Goal: Information Seeking & Learning: Learn about a topic

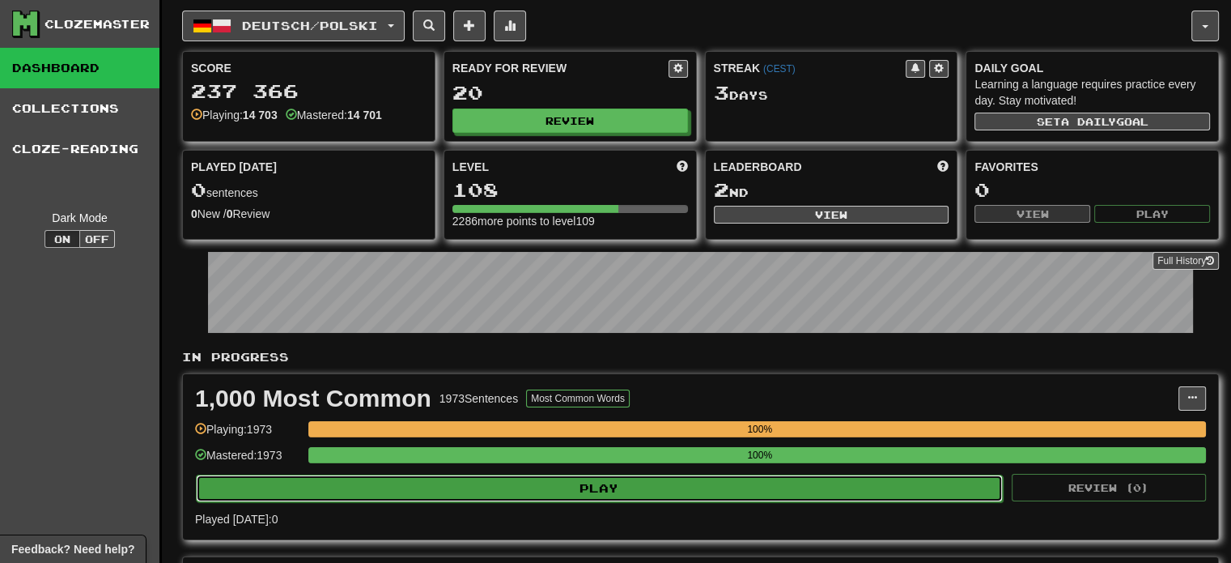
click at [619, 481] on button "Play" at bounding box center [599, 488] width 807 height 28
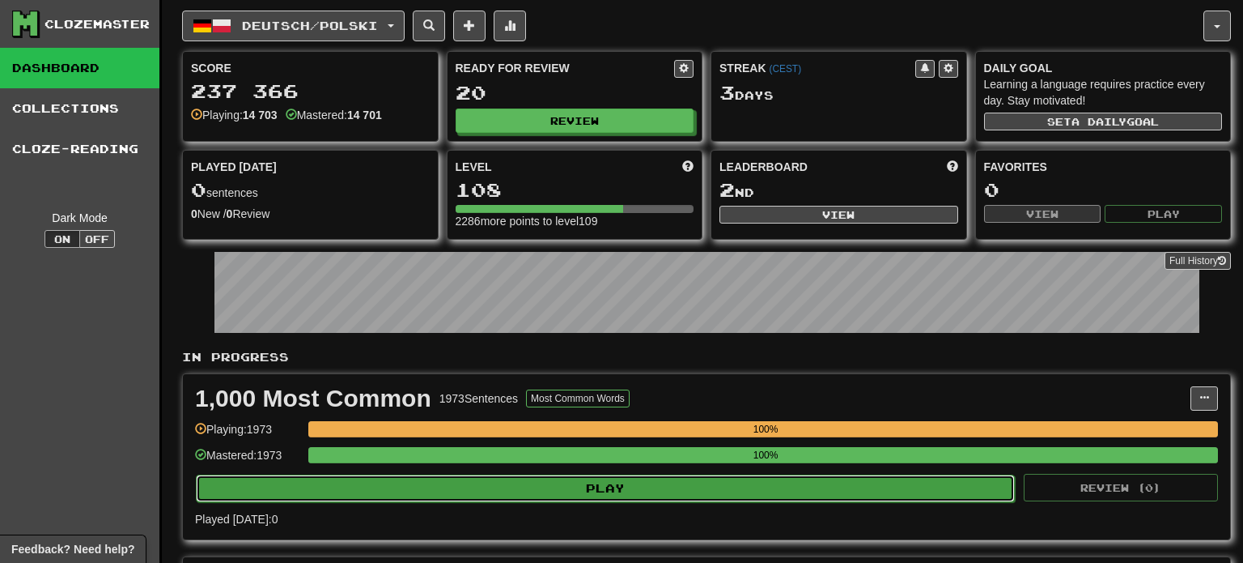
select select "***"
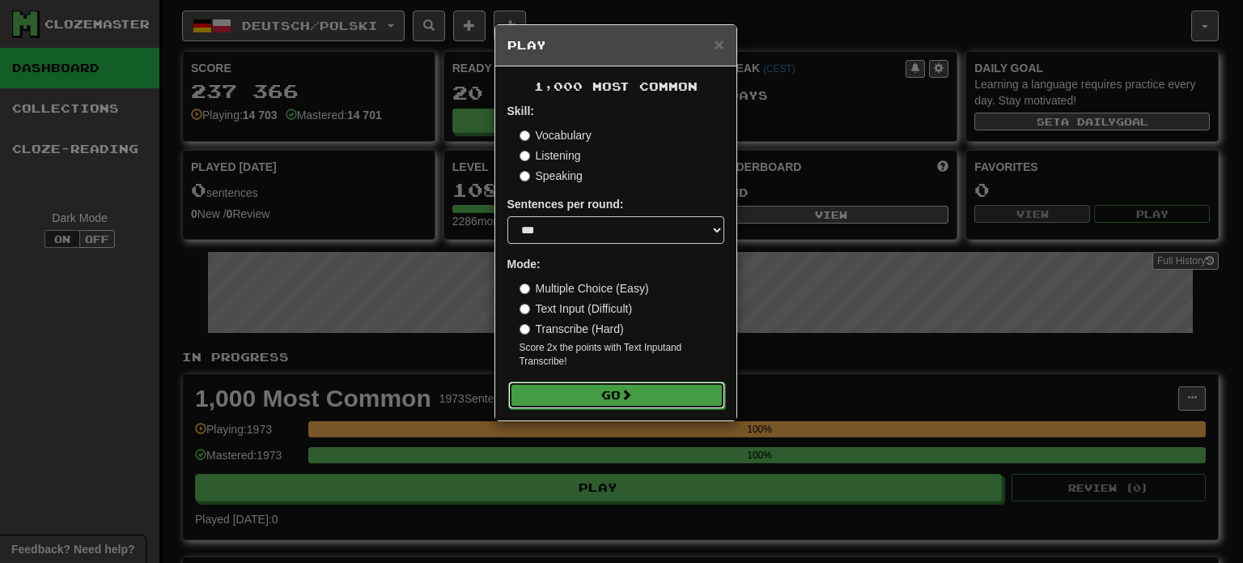
click at [604, 397] on button "Go" at bounding box center [616, 395] width 217 height 28
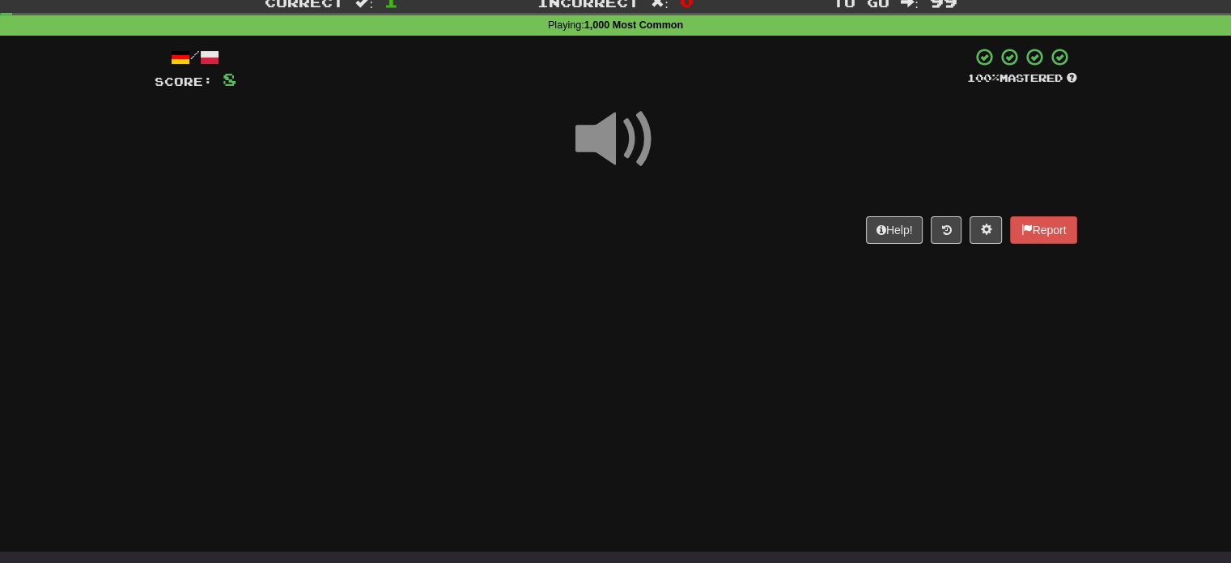
scroll to position [81, 0]
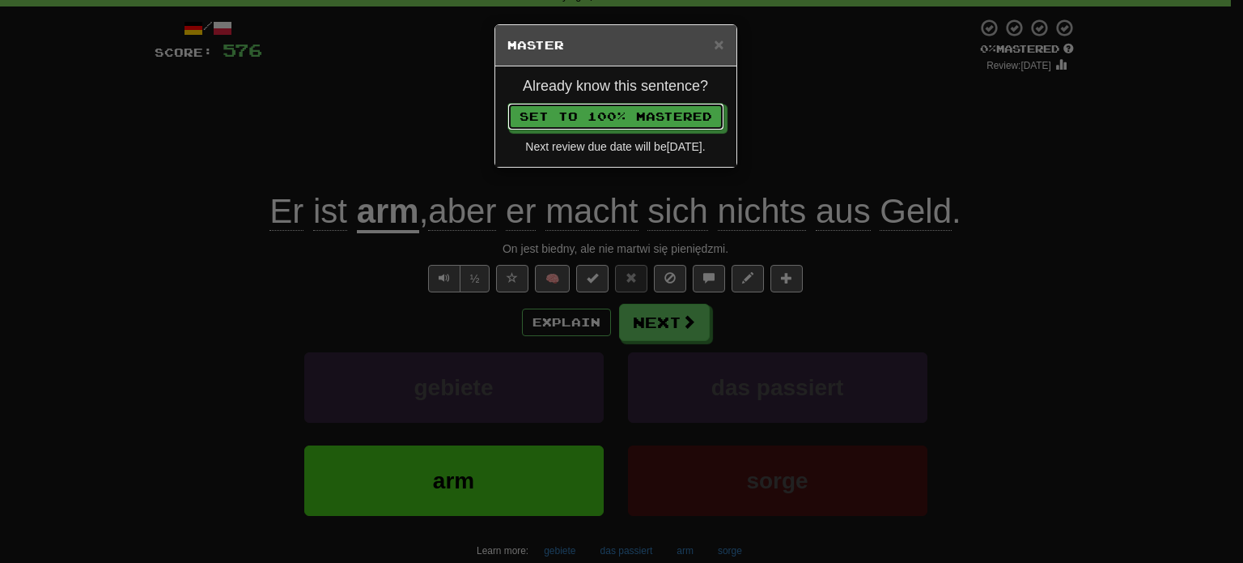
click at [508, 103] on button "Set to 100% Mastered" at bounding box center [616, 117] width 217 height 28
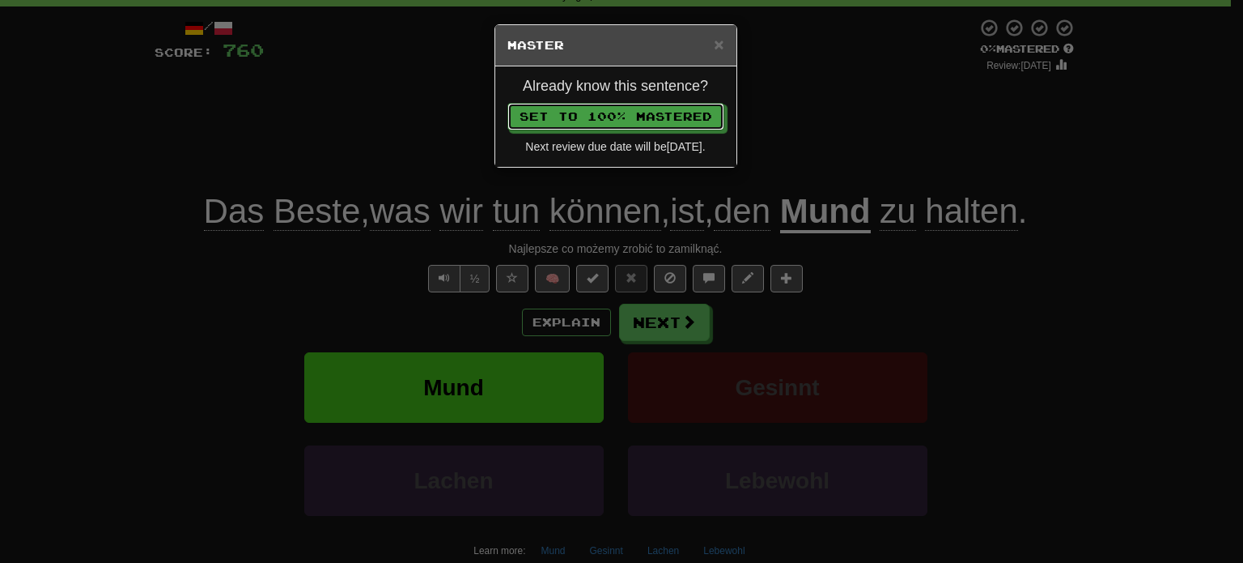
click at [508, 103] on button "Set to 100% Mastered" at bounding box center [616, 117] width 217 height 28
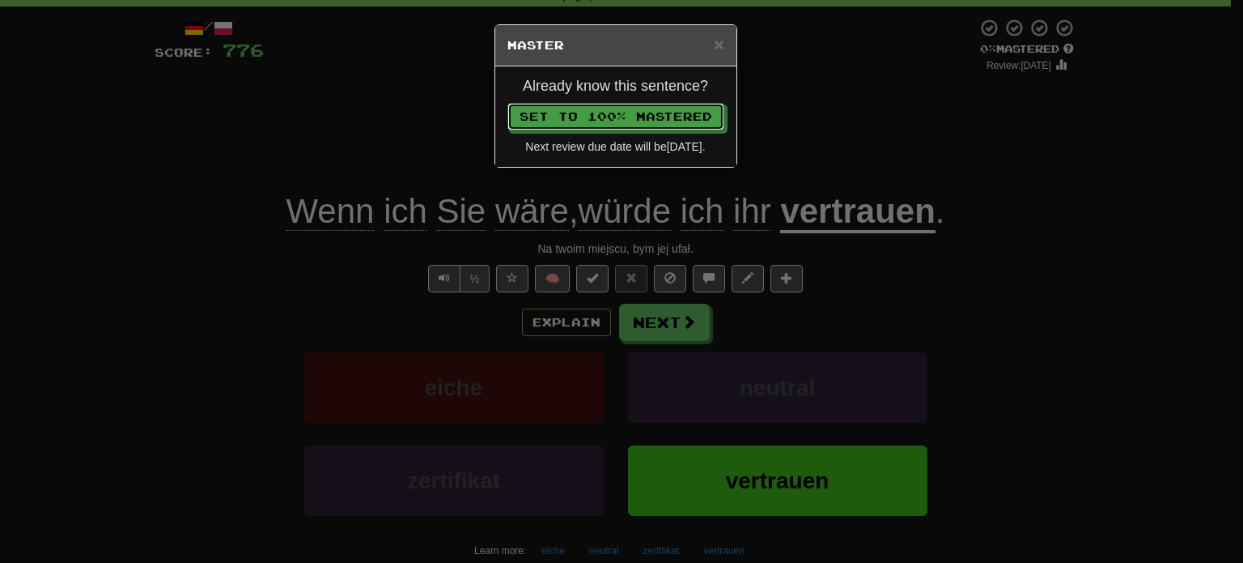
click at [508, 103] on button "Set to 100% Mastered" at bounding box center [616, 117] width 217 height 28
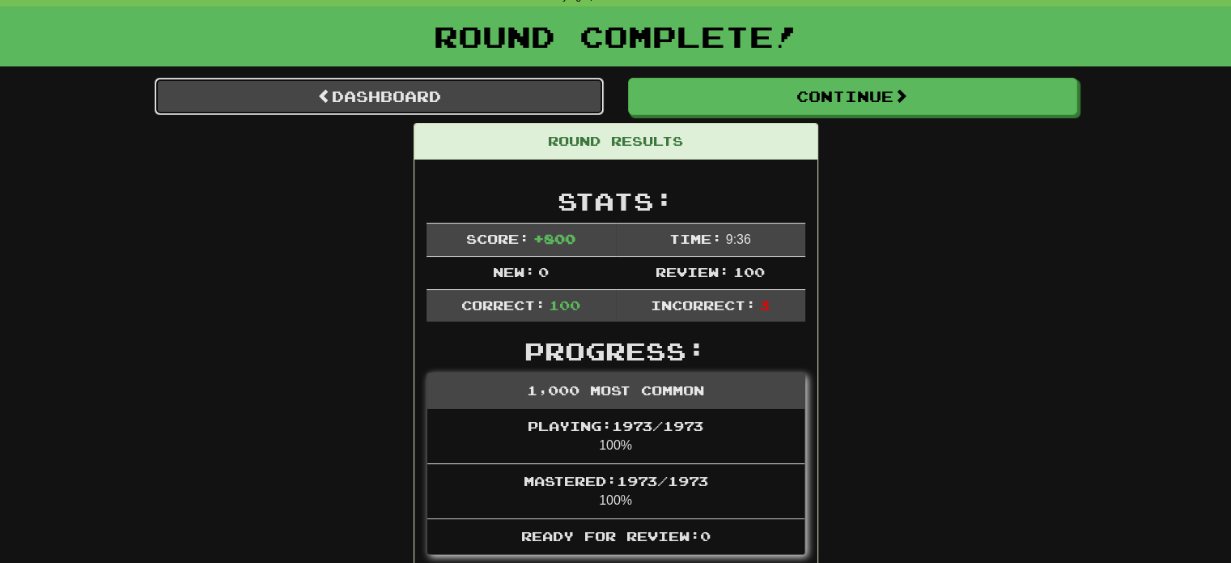
click at [497, 109] on link "Dashboard" at bounding box center [379, 96] width 449 height 37
click at [489, 102] on link "Dashboard" at bounding box center [379, 96] width 449 height 37
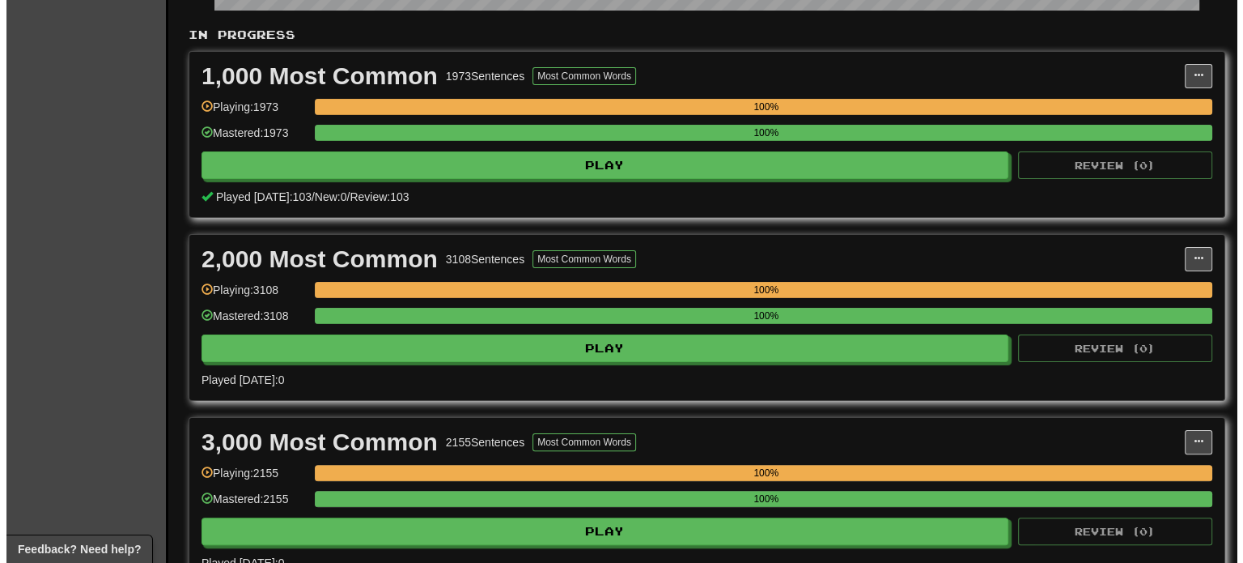
scroll to position [324, 0]
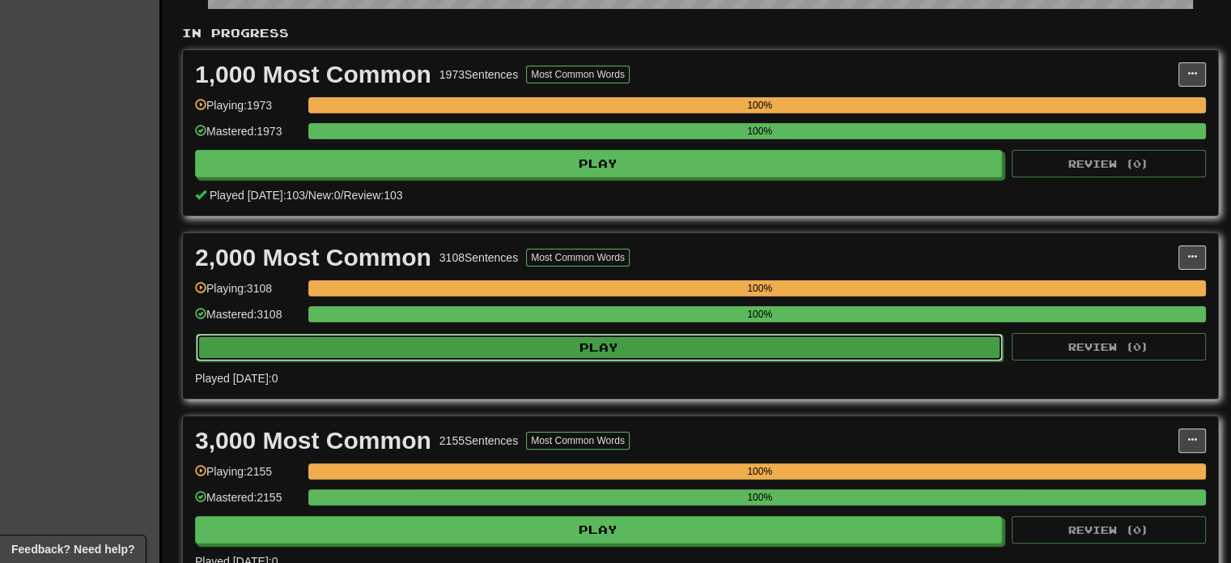
click at [435, 333] on button "Play" at bounding box center [599, 347] width 807 height 28
select select "***"
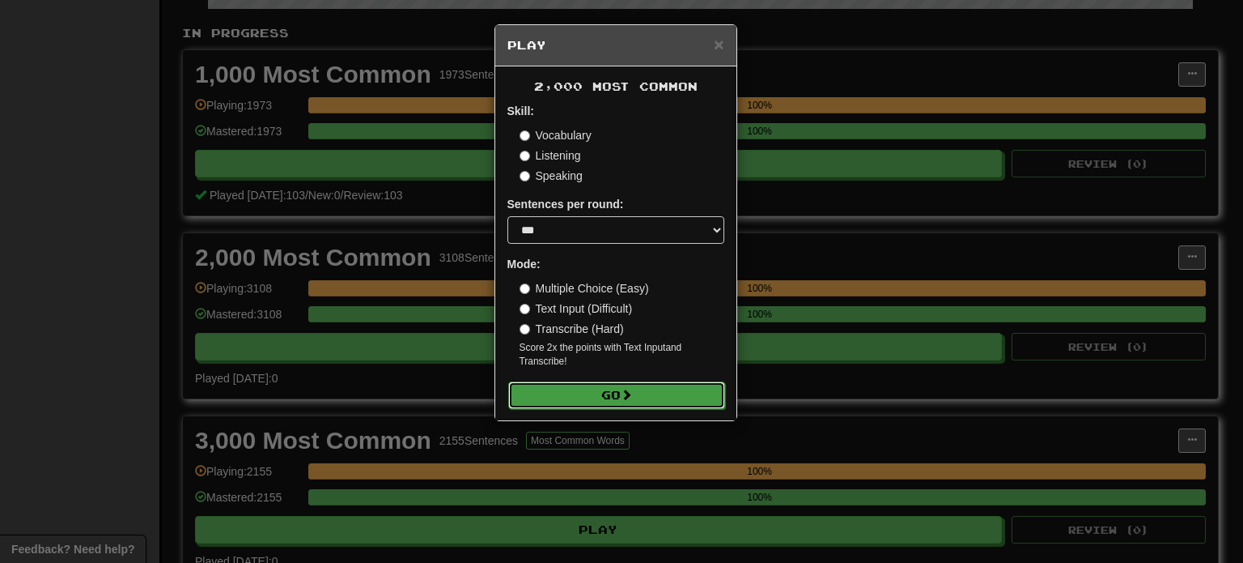
click at [563, 382] on button "Go" at bounding box center [616, 395] width 217 height 28
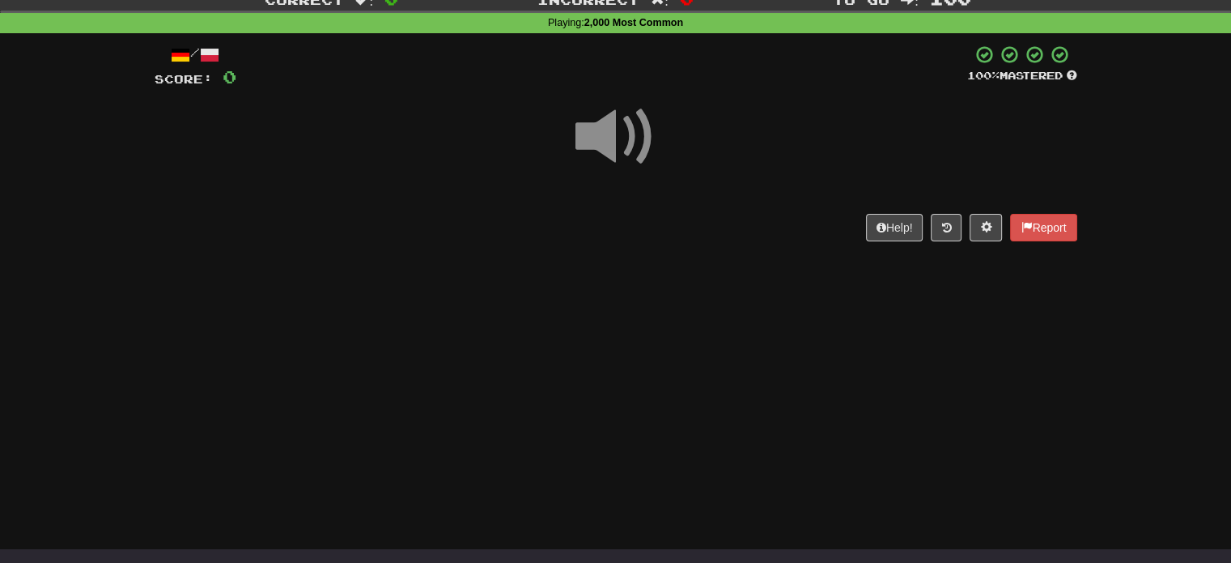
scroll to position [81, 0]
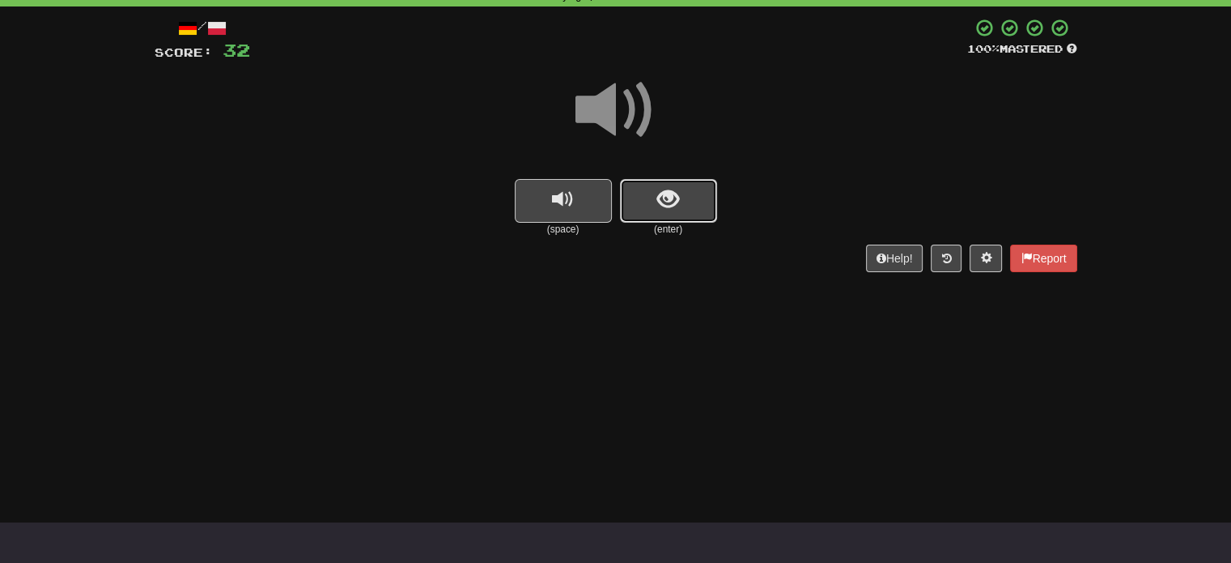
click at [639, 193] on button "show sentence" at bounding box center [668, 201] width 97 height 44
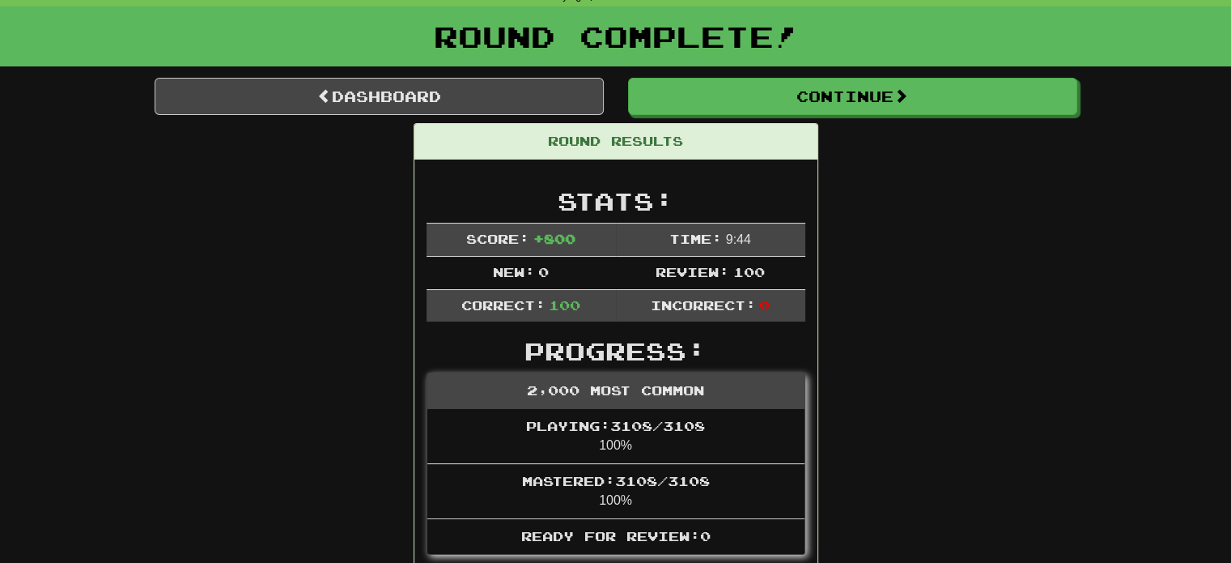
click at [424, 72] on div "Round Complete!" at bounding box center [615, 41] width 1231 height 71
click at [431, 108] on link "Dashboard" at bounding box center [379, 96] width 449 height 37
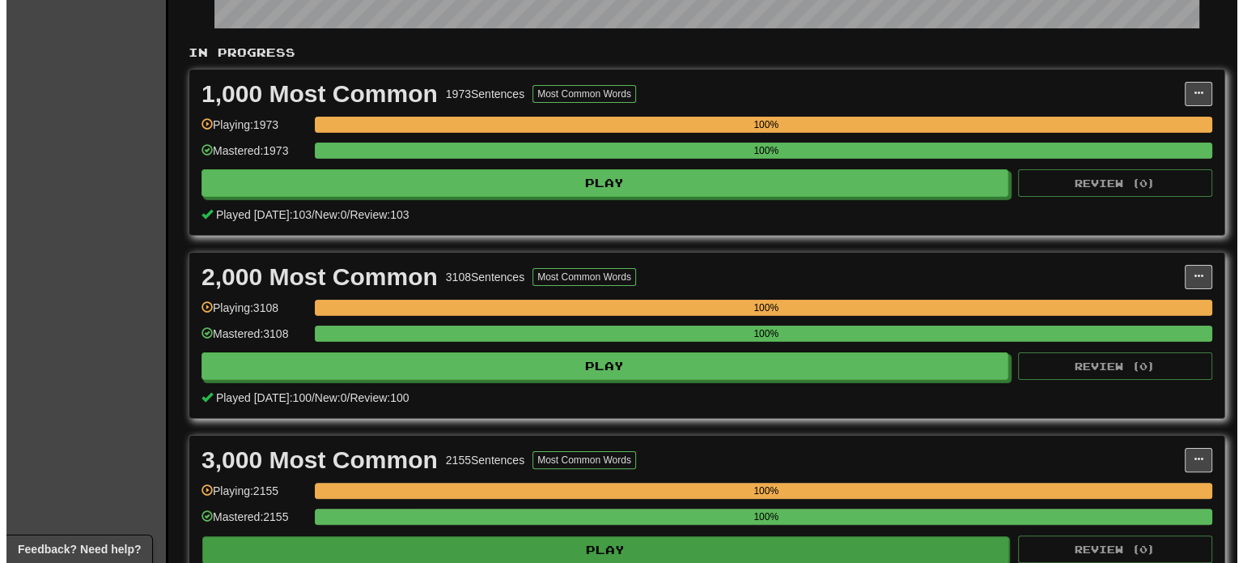
scroll to position [405, 0]
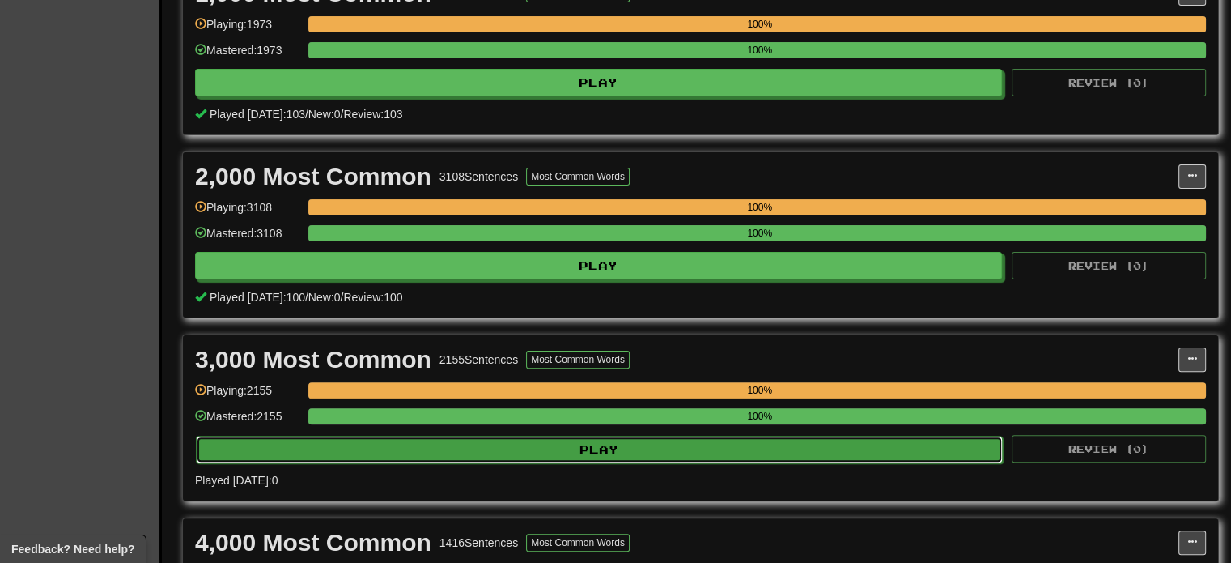
click at [464, 449] on button "Play" at bounding box center [599, 449] width 807 height 28
select select "***"
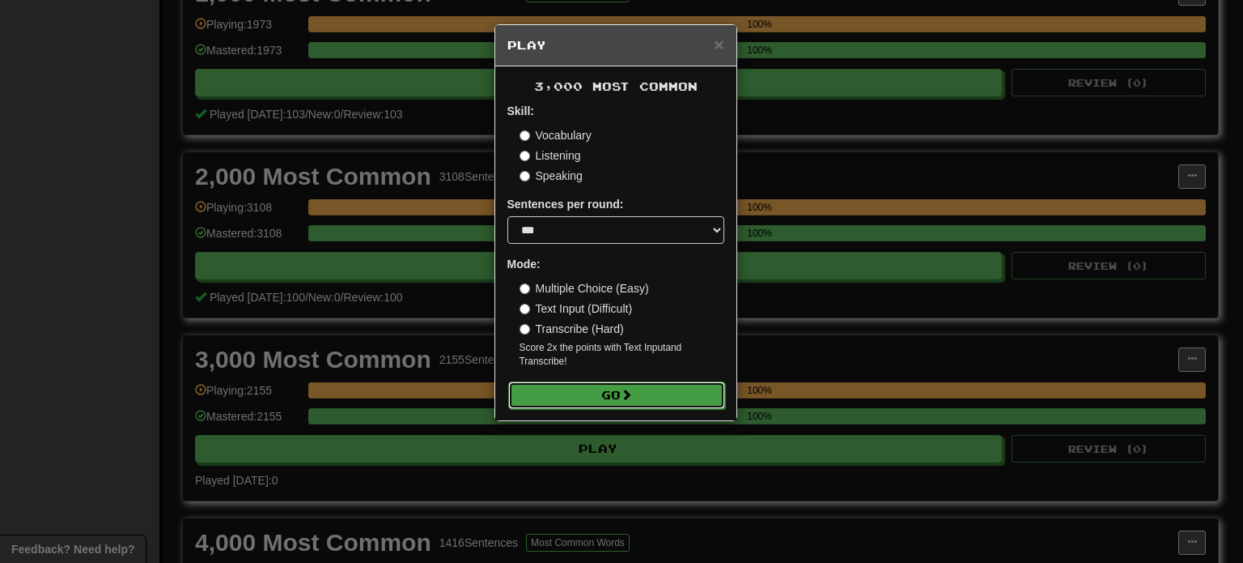
click at [565, 407] on button "Go" at bounding box center [616, 395] width 217 height 28
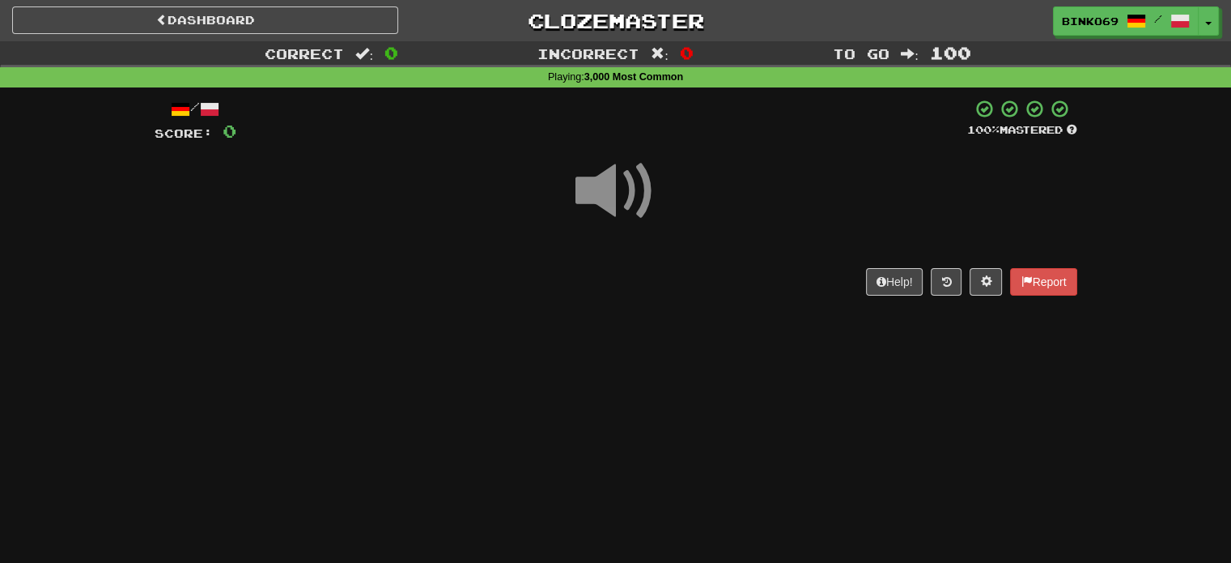
scroll to position [81, 0]
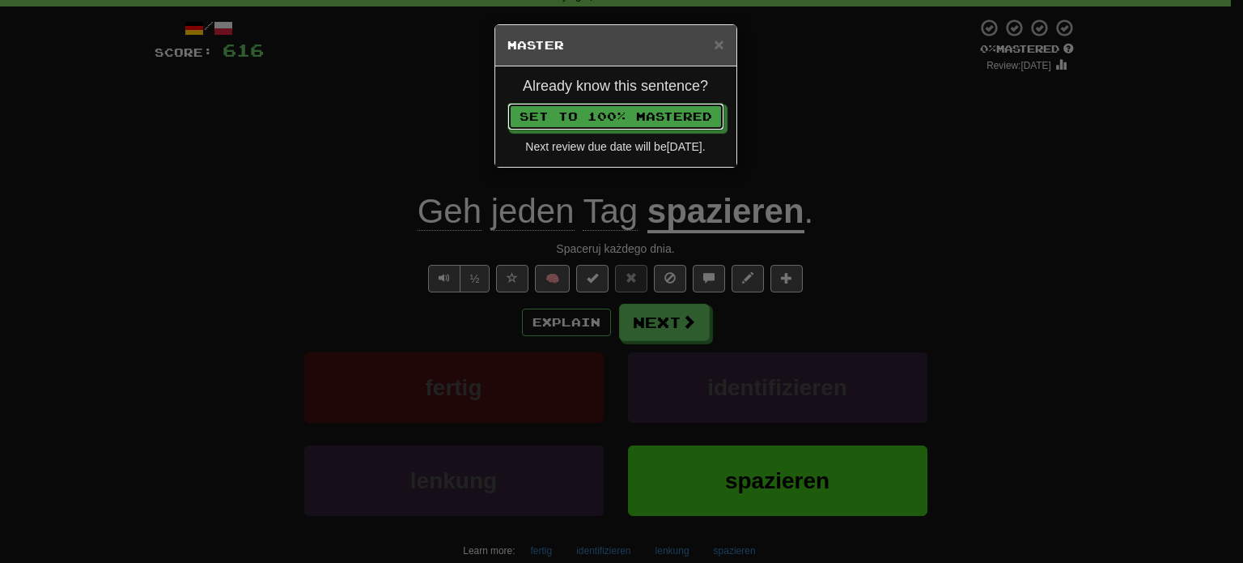
click at [508, 103] on button "Set to 100% Mastered" at bounding box center [616, 117] width 217 height 28
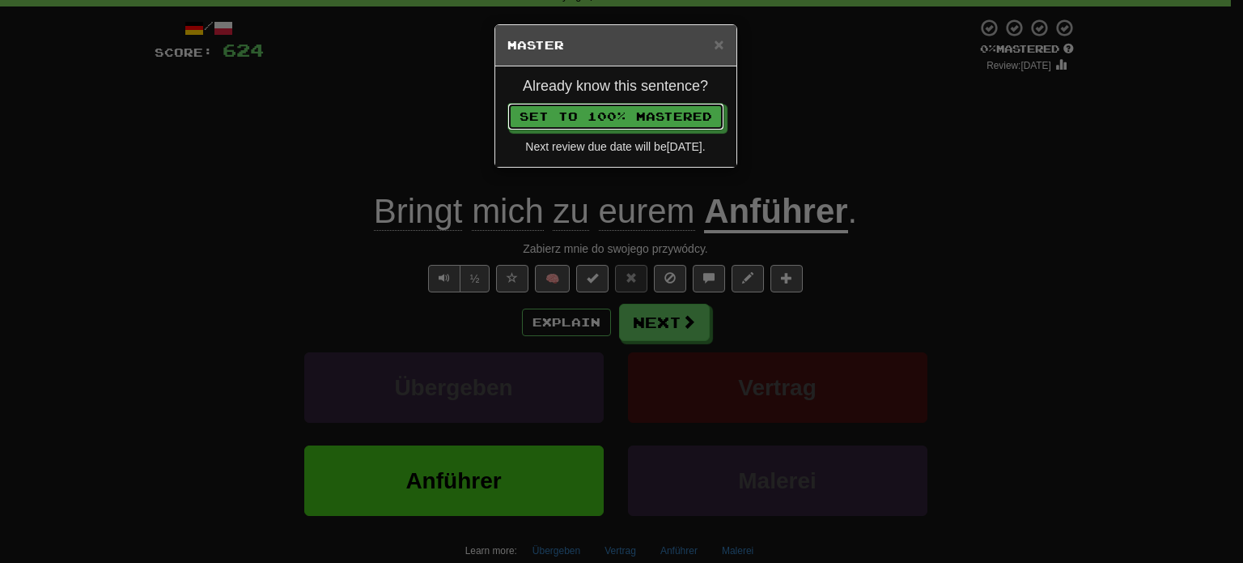
click at [508, 103] on button "Set to 100% Mastered" at bounding box center [616, 117] width 217 height 28
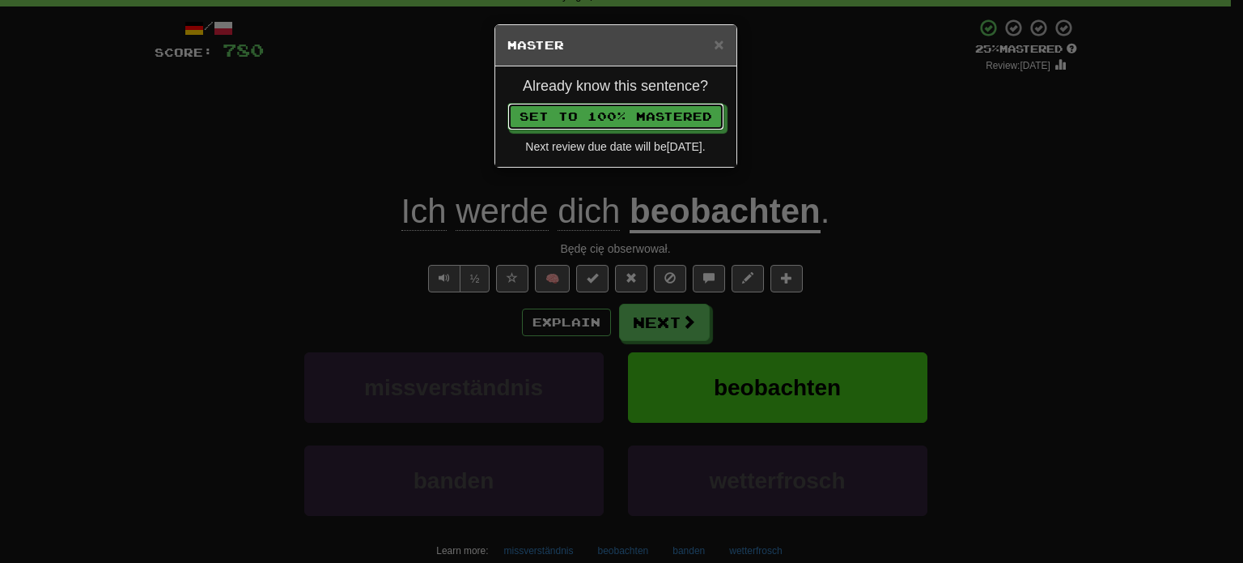
click at [508, 103] on button "Set to 100% Mastered" at bounding box center [616, 117] width 217 height 28
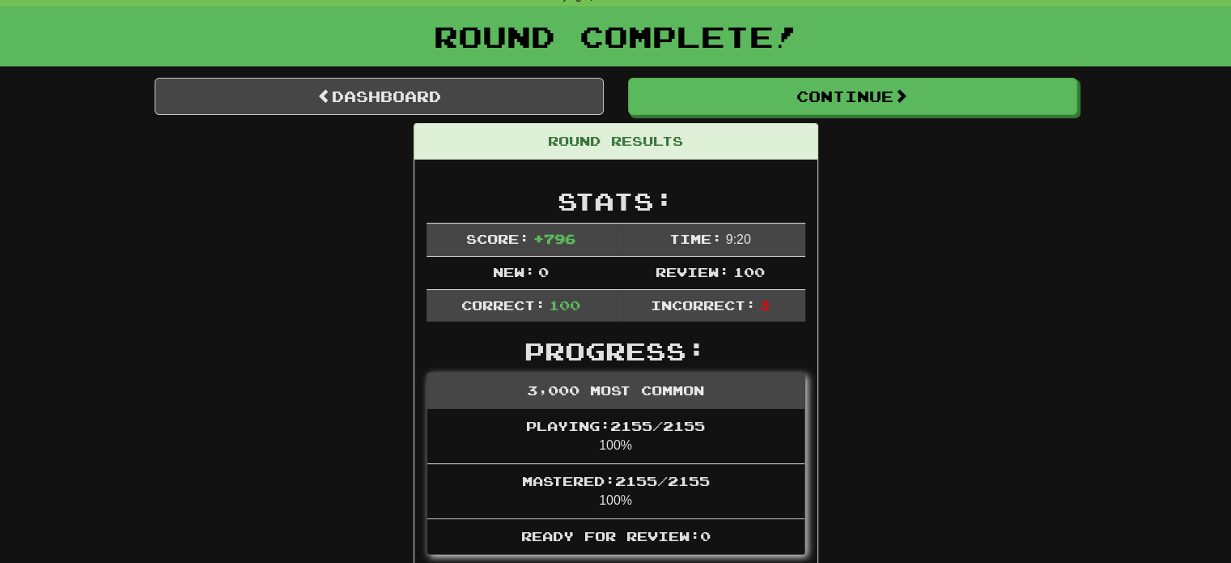
click at [305, 110] on link "Dashboard" at bounding box center [379, 96] width 449 height 37
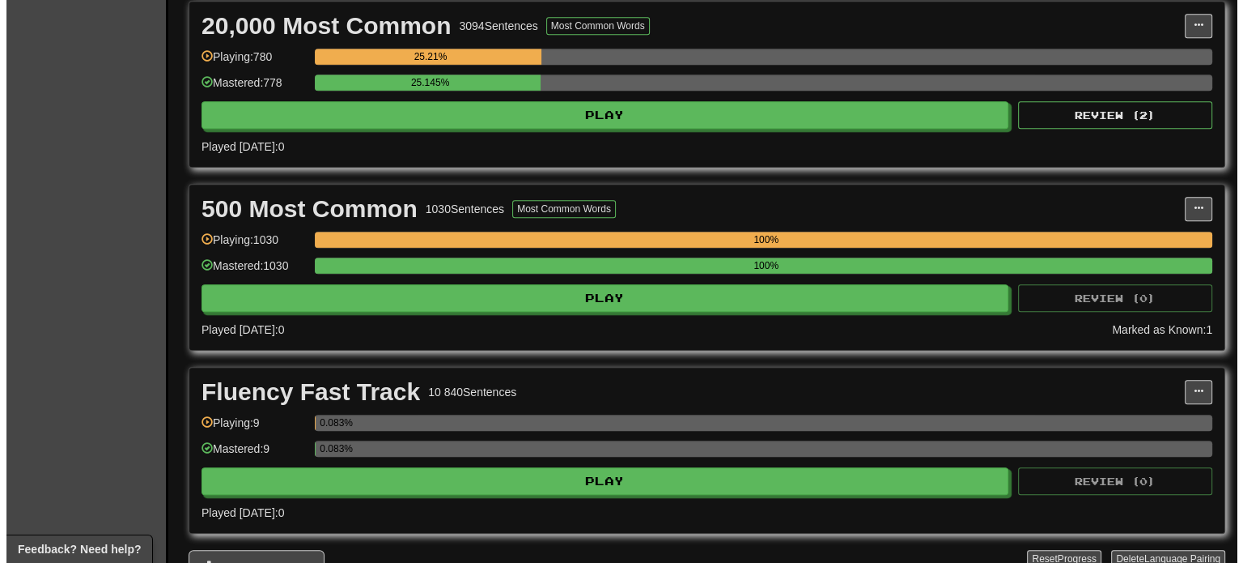
scroll to position [1376, 0]
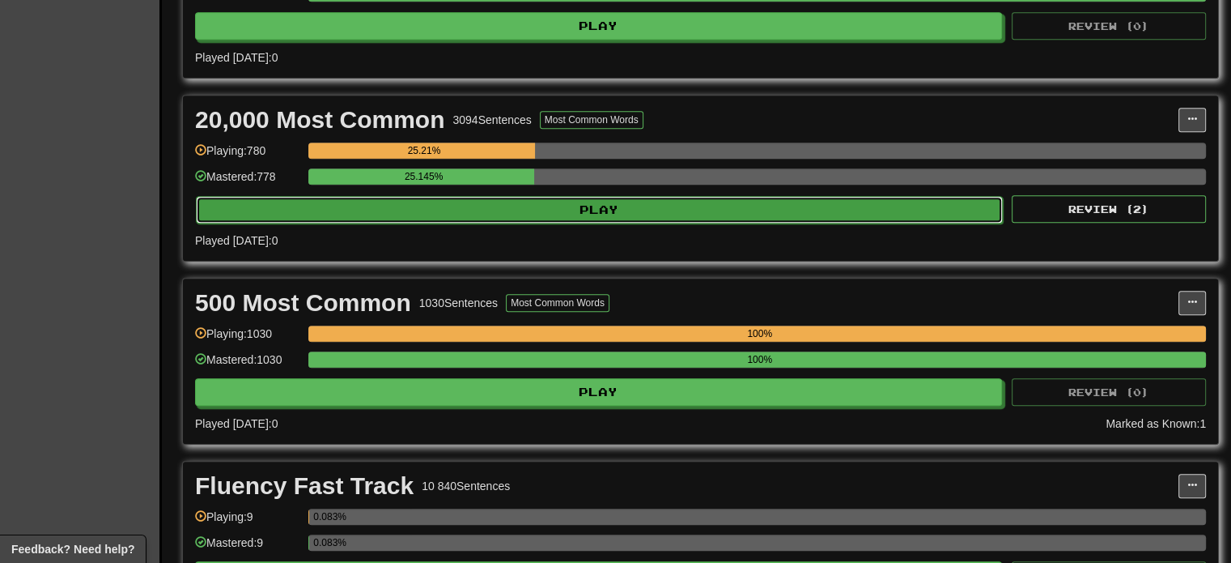
click at [389, 196] on button "Play" at bounding box center [599, 210] width 807 height 28
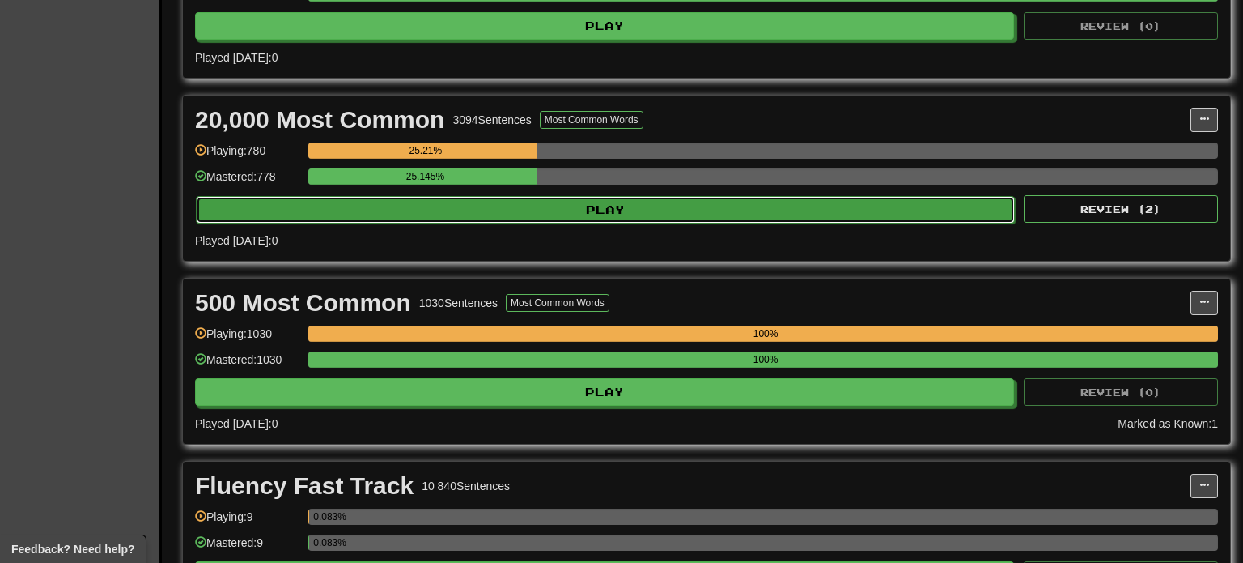
select select "***"
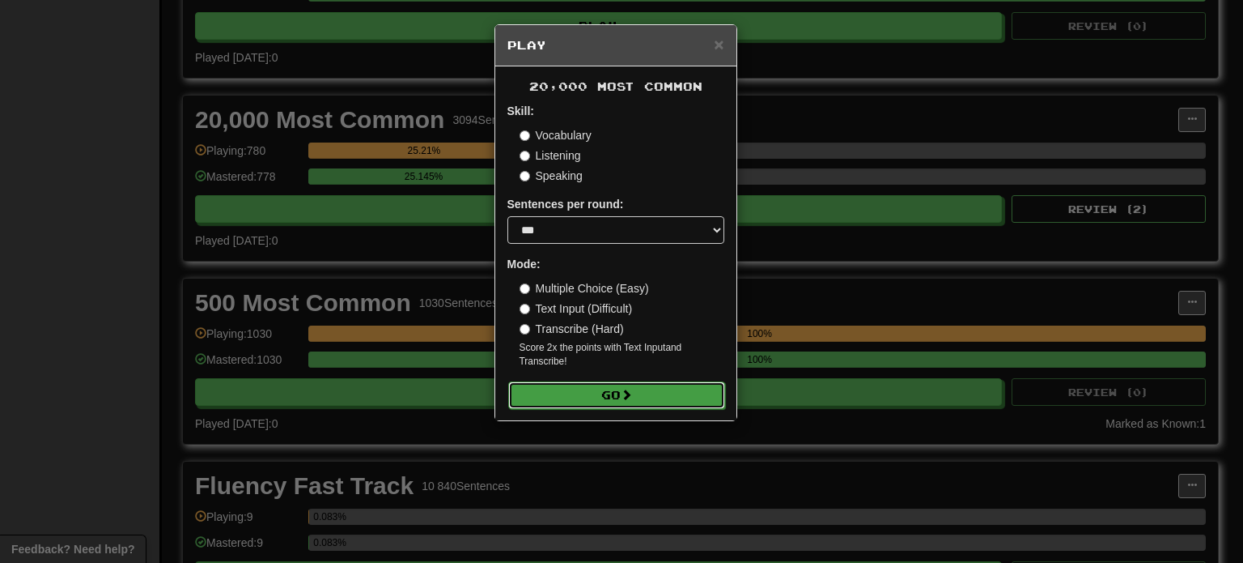
click at [568, 380] on form "Skill: Vocabulary Listening Speaking Sentences per round: * ** ** ** ** ** *** …" at bounding box center [616, 255] width 217 height 305
click at [572, 394] on button "Go" at bounding box center [616, 395] width 217 height 28
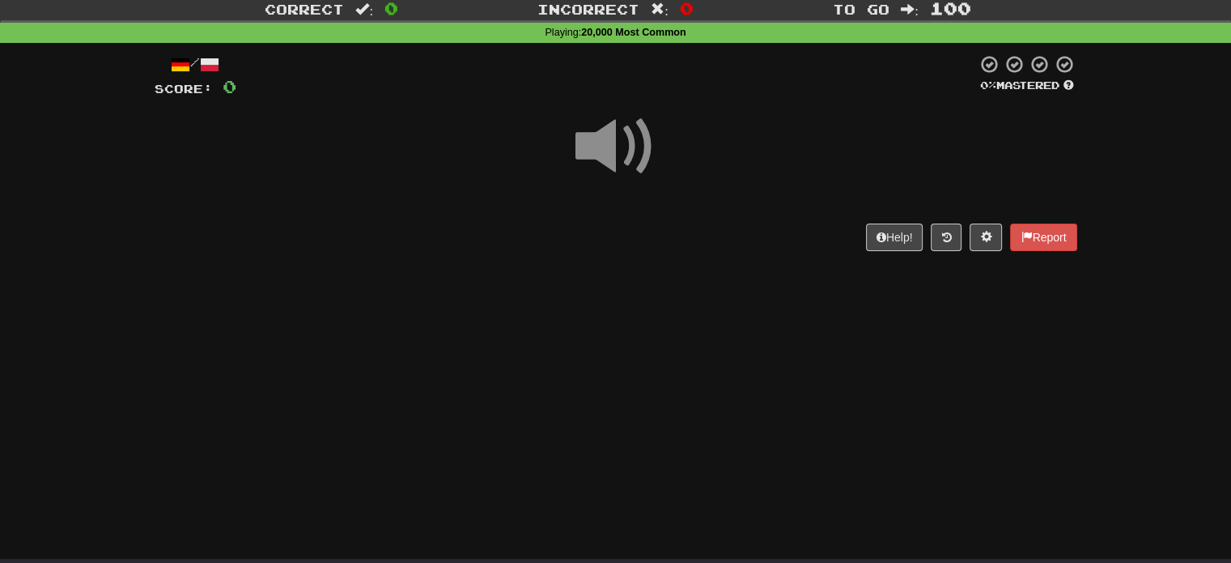
scroll to position [81, 0]
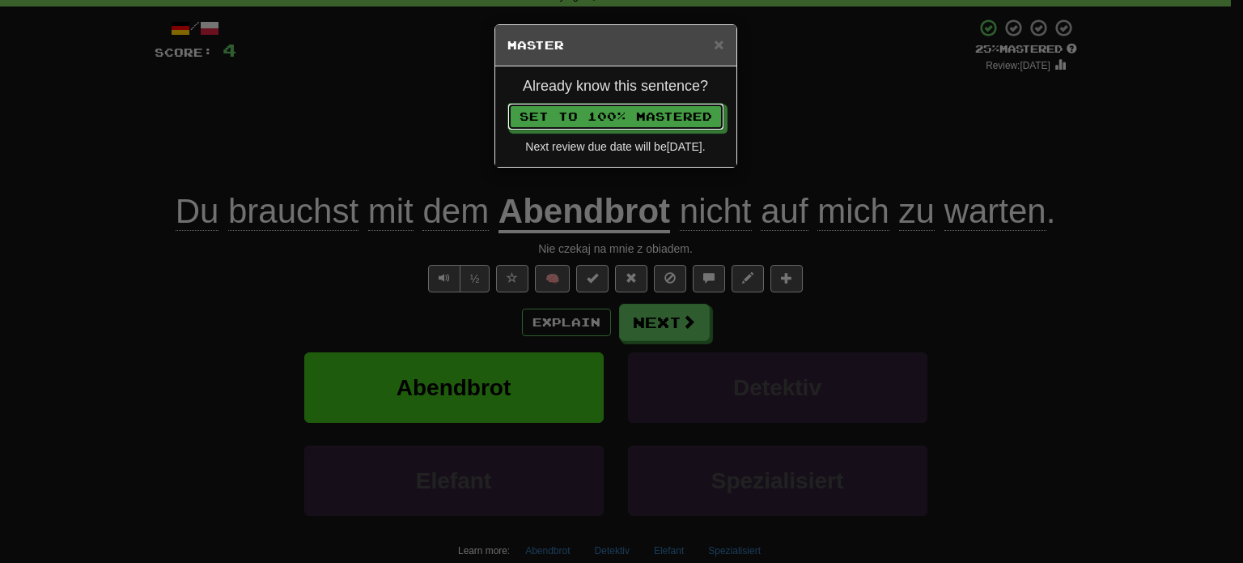
click at [508, 103] on button "Set to 100% Mastered" at bounding box center [616, 117] width 217 height 28
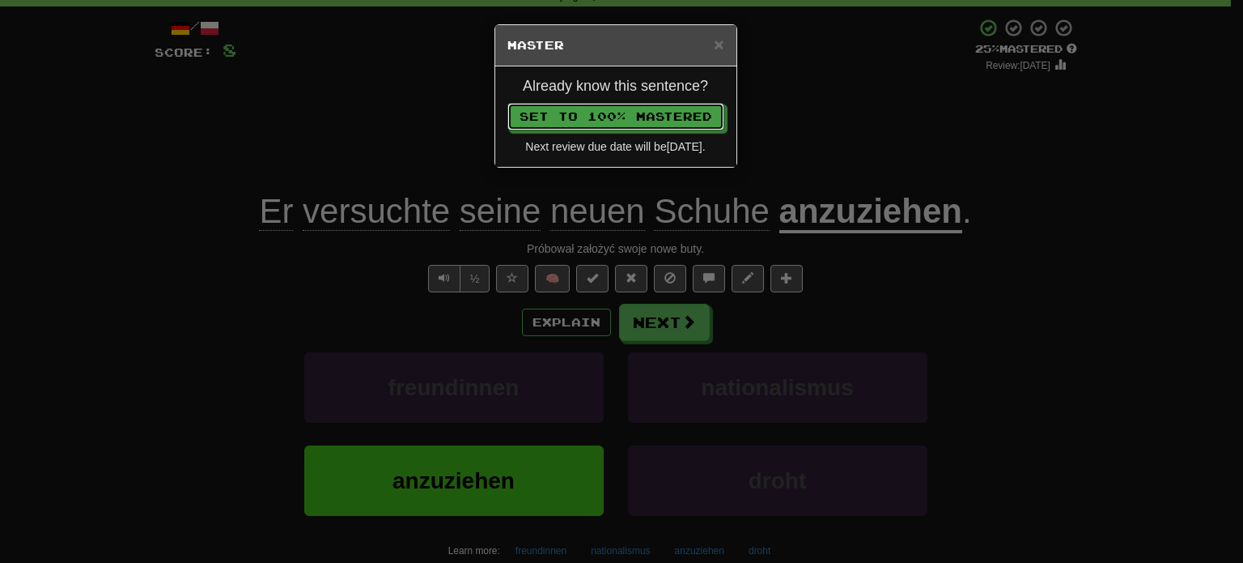
click at [508, 103] on button "Set to 100% Mastered" at bounding box center [616, 117] width 217 height 28
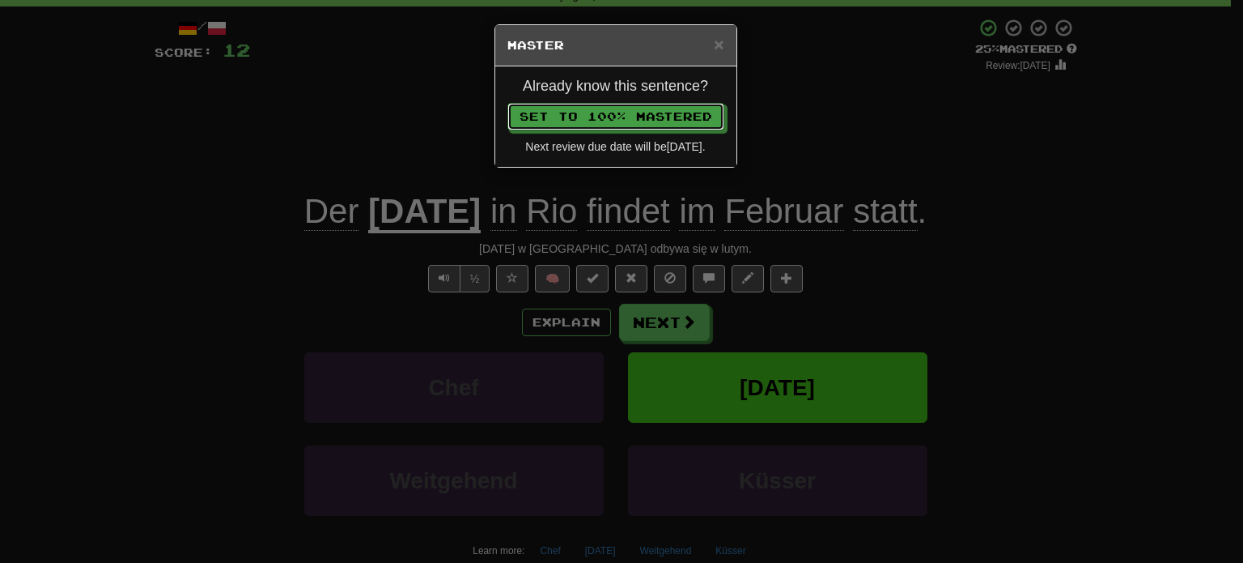
click at [508, 103] on button "Set to 100% Mastered" at bounding box center [616, 117] width 217 height 28
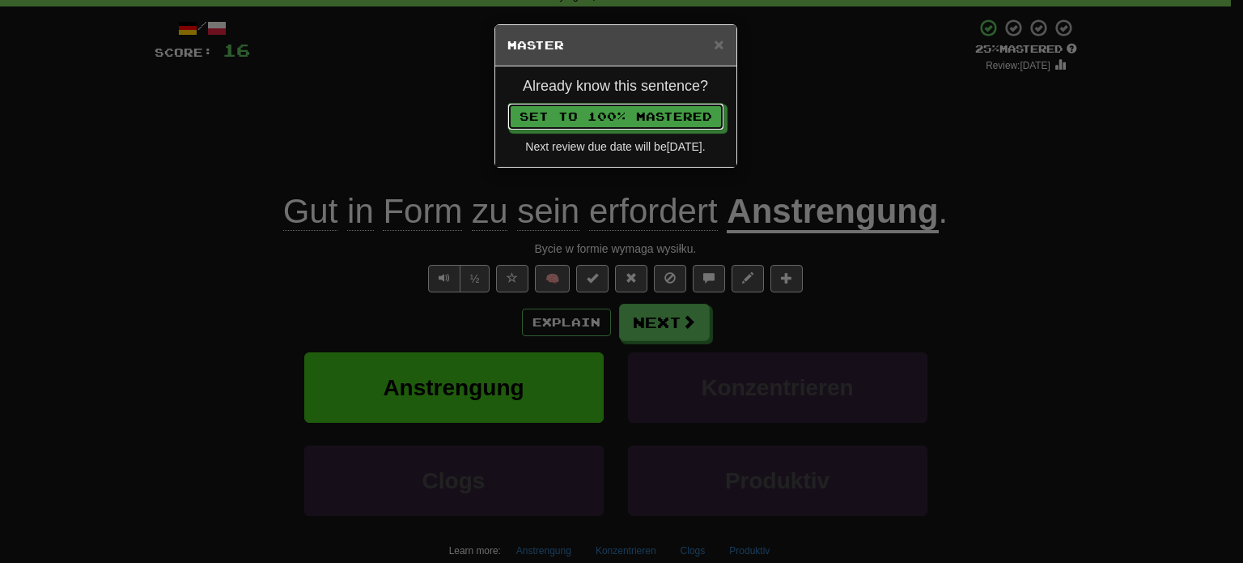
click at [508, 103] on button "Set to 100% Mastered" at bounding box center [616, 117] width 217 height 28
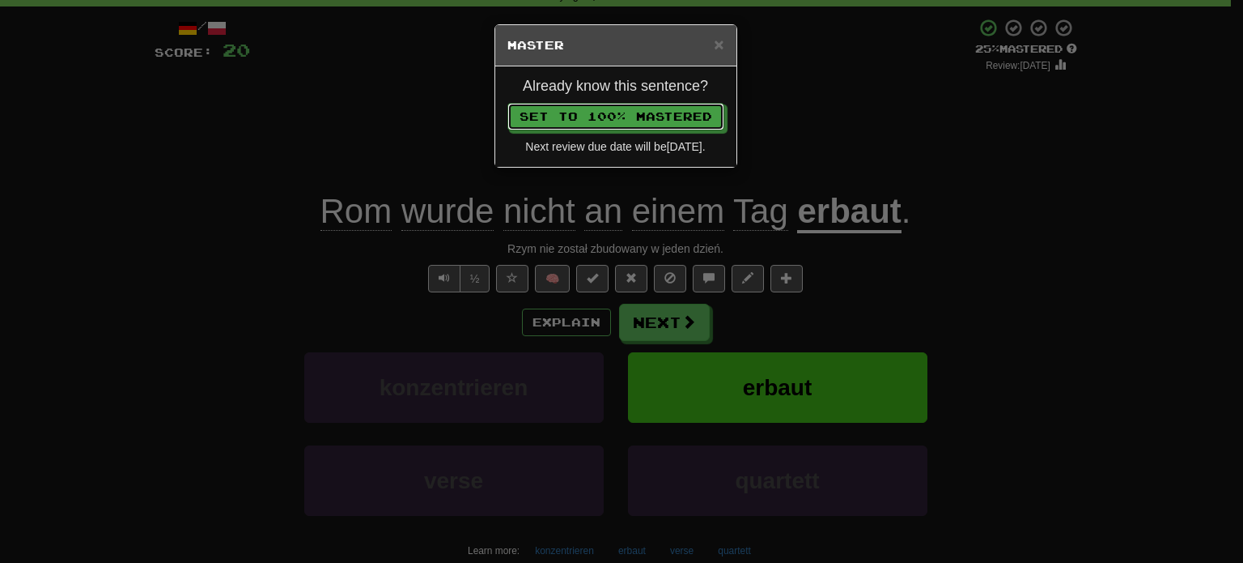
click at [508, 103] on button "Set to 100% Mastered" at bounding box center [616, 117] width 217 height 28
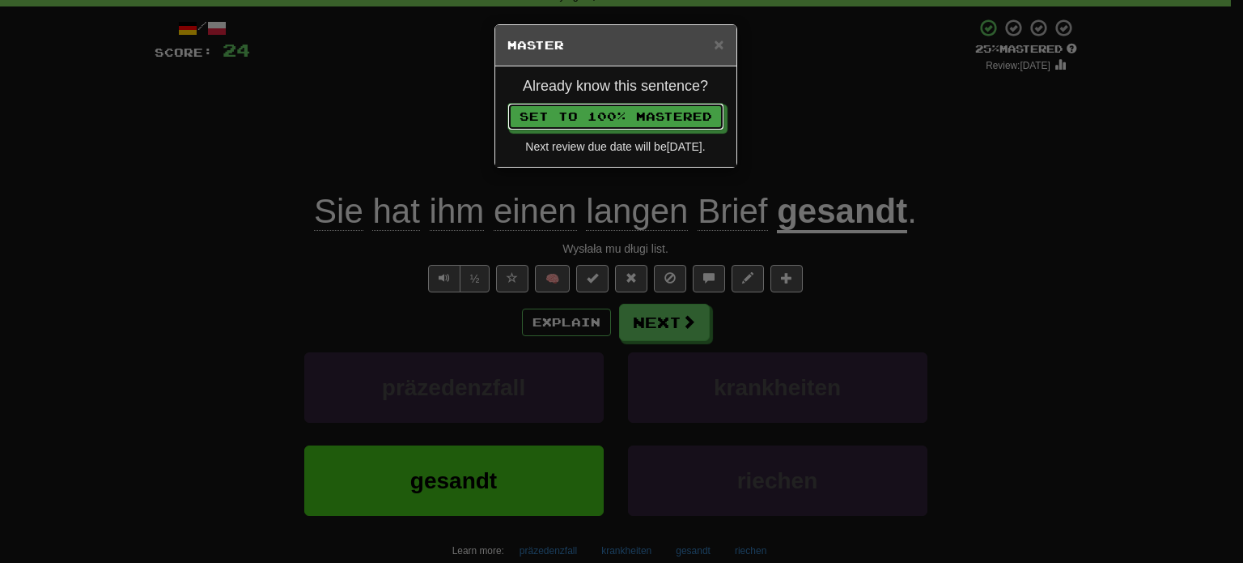
click at [508, 103] on button "Set to 100% Mastered" at bounding box center [616, 117] width 217 height 28
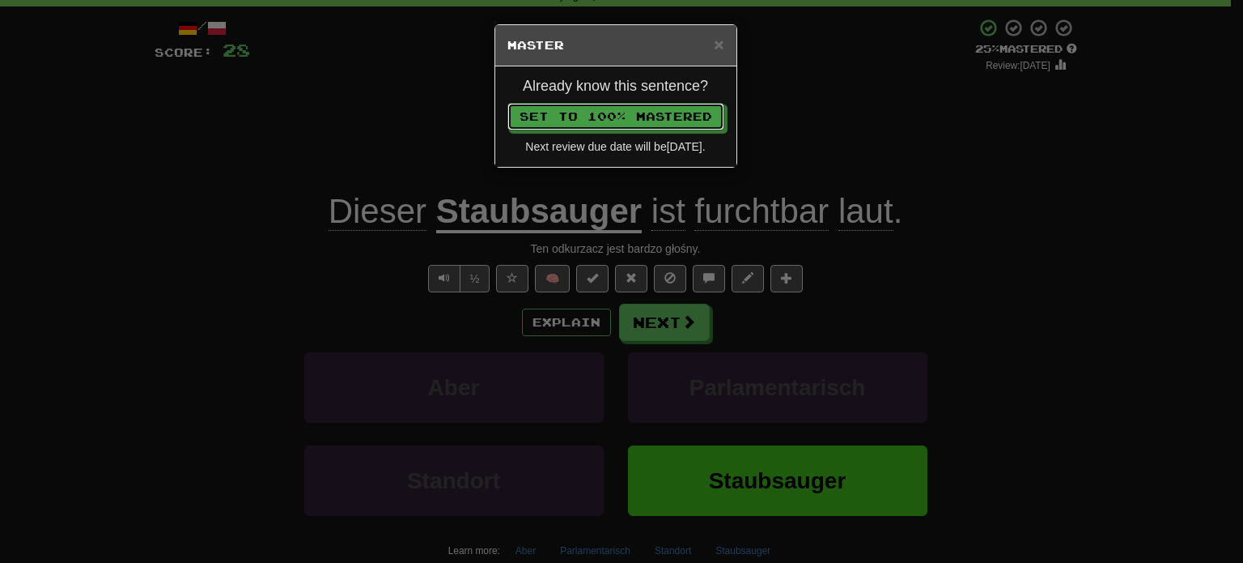
click at [508, 103] on button "Set to 100% Mastered" at bounding box center [616, 117] width 217 height 28
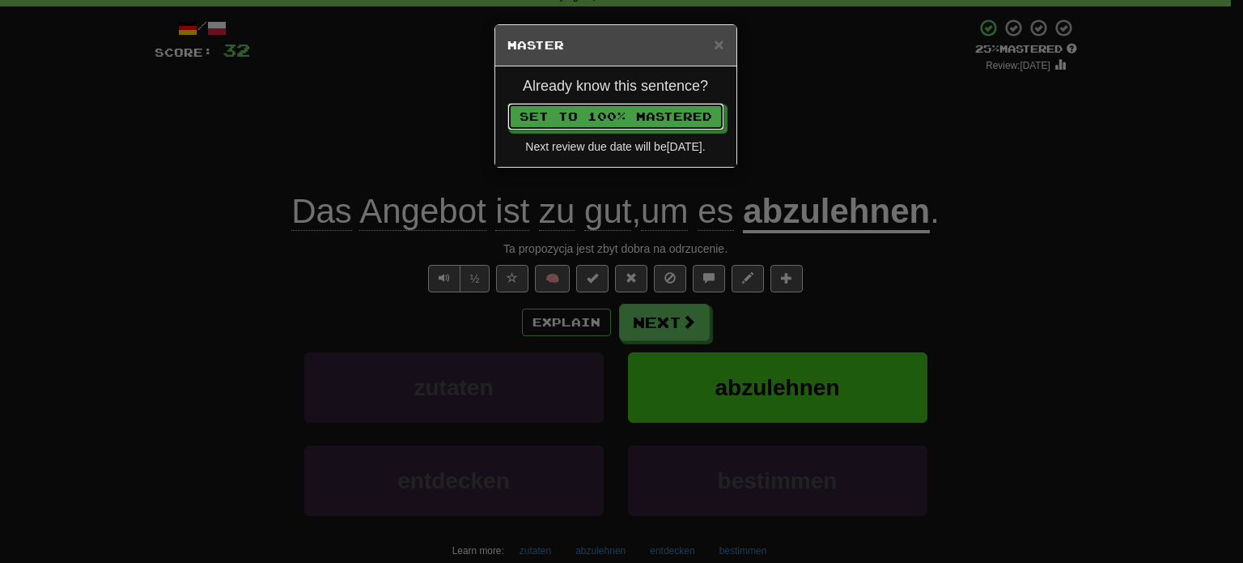
click at [508, 103] on button "Set to 100% Mastered" at bounding box center [616, 117] width 217 height 28
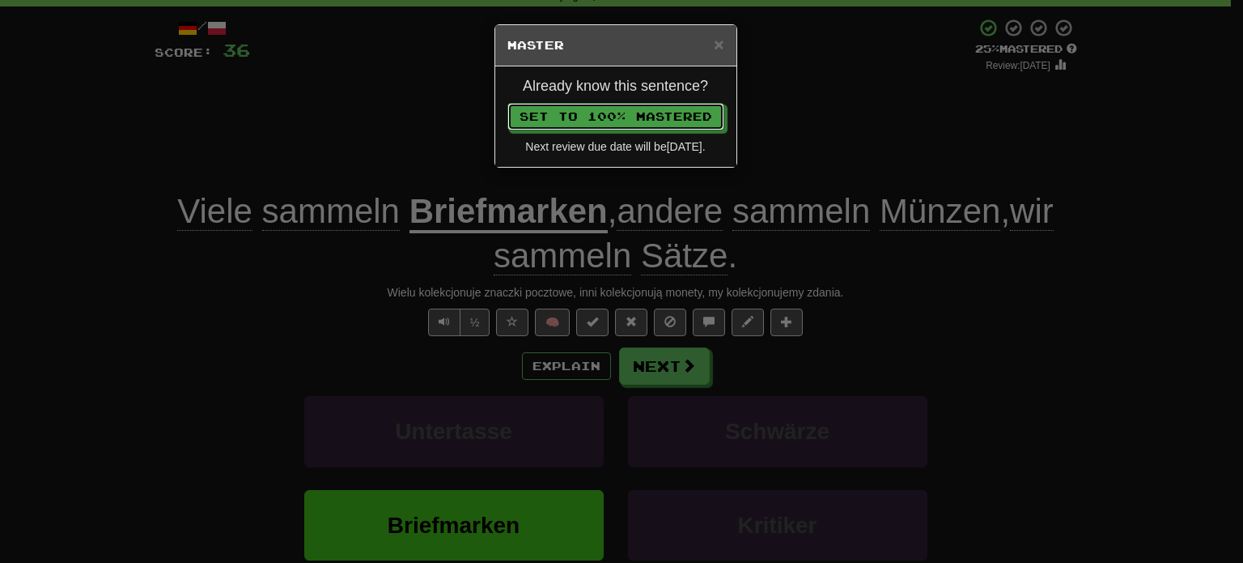
click at [508, 103] on button "Set to 100% Mastered" at bounding box center [616, 117] width 217 height 28
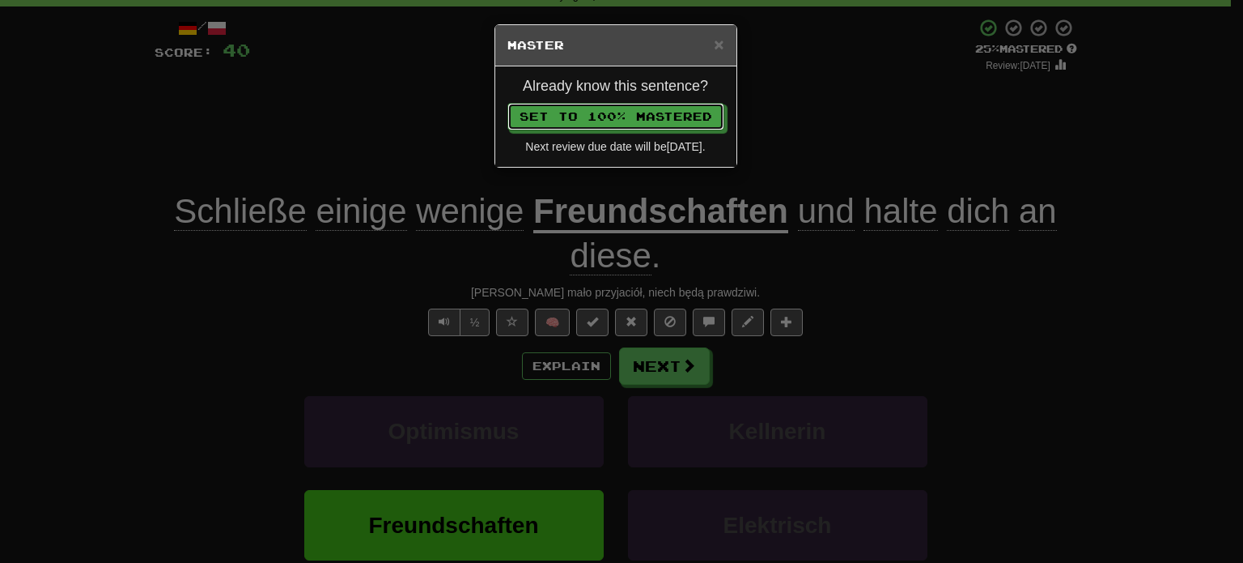
click at [508, 103] on button "Set to 100% Mastered" at bounding box center [616, 117] width 217 height 28
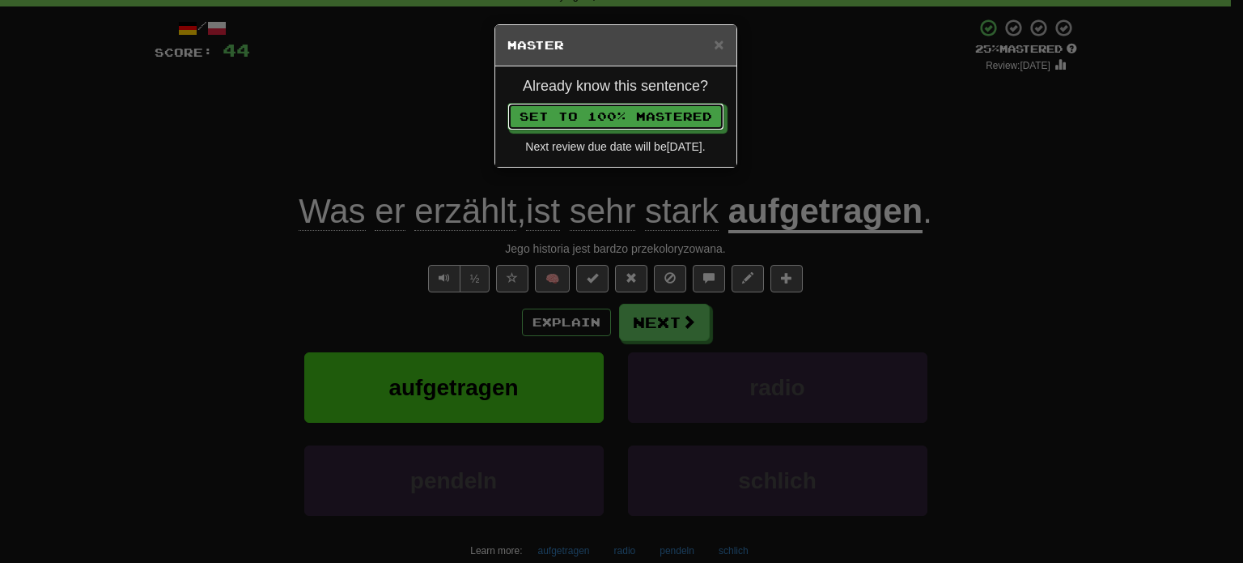
click at [508, 103] on button "Set to 100% Mastered" at bounding box center [616, 117] width 217 height 28
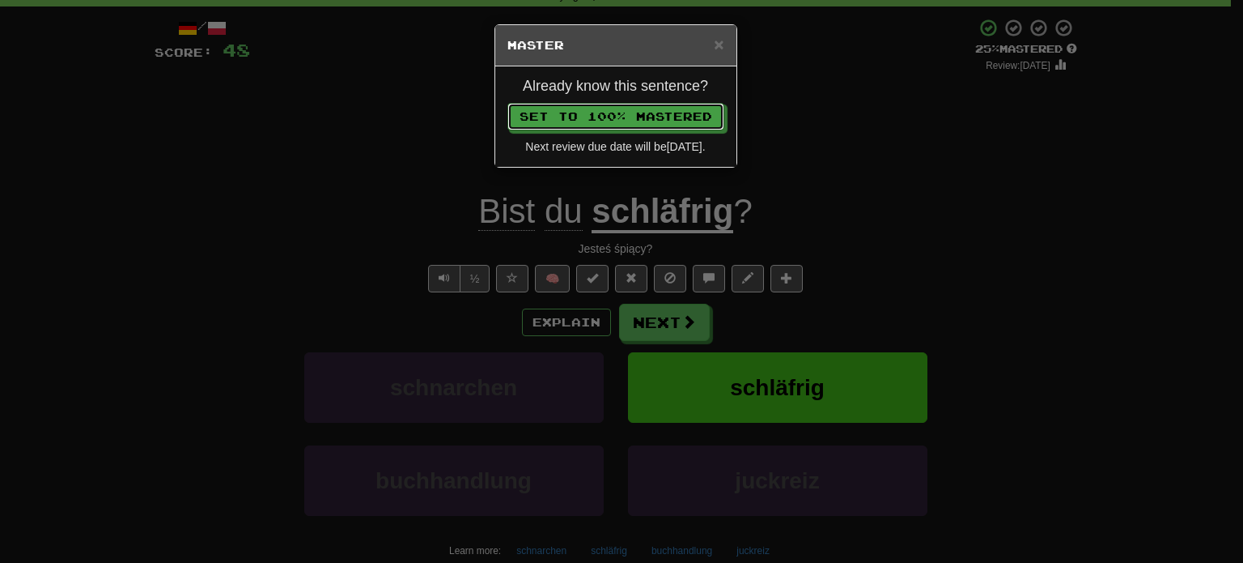
click at [508, 103] on button "Set to 100% Mastered" at bounding box center [616, 117] width 217 height 28
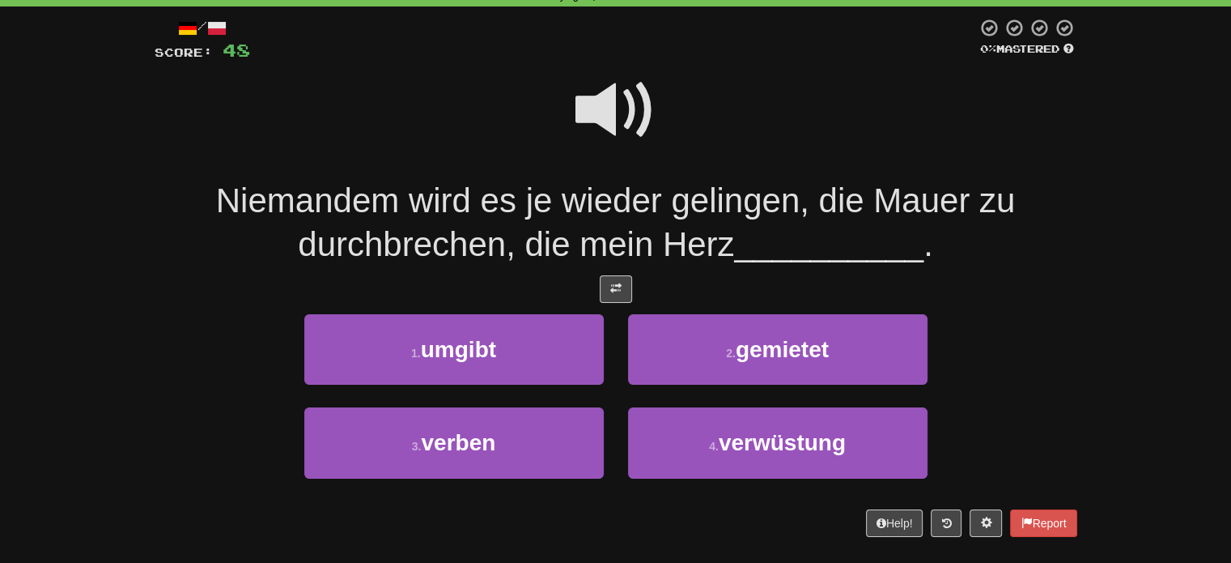
click at [601, 122] on span at bounding box center [616, 110] width 81 height 81
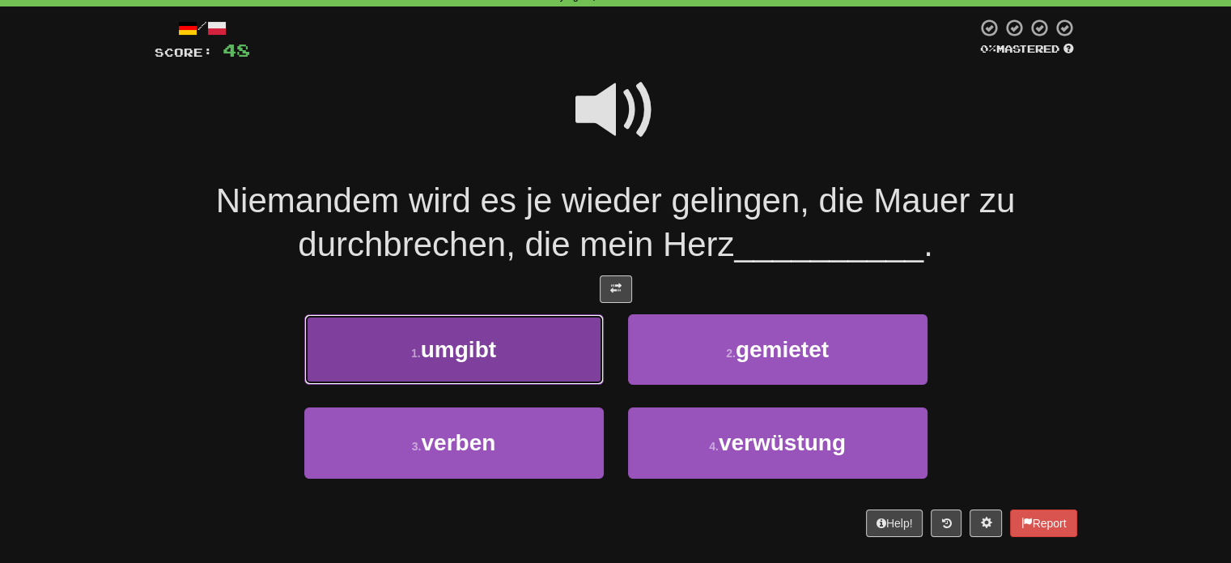
click at [571, 364] on button "1 . umgibt" at bounding box center [453, 349] width 299 height 70
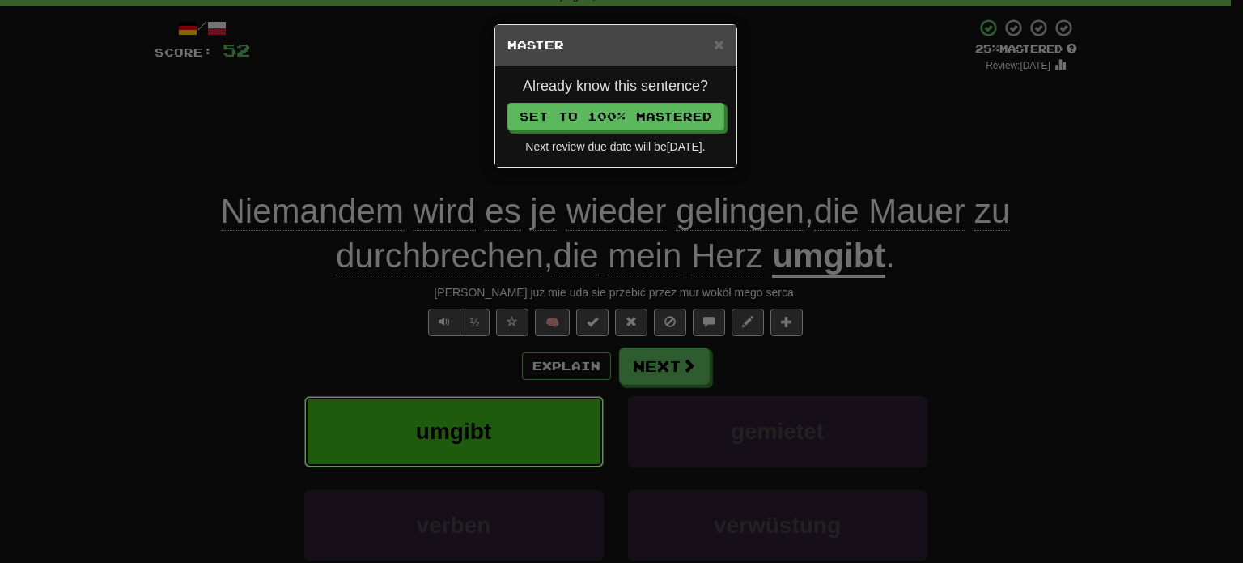
click button "umgibt" at bounding box center [453, 431] width 299 height 70
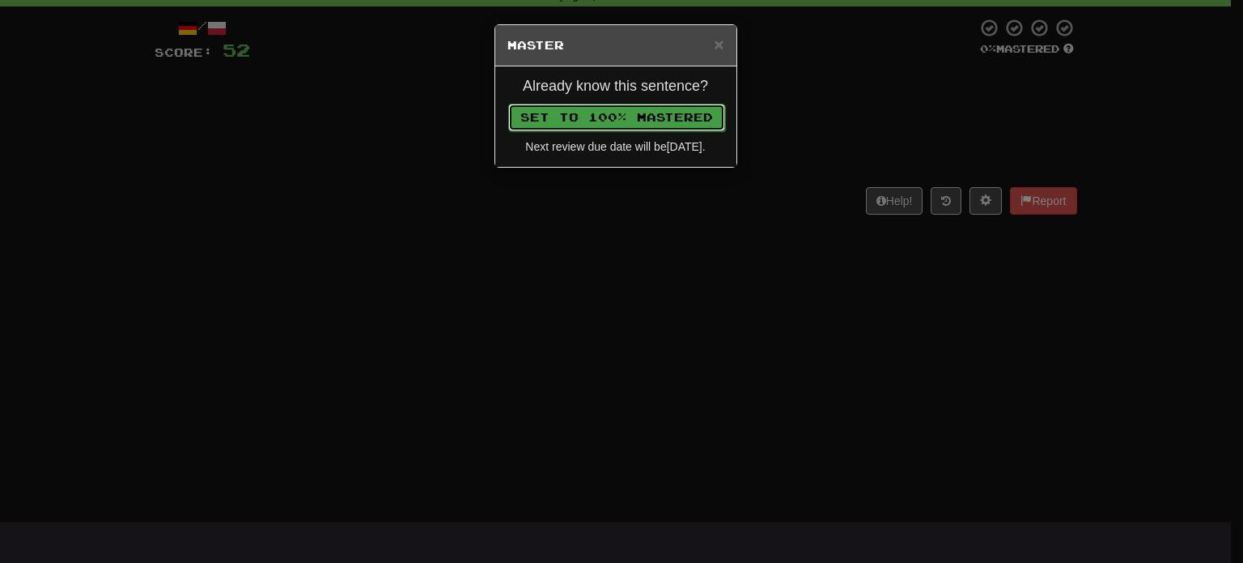
click at [607, 121] on button "Set to 100% Mastered" at bounding box center [616, 118] width 217 height 28
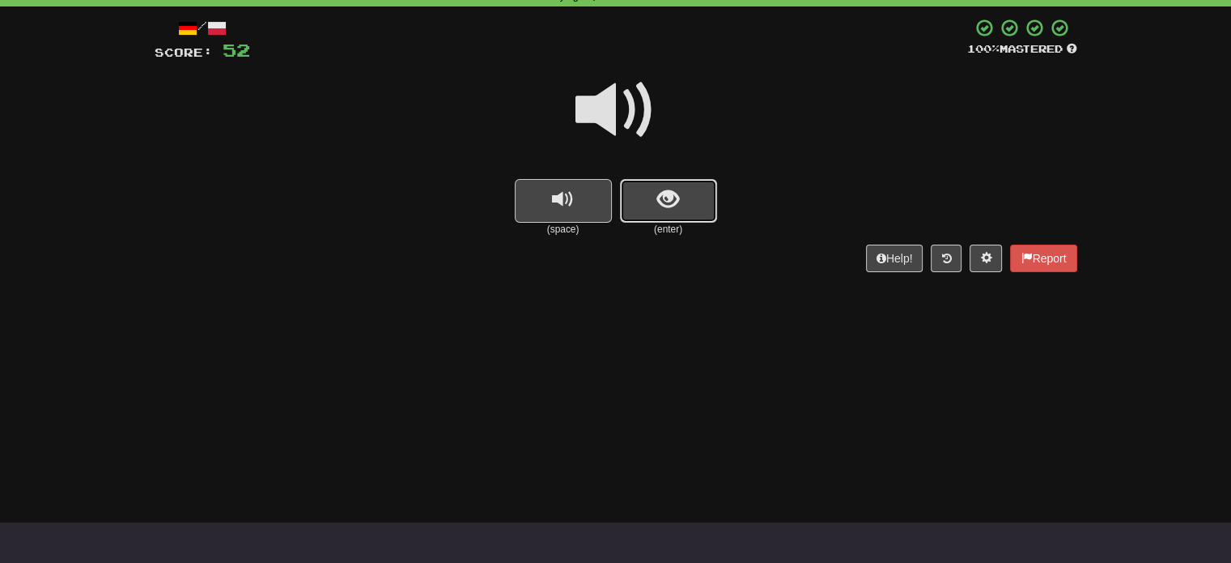
click at [663, 210] on span "show sentence" at bounding box center [668, 200] width 22 height 22
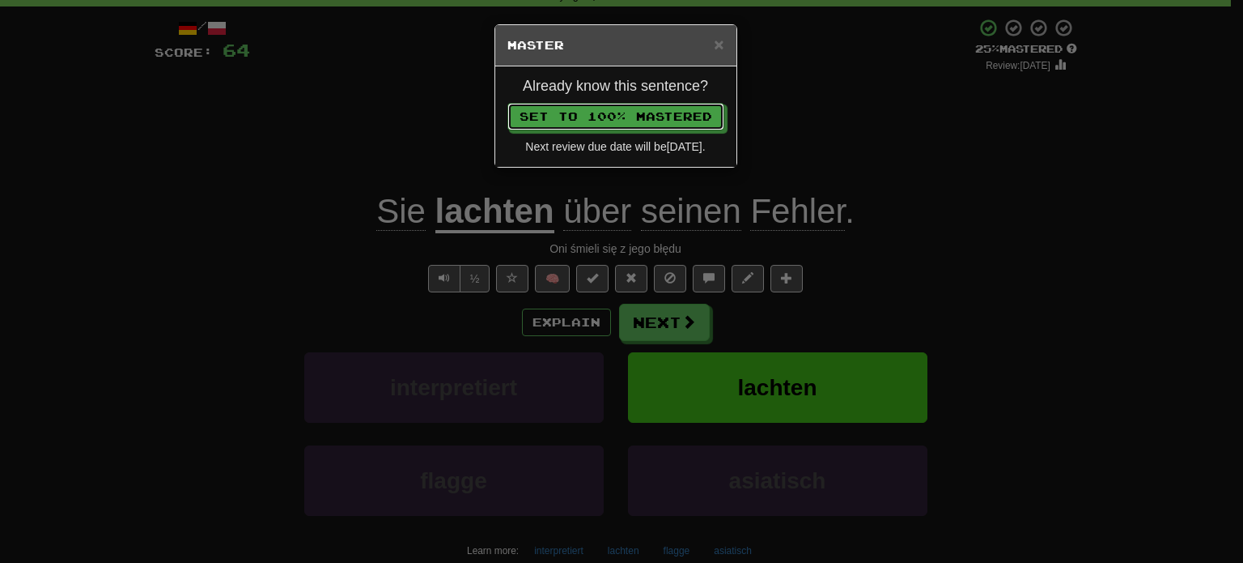
click at [508, 103] on button "Set to 100% Mastered" at bounding box center [616, 117] width 217 height 28
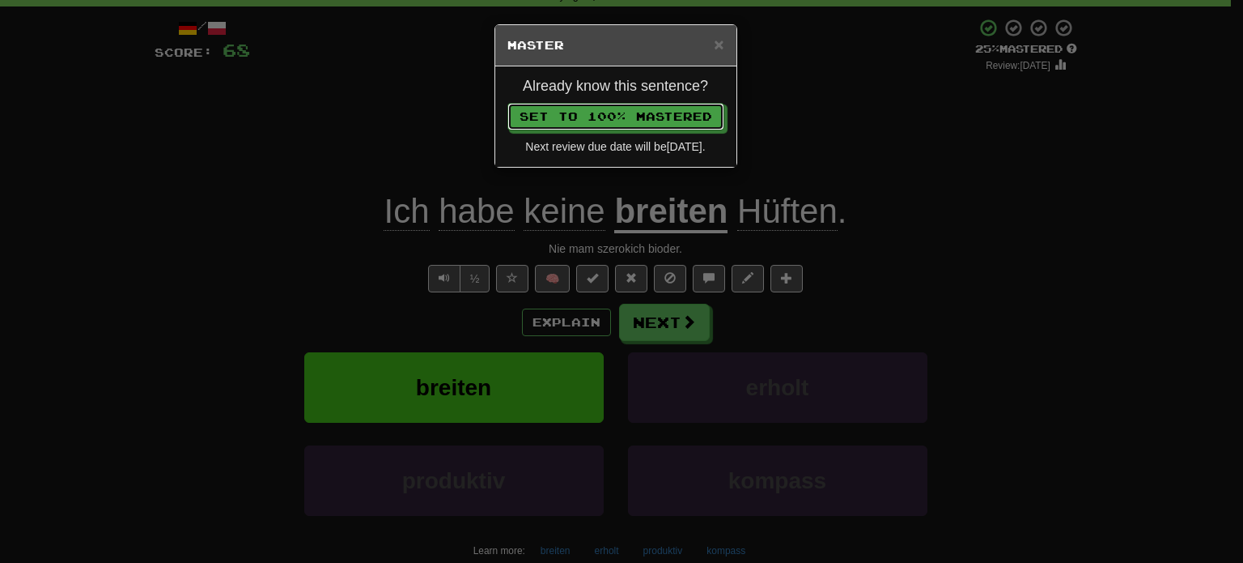
click at [508, 103] on button "Set to 100% Mastered" at bounding box center [616, 117] width 217 height 28
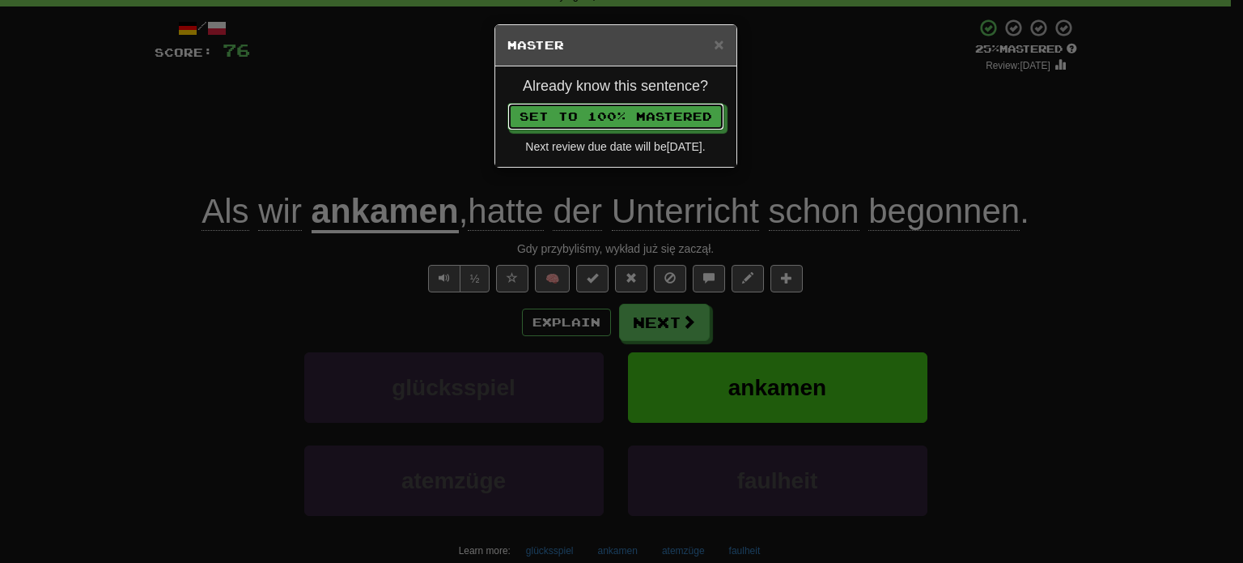
click at [508, 103] on button "Set to 100% Mastered" at bounding box center [616, 117] width 217 height 28
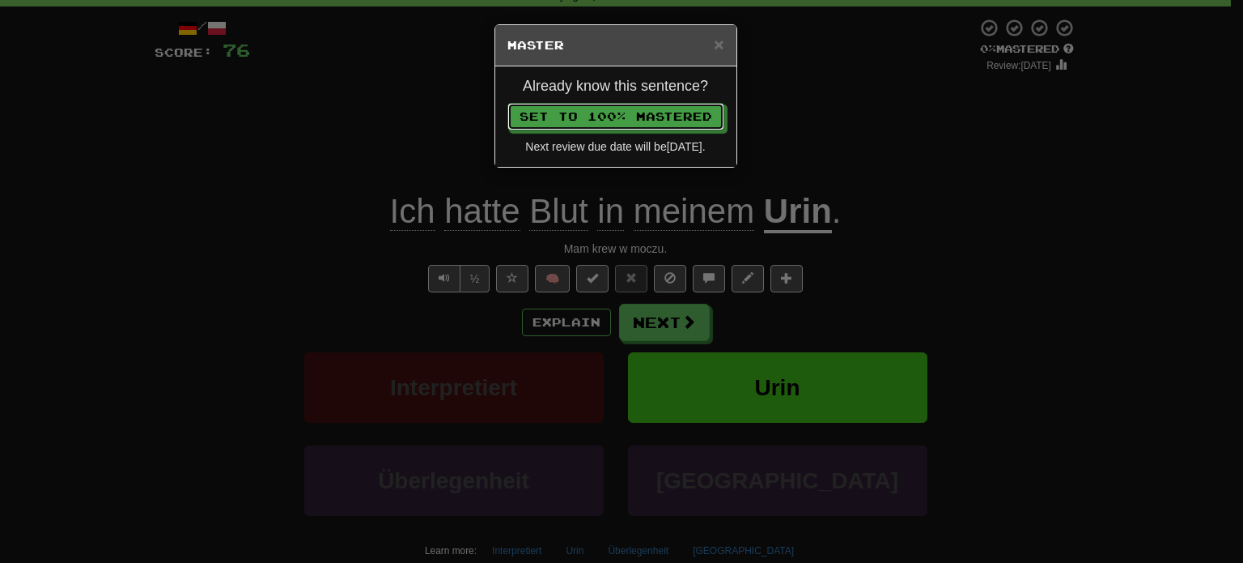
click at [508, 103] on button "Set to 100% Mastered" at bounding box center [616, 117] width 217 height 28
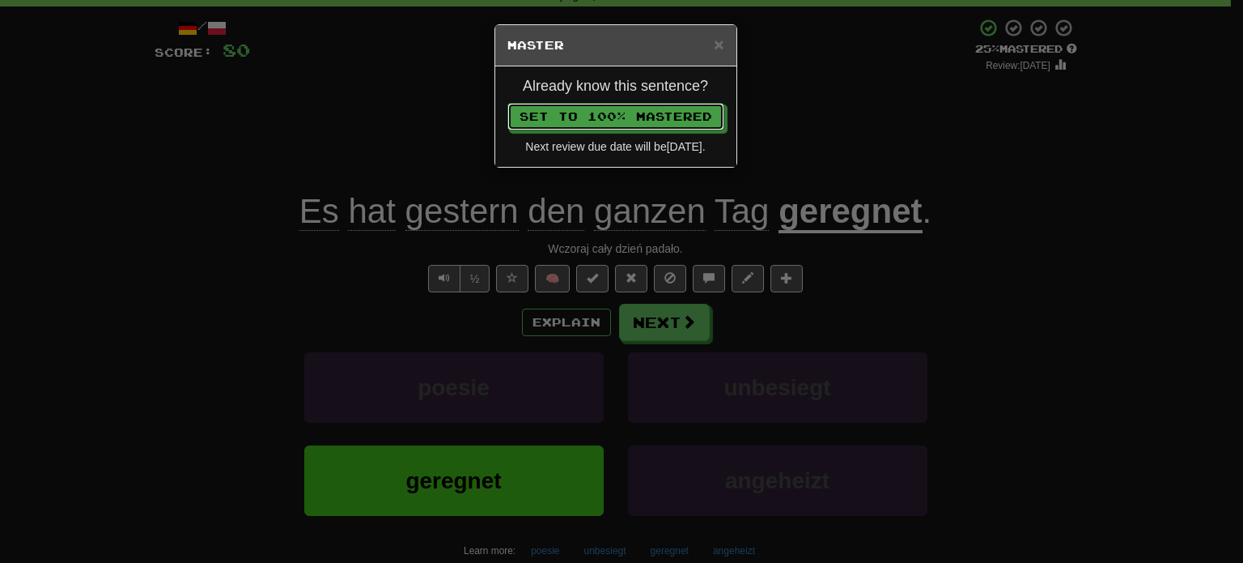
click at [508, 103] on button "Set to 100% Mastered" at bounding box center [616, 117] width 217 height 28
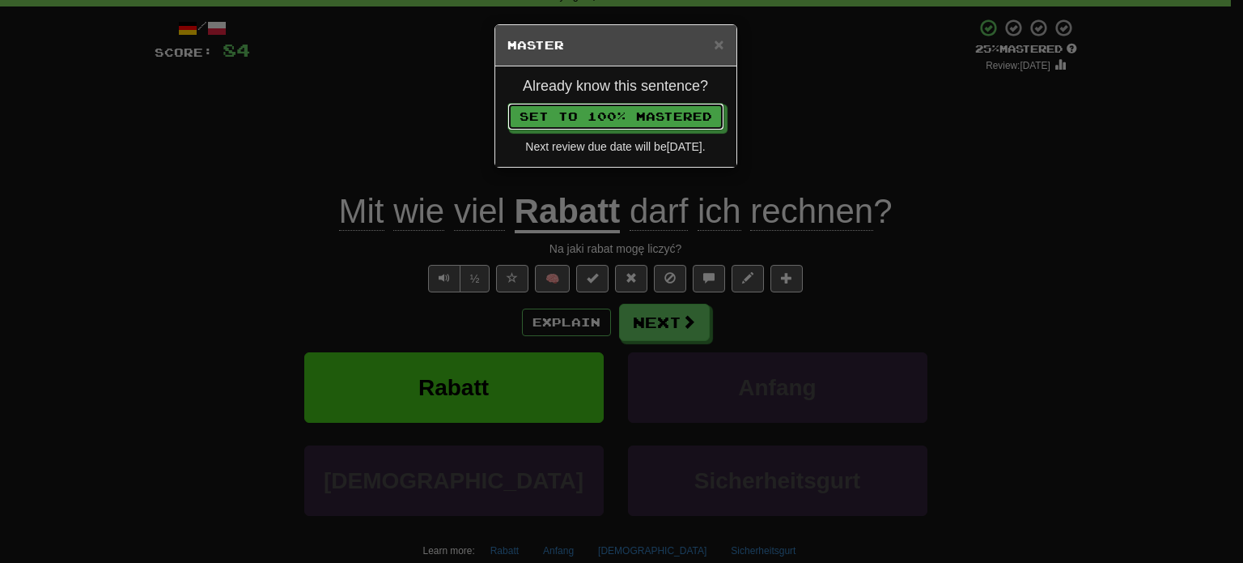
click at [508, 103] on button "Set to 100% Mastered" at bounding box center [616, 117] width 217 height 28
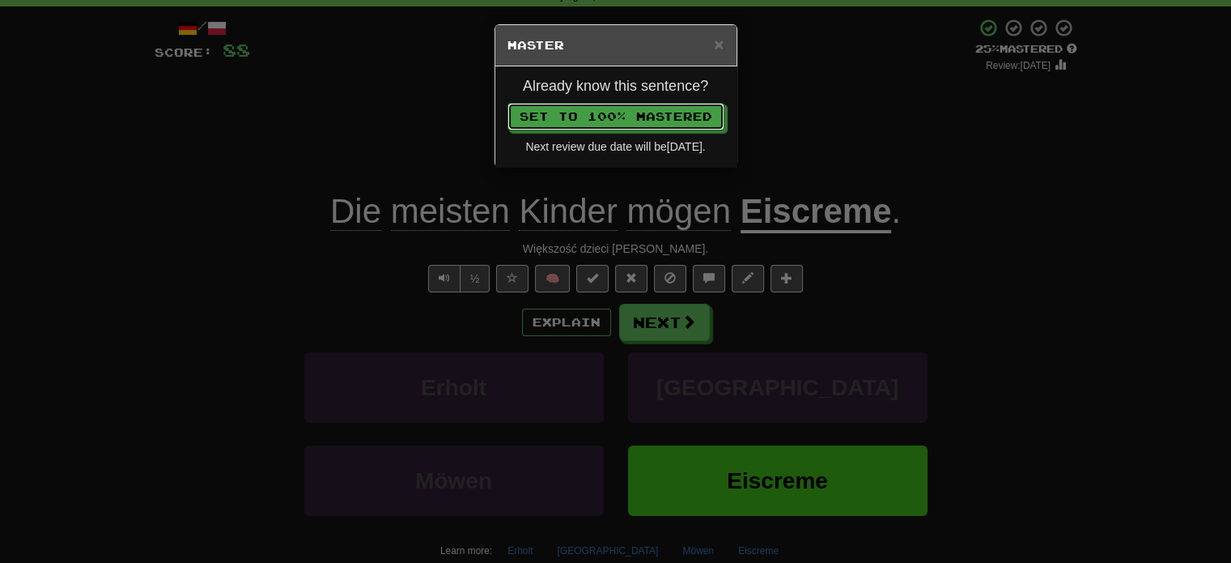
click at [508, 103] on button "Set to 100% Mastered" at bounding box center [616, 117] width 217 height 28
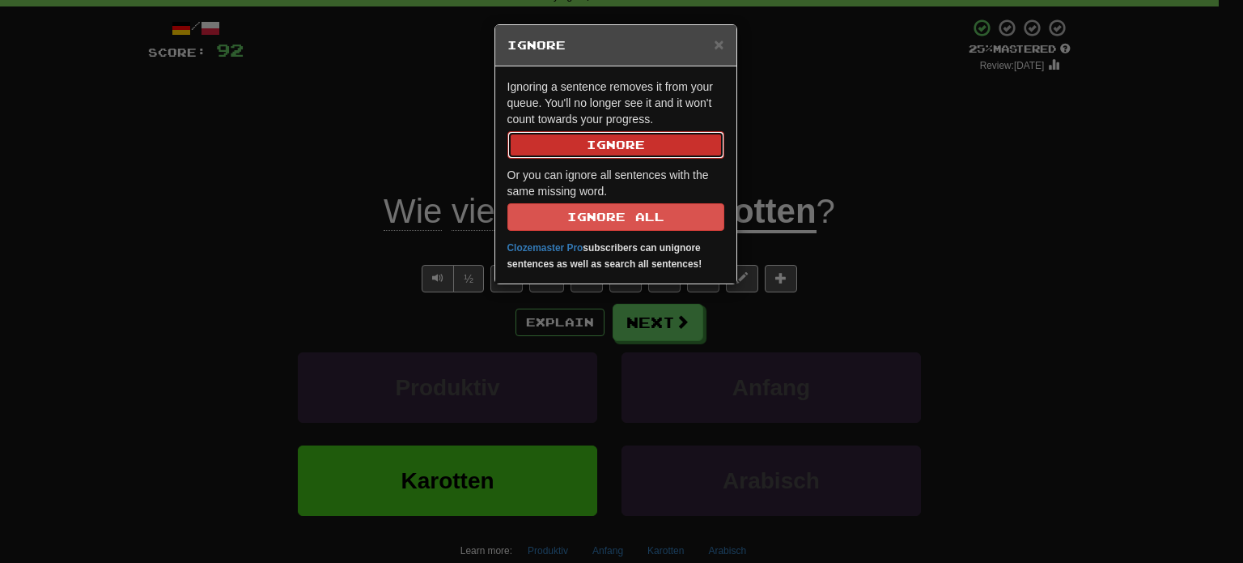
click at [675, 149] on button "Ignore" at bounding box center [616, 145] width 217 height 28
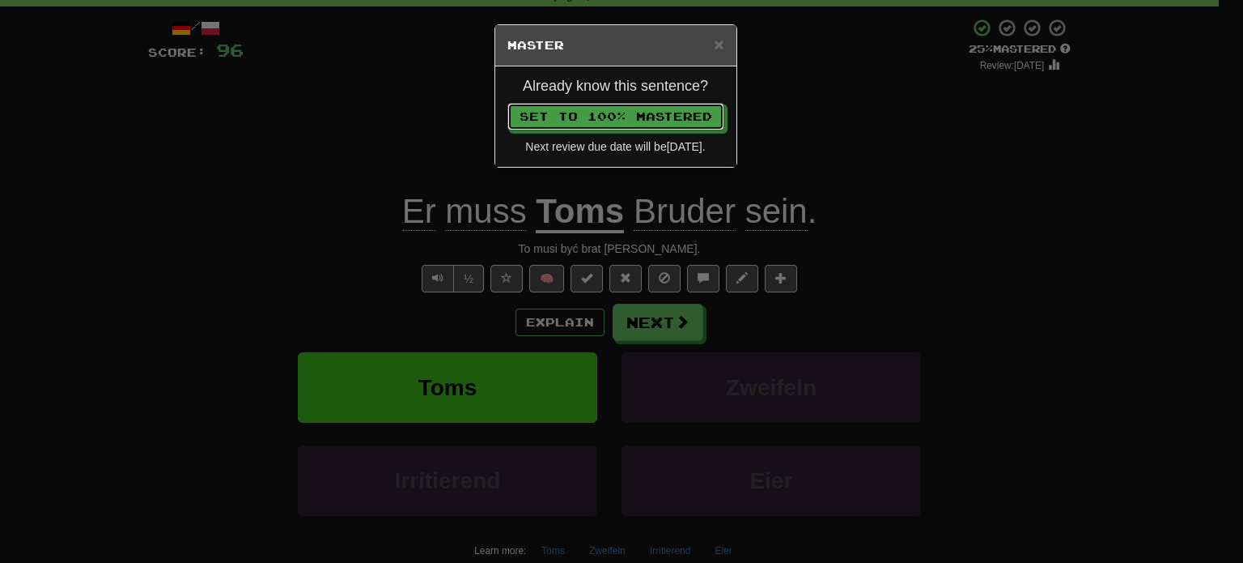
click at [508, 103] on button "Set to 100% Mastered" at bounding box center [616, 117] width 217 height 28
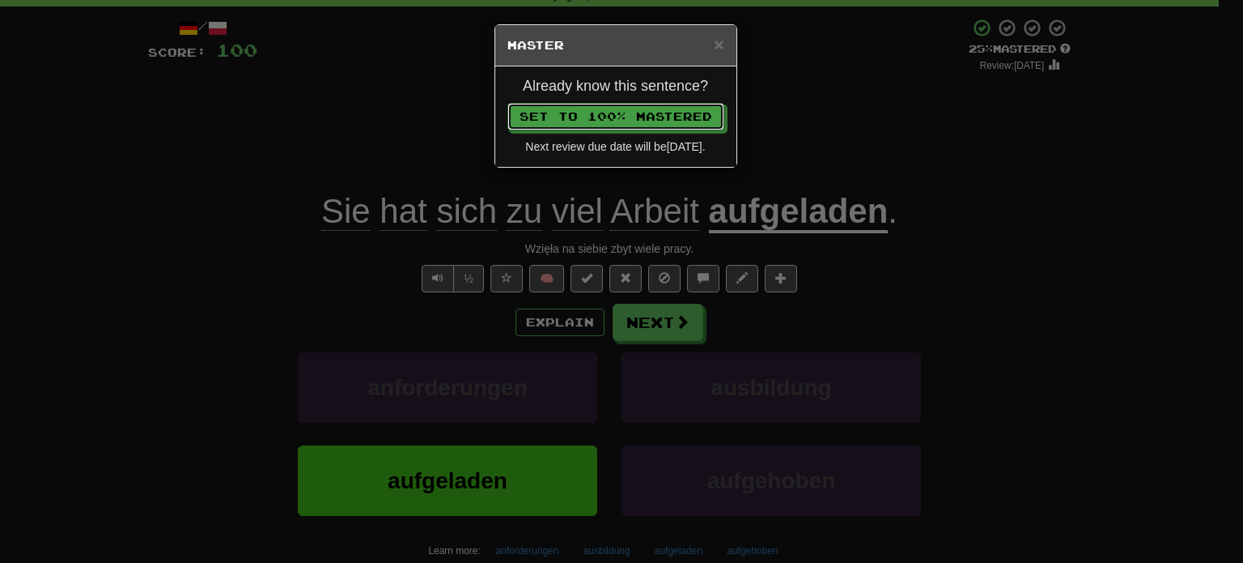
click at [508, 103] on button "Set to 100% Mastered" at bounding box center [616, 117] width 217 height 28
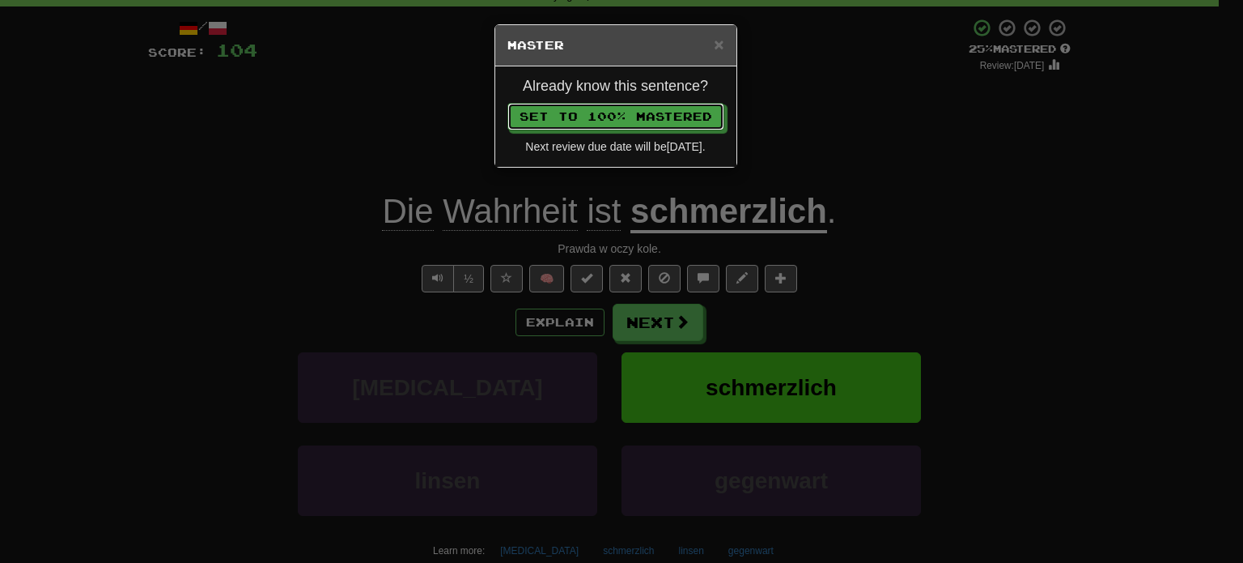
click at [508, 103] on button "Set to 100% Mastered" at bounding box center [616, 117] width 217 height 28
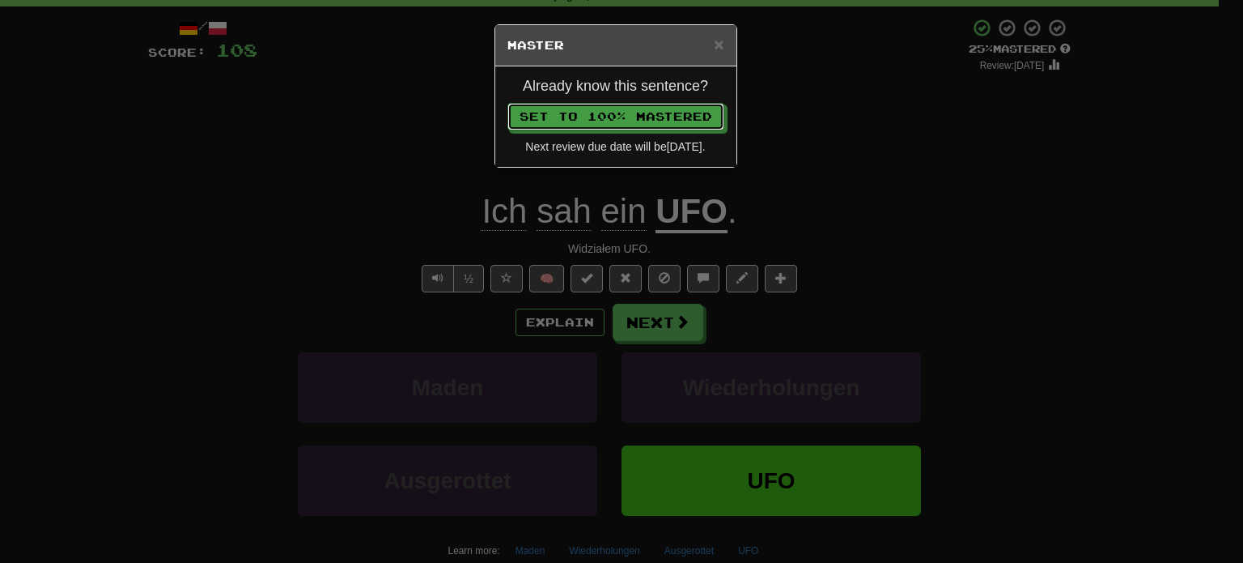
click at [508, 103] on button "Set to 100% Mastered" at bounding box center [616, 117] width 217 height 28
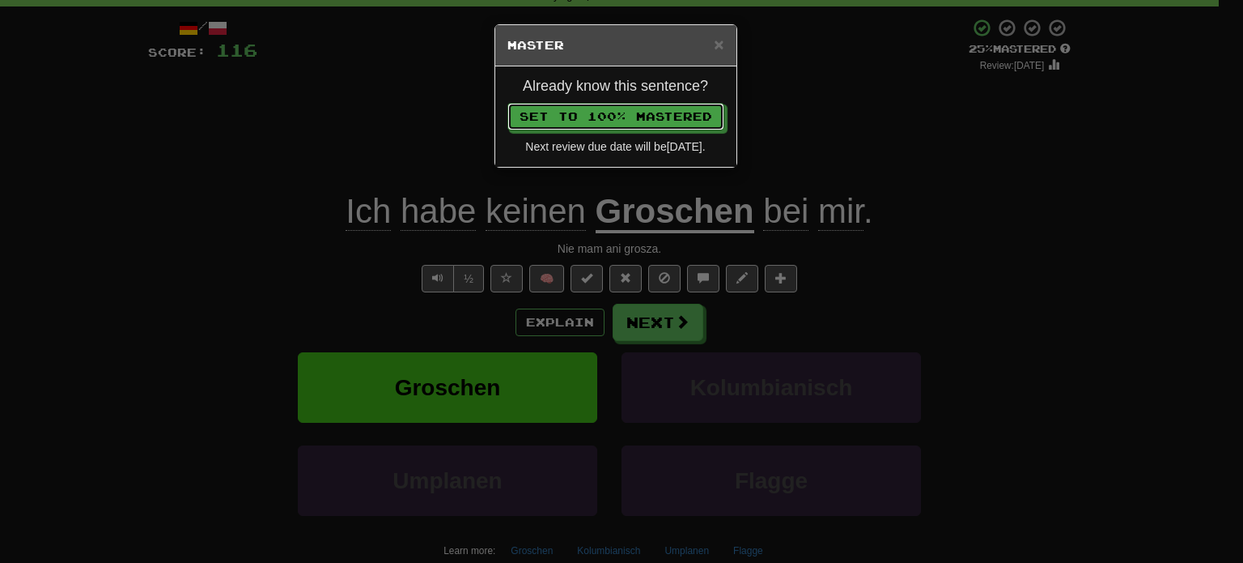
click at [508, 103] on button "Set to 100% Mastered" at bounding box center [616, 117] width 217 height 28
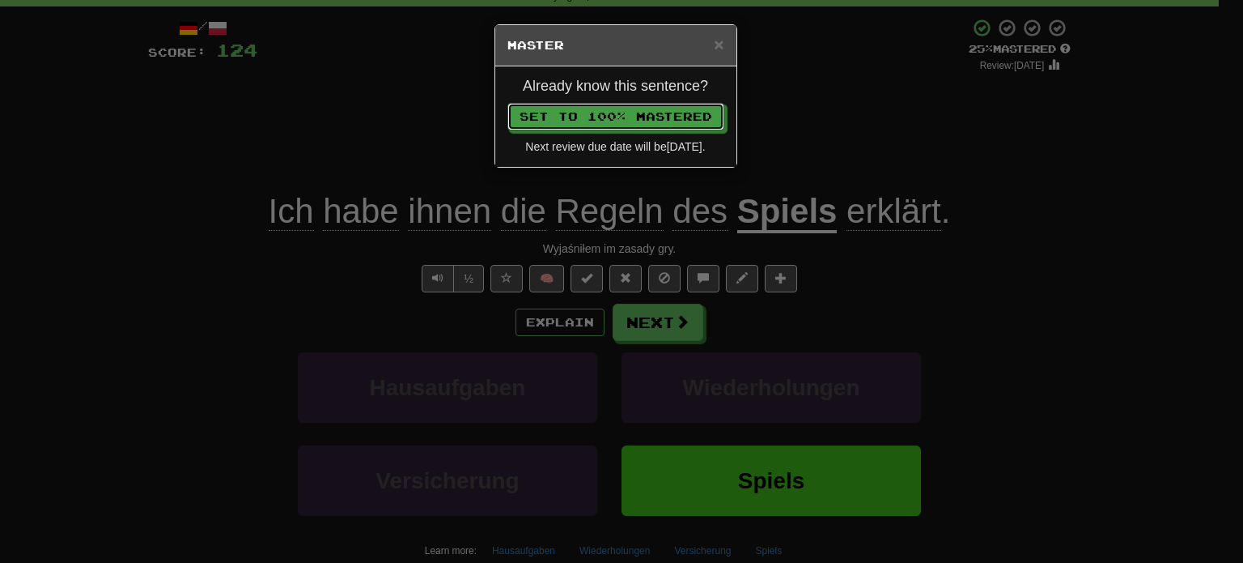
click at [508, 103] on button "Set to 100% Mastered" at bounding box center [616, 117] width 217 height 28
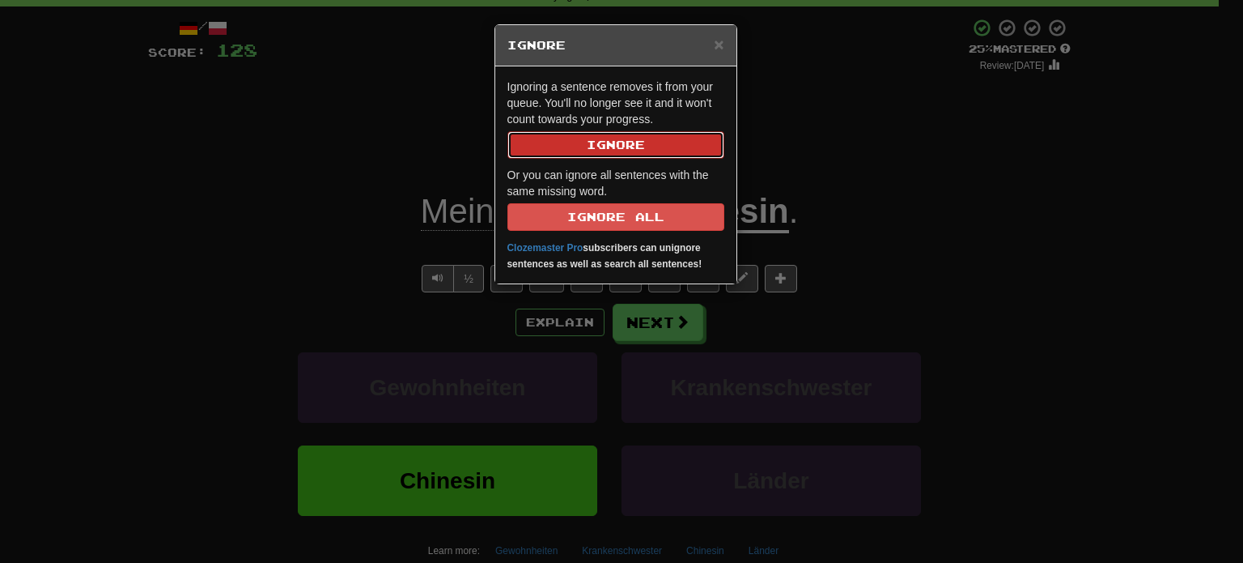
click at [683, 144] on button "Ignore" at bounding box center [616, 145] width 217 height 28
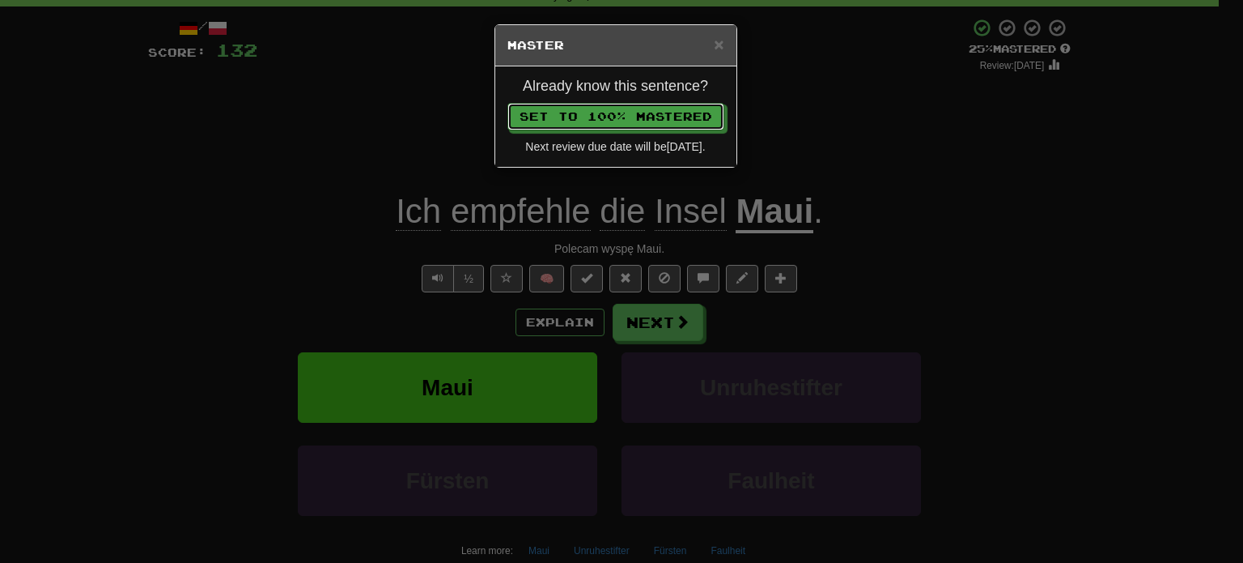
click at [508, 103] on button "Set to 100% Mastered" at bounding box center [616, 117] width 217 height 28
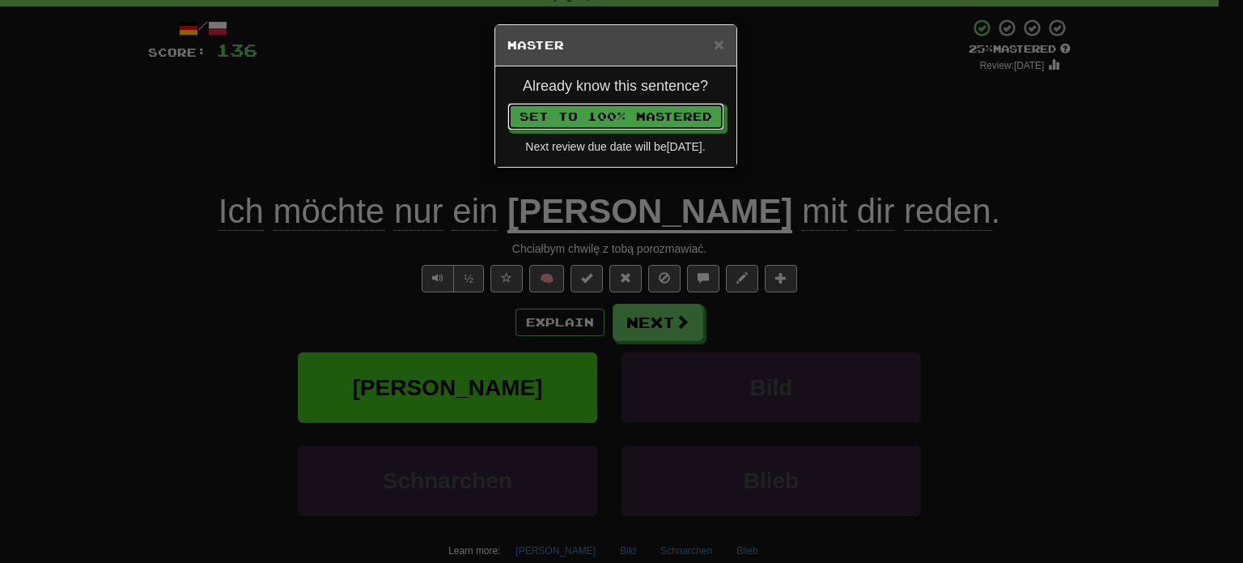
click at [508, 103] on button "Set to 100% Mastered" at bounding box center [616, 117] width 217 height 28
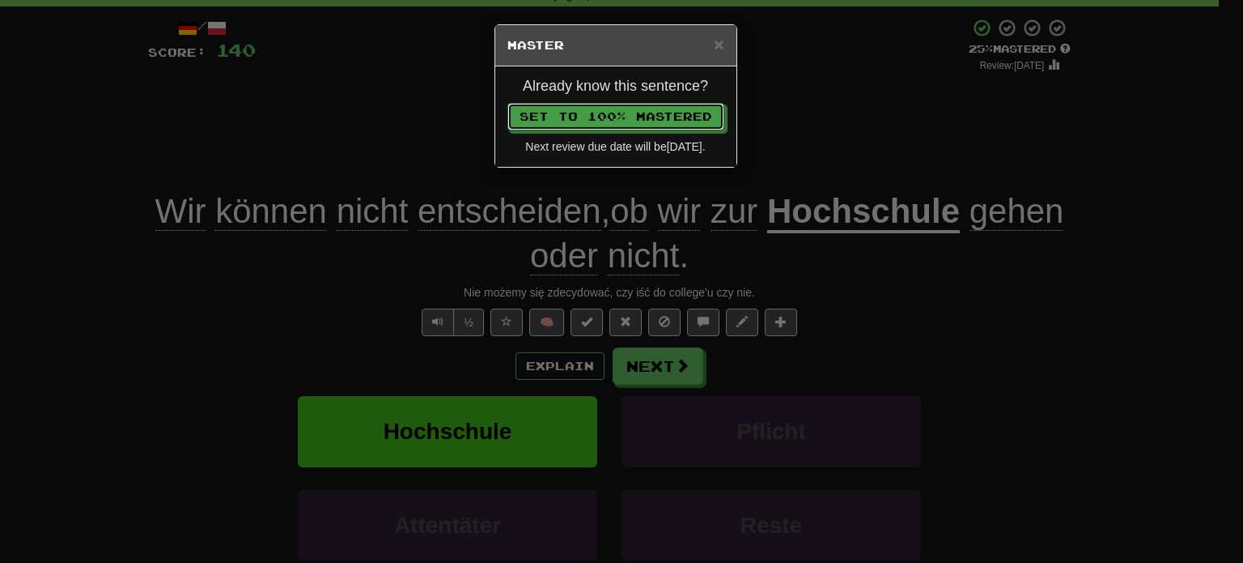
click at [508, 103] on button "Set to 100% Mastered" at bounding box center [616, 117] width 217 height 28
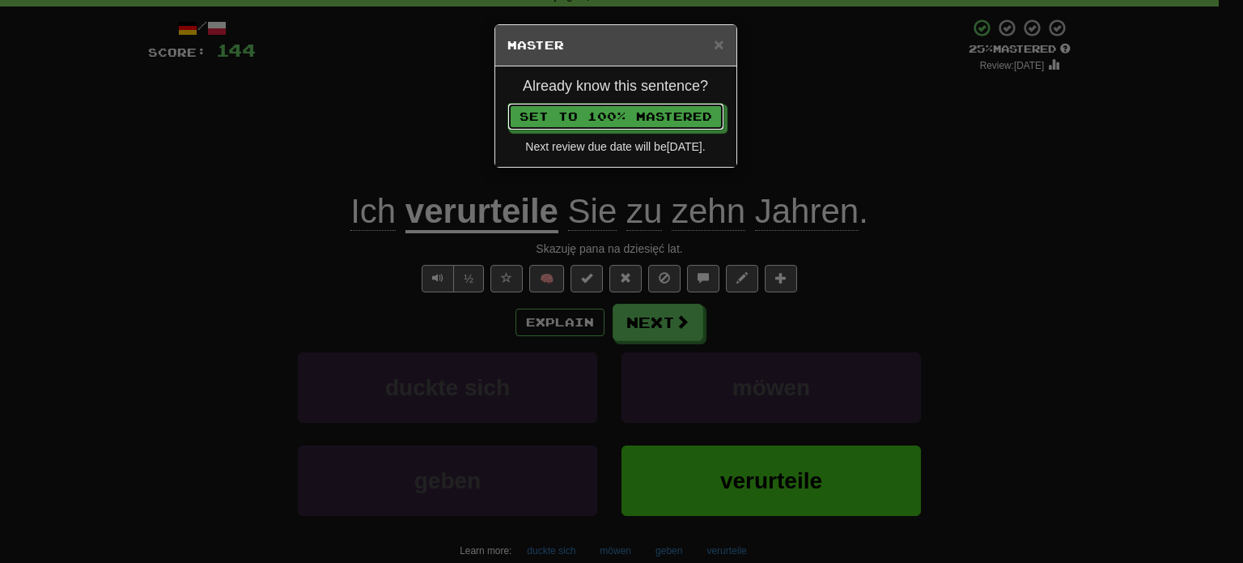
click at [508, 103] on button "Set to 100% Mastered" at bounding box center [616, 117] width 217 height 28
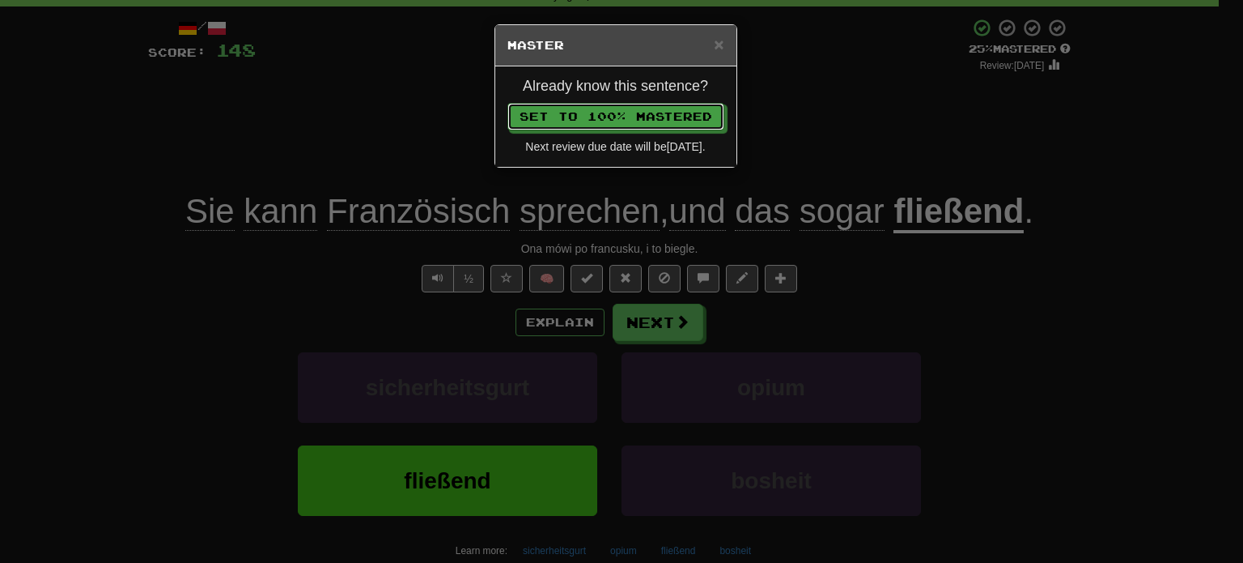
click at [508, 103] on button "Set to 100% Mastered" at bounding box center [616, 117] width 217 height 28
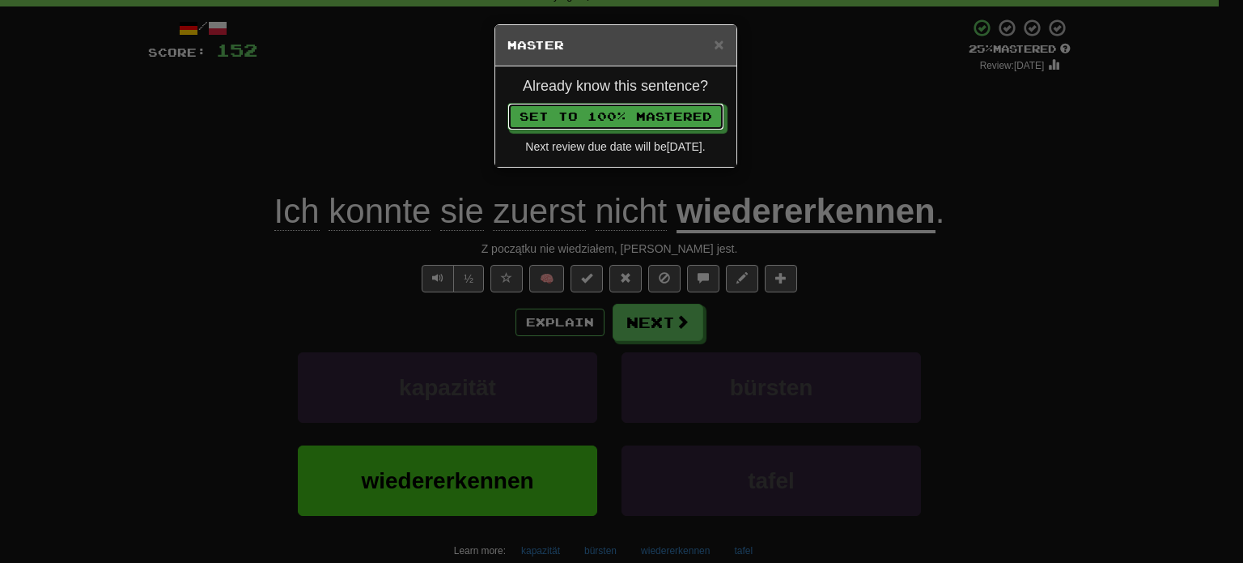
click at [508, 103] on button "Set to 100% Mastered" at bounding box center [616, 117] width 217 height 28
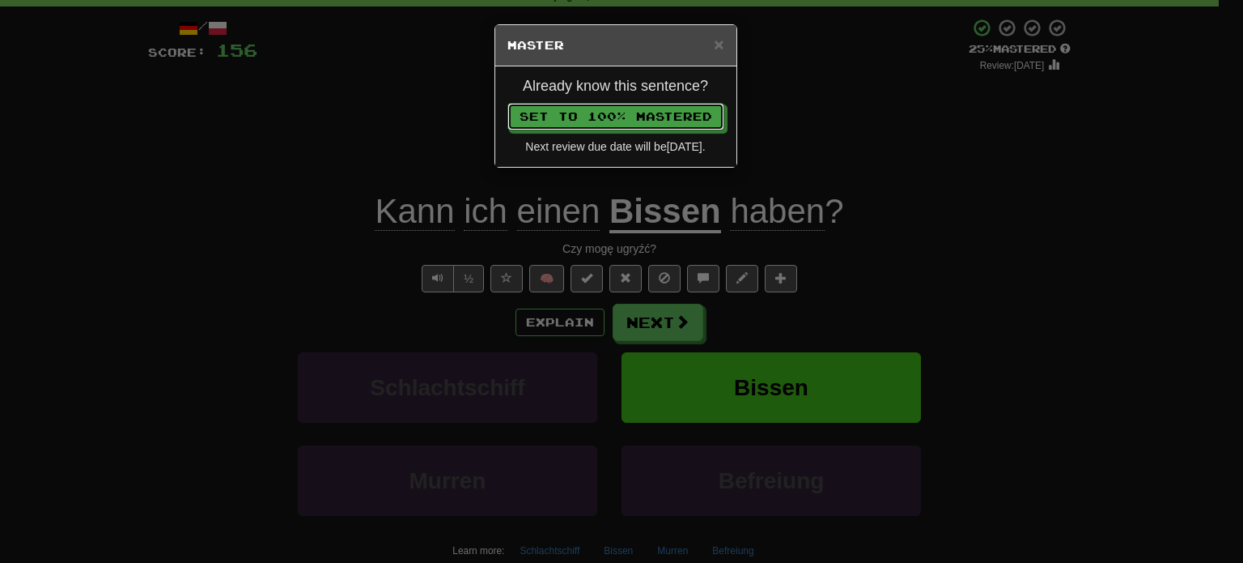
click at [508, 103] on button "Set to 100% Mastered" at bounding box center [616, 117] width 217 height 28
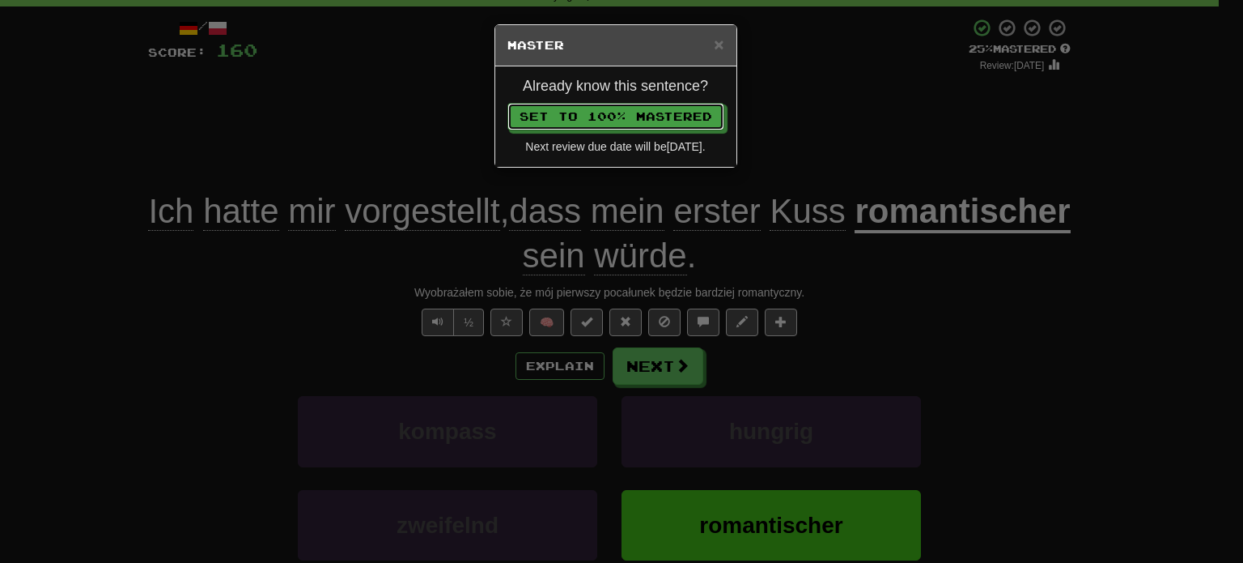
click at [508, 103] on button "Set to 100% Mastered" at bounding box center [616, 117] width 217 height 28
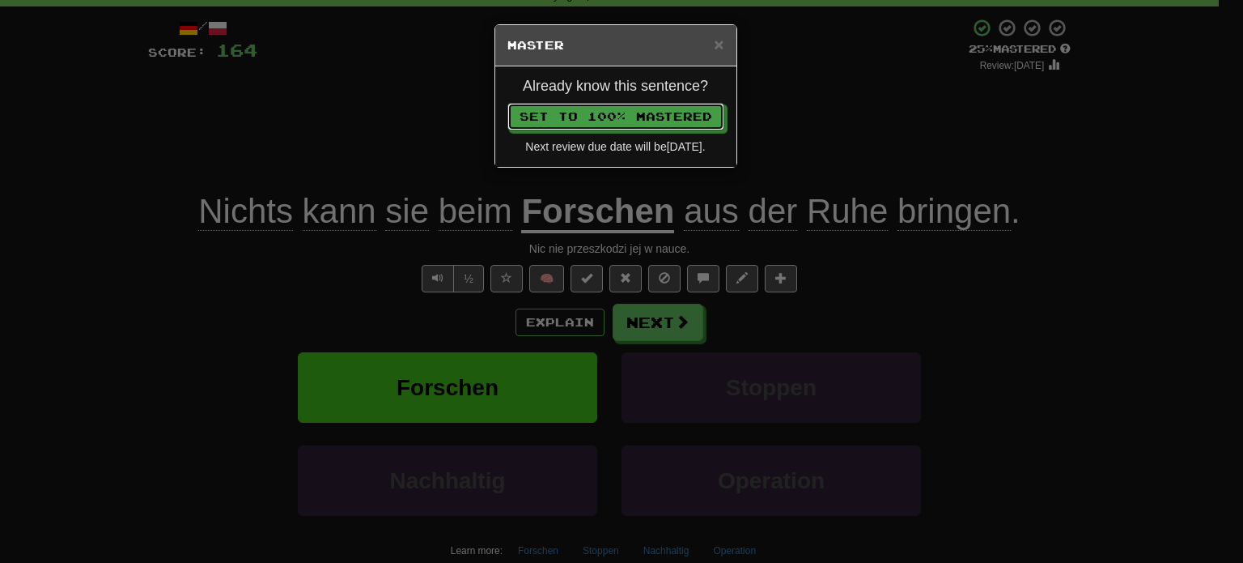
click at [508, 103] on button "Set to 100% Mastered" at bounding box center [616, 117] width 217 height 28
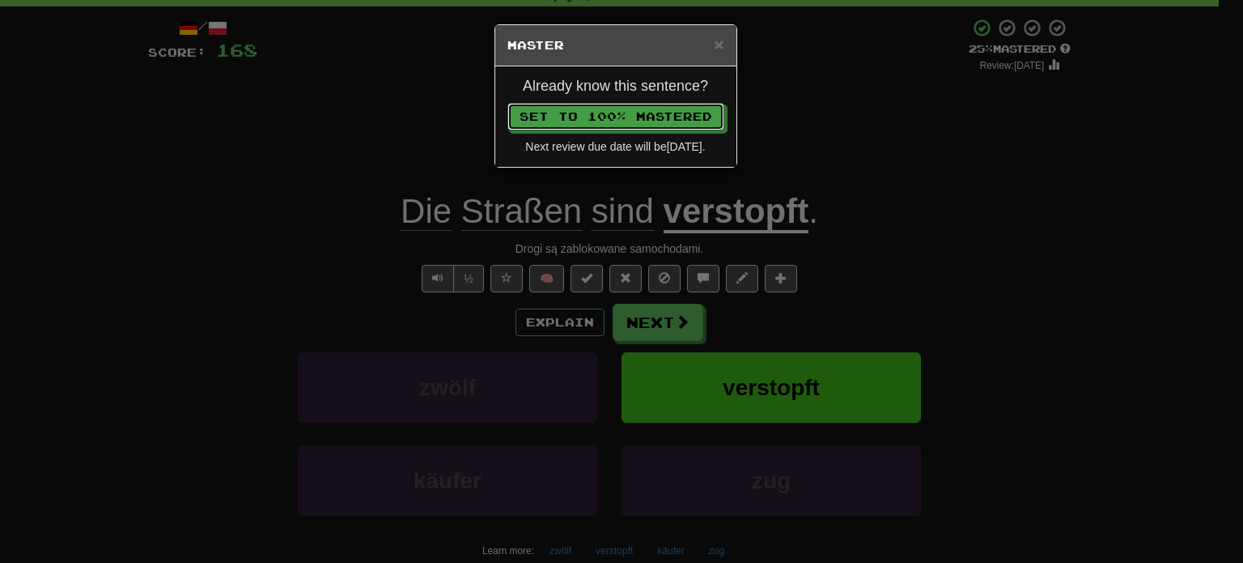
click at [508, 103] on button "Set to 100% Mastered" at bounding box center [616, 117] width 217 height 28
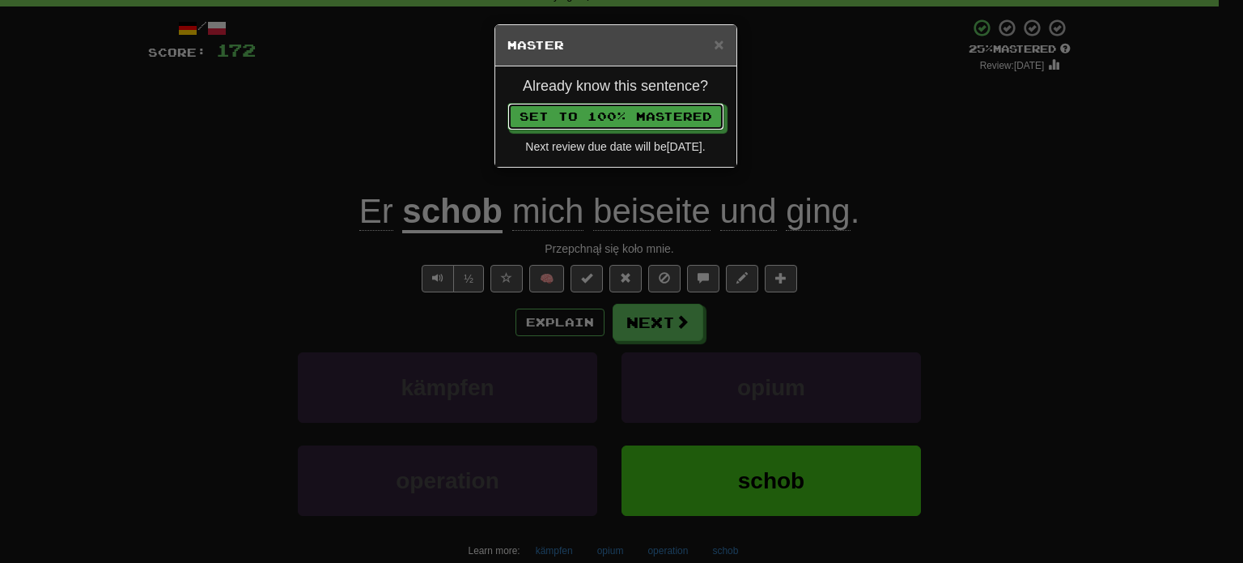
click at [508, 103] on button "Set to 100% Mastered" at bounding box center [616, 117] width 217 height 28
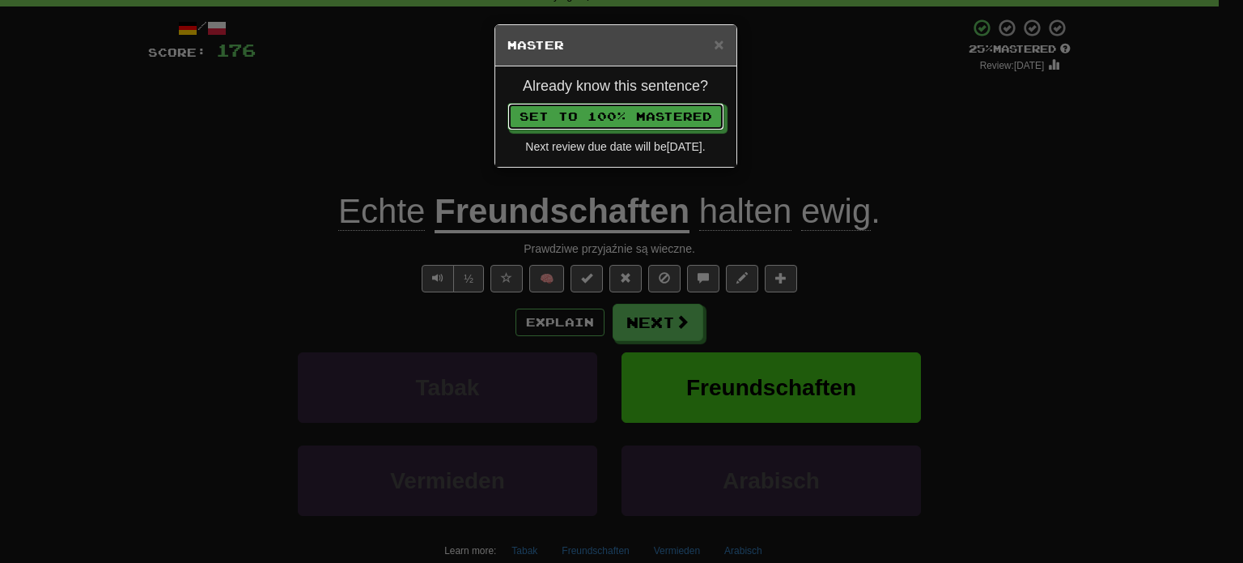
click at [508, 103] on button "Set to 100% Mastered" at bounding box center [616, 117] width 217 height 28
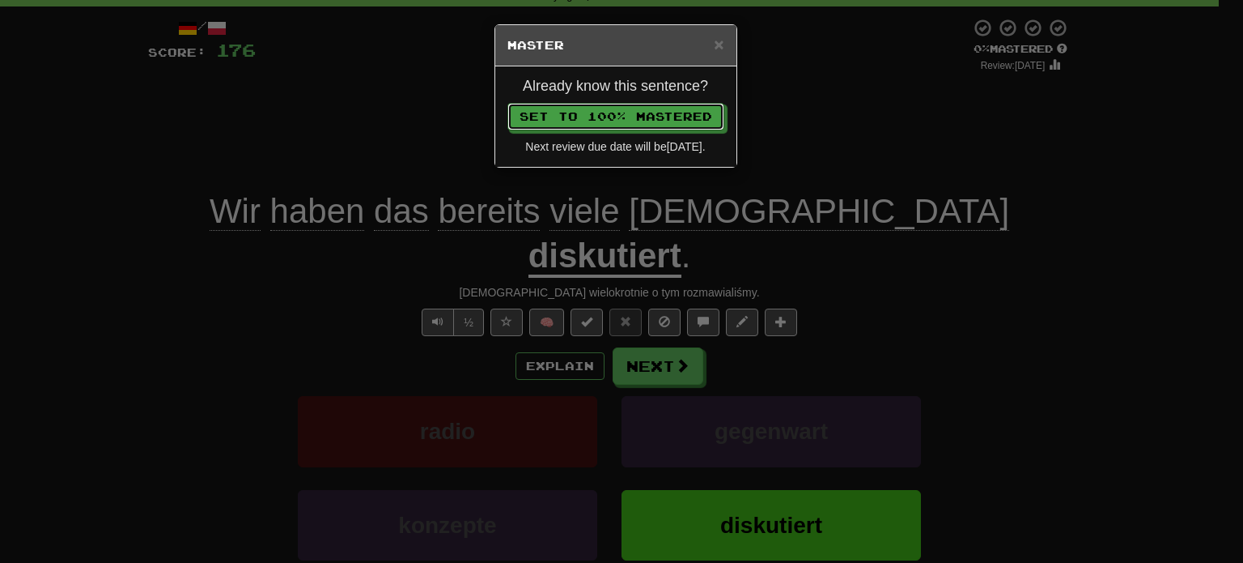
click at [508, 103] on button "Set to 100% Mastered" at bounding box center [616, 117] width 217 height 28
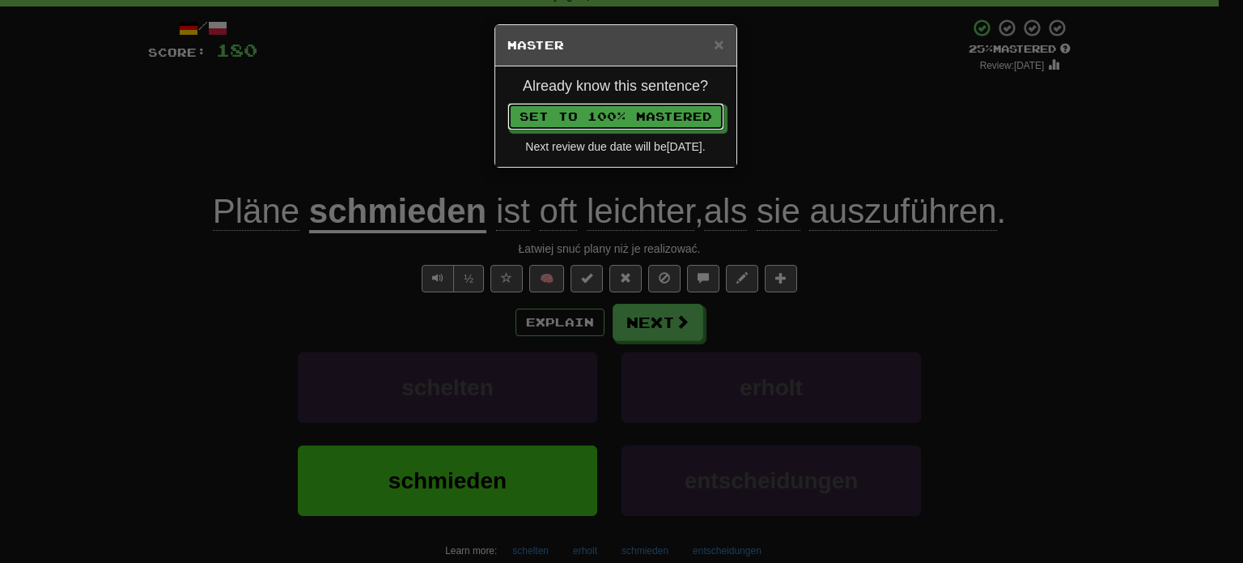
click at [508, 103] on button "Set to 100% Mastered" at bounding box center [616, 117] width 217 height 28
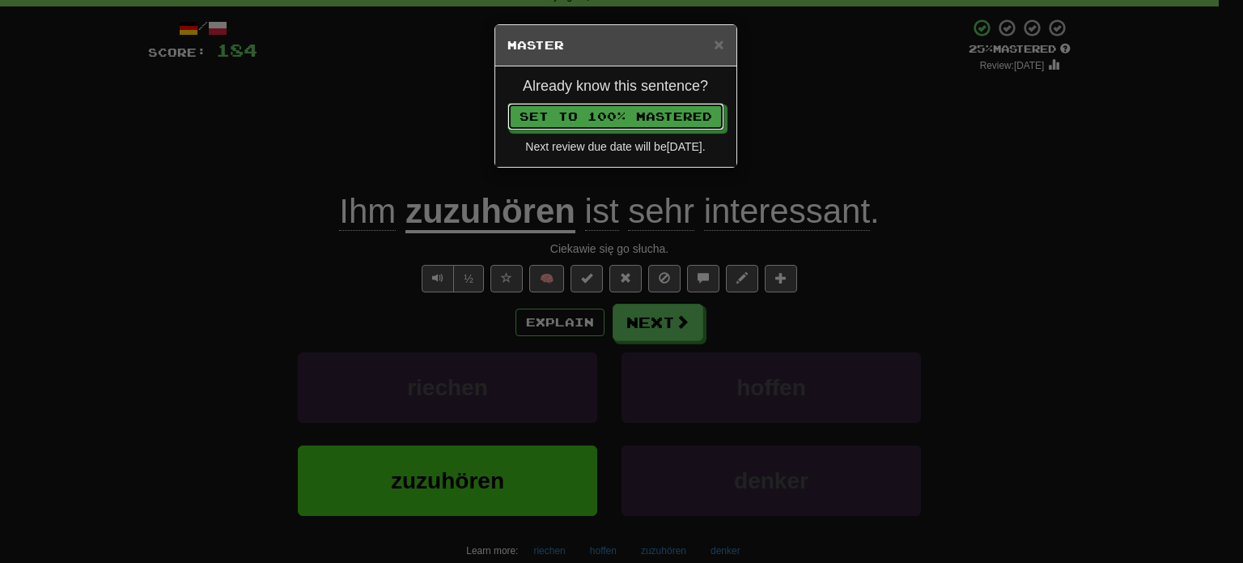
click at [508, 103] on button "Set to 100% Mastered" at bounding box center [616, 117] width 217 height 28
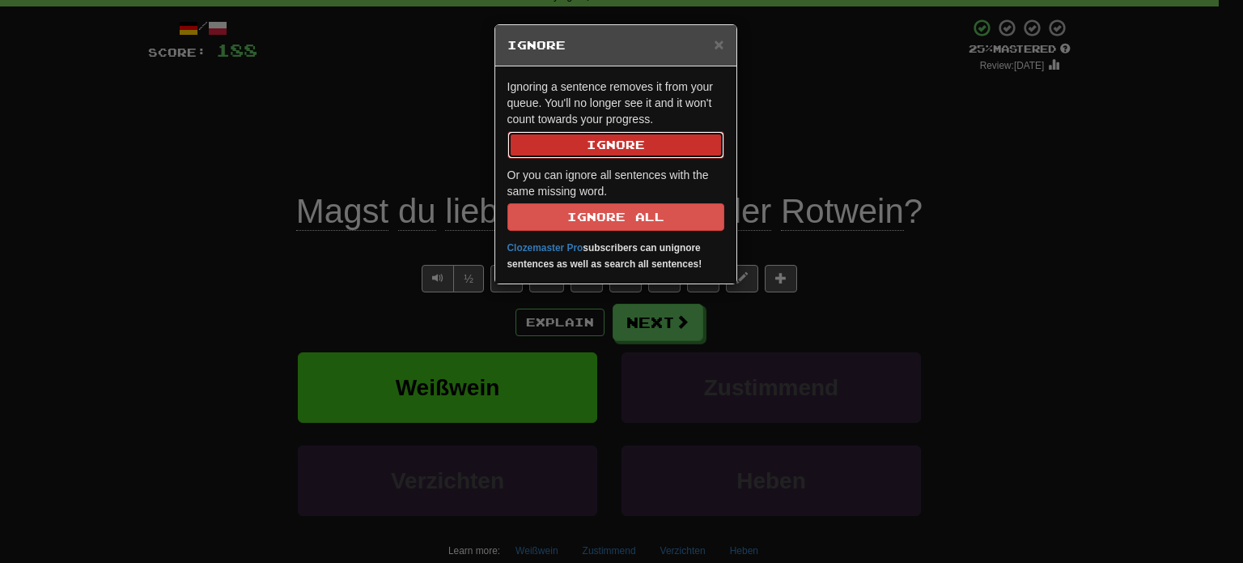
click at [696, 138] on button "Ignore" at bounding box center [616, 145] width 217 height 28
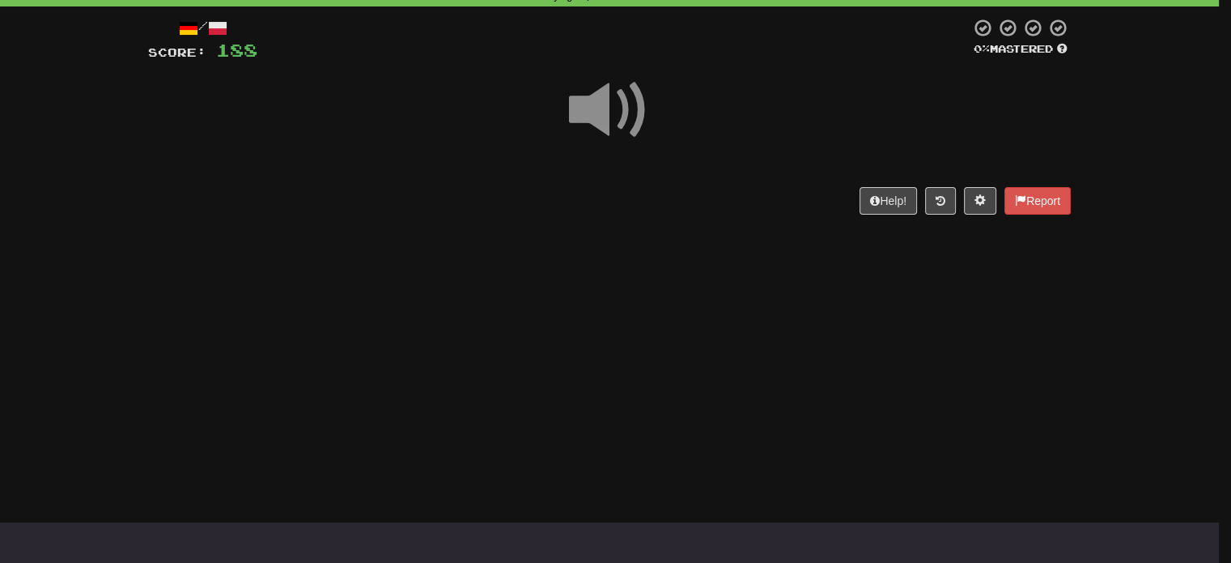
click at [696, 138] on div at bounding box center [609, 121] width 923 height 116
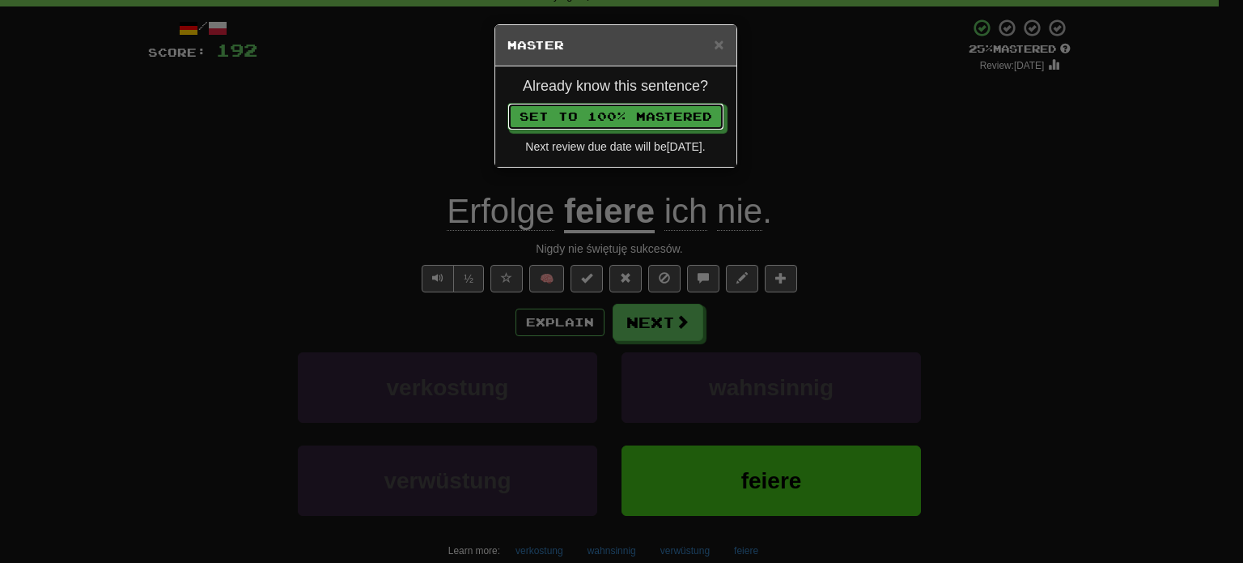
click at [508, 103] on button "Set to 100% Mastered" at bounding box center [616, 117] width 217 height 28
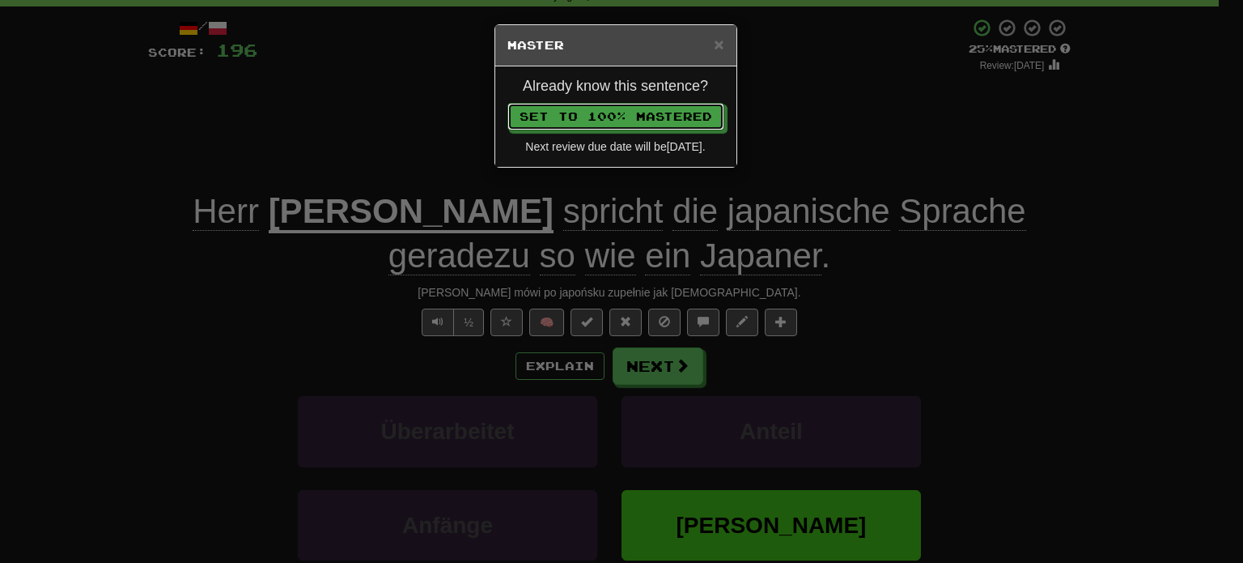
click at [508, 103] on button "Set to 100% Mastered" at bounding box center [616, 117] width 217 height 28
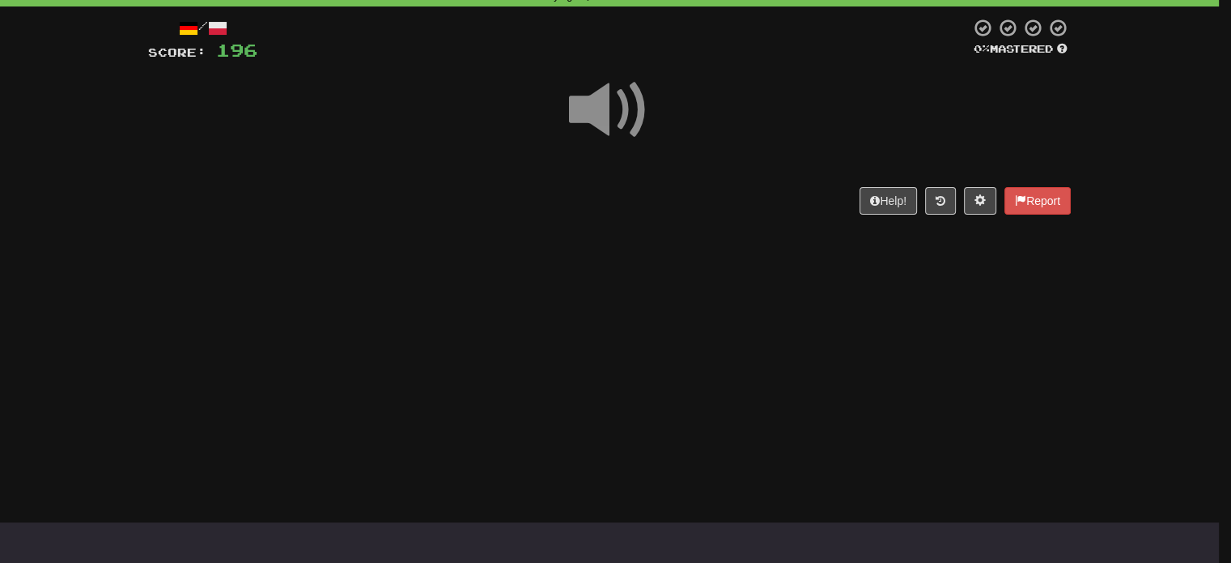
click at [616, 99] on span at bounding box center [609, 110] width 81 height 81
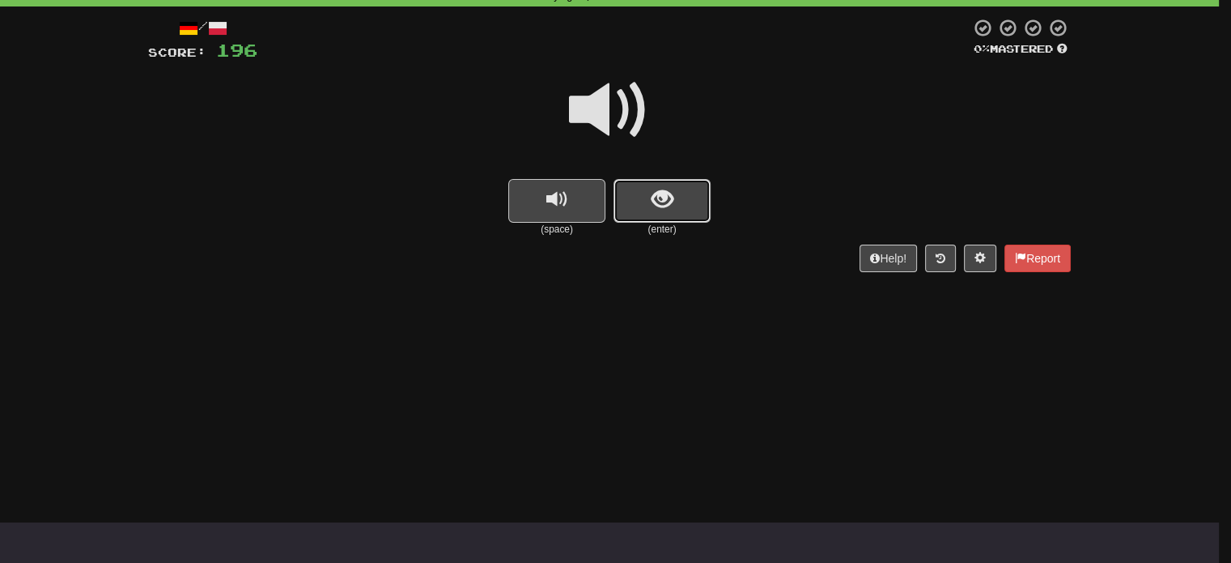
click at [685, 202] on button "show sentence" at bounding box center [662, 201] width 97 height 44
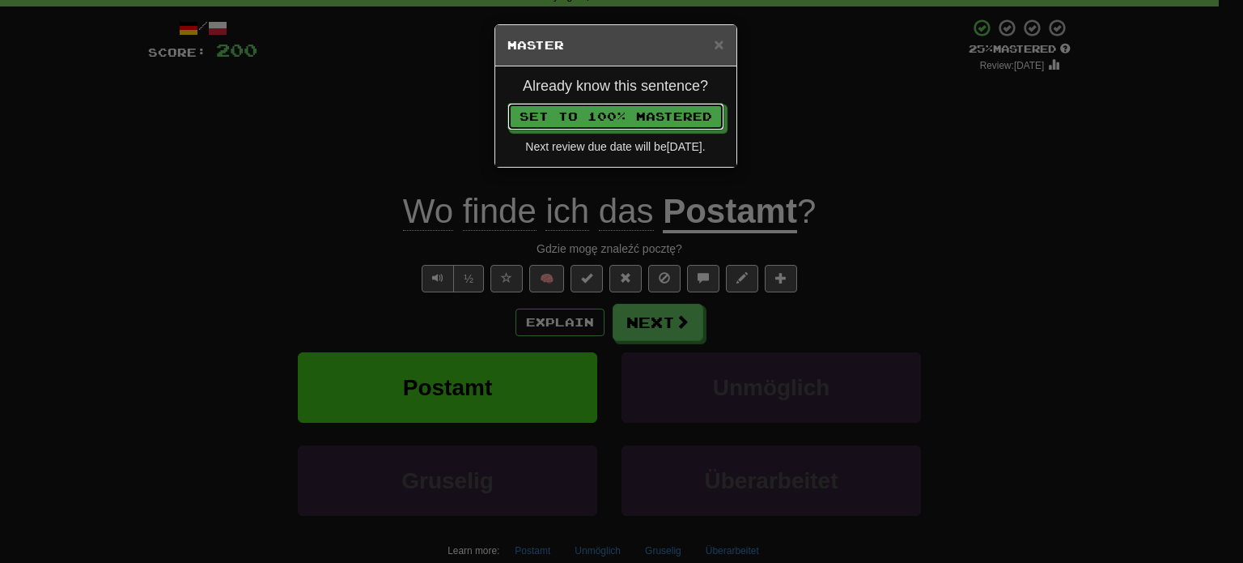
click at [508, 103] on button "Set to 100% Mastered" at bounding box center [616, 117] width 217 height 28
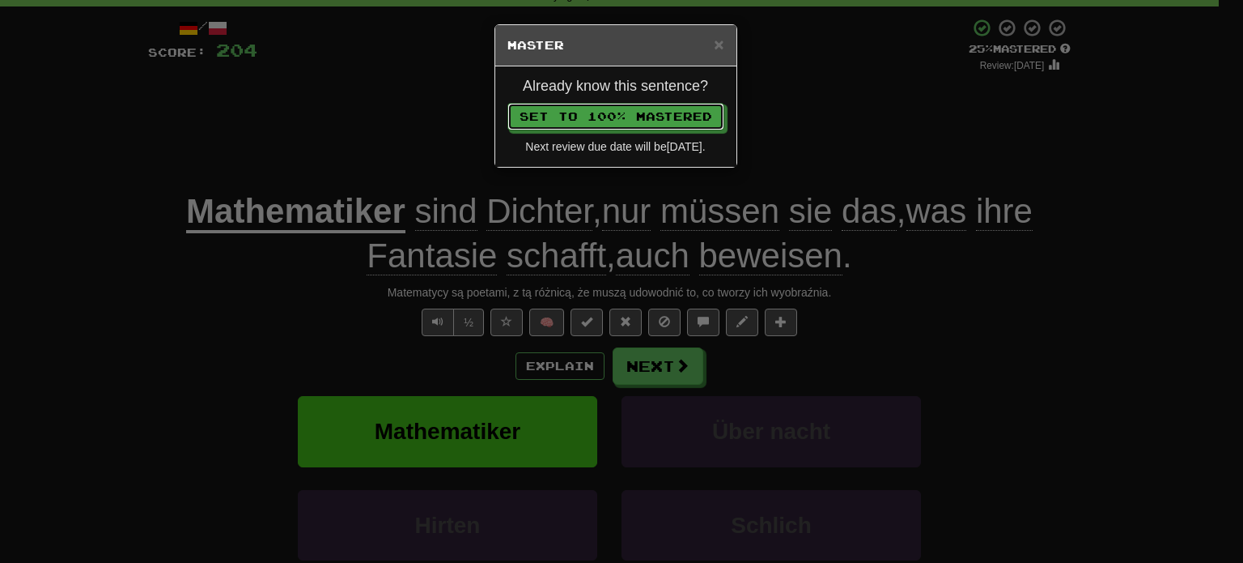
click at [508, 103] on button "Set to 100% Mastered" at bounding box center [616, 117] width 217 height 28
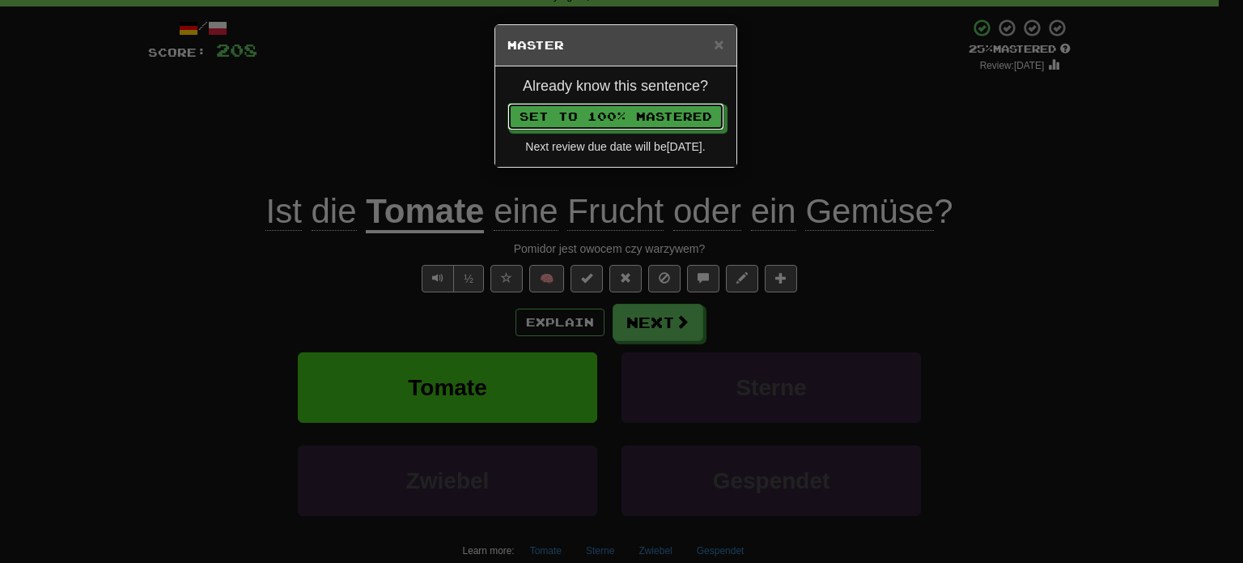
click at [508, 103] on button "Set to 100% Mastered" at bounding box center [616, 117] width 217 height 28
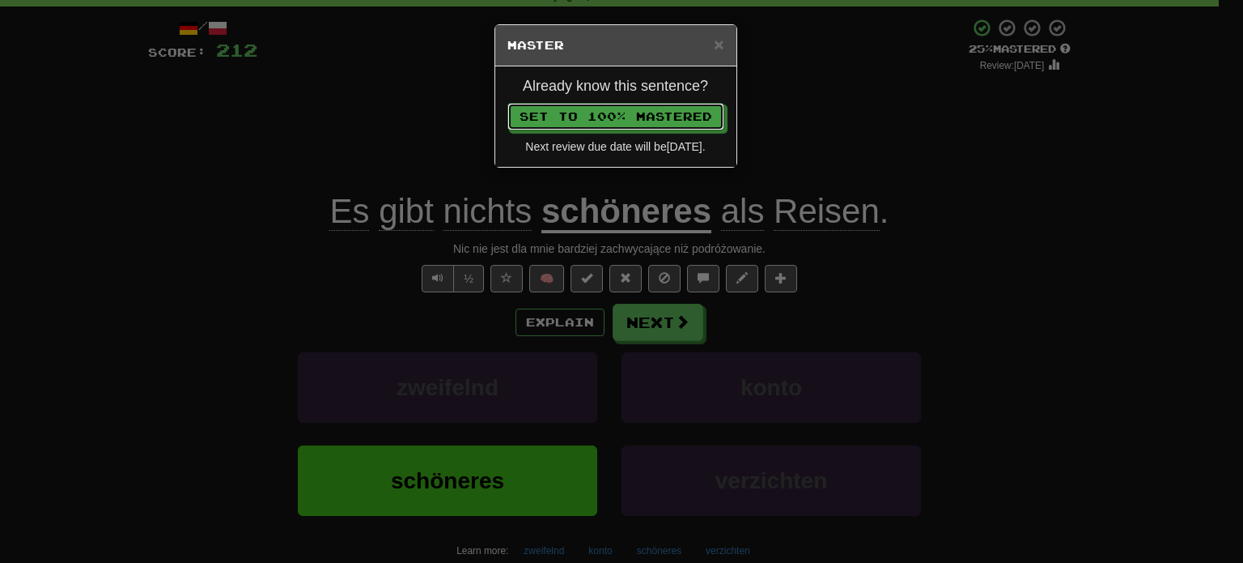
click at [508, 103] on button "Set to 100% Mastered" at bounding box center [616, 117] width 217 height 28
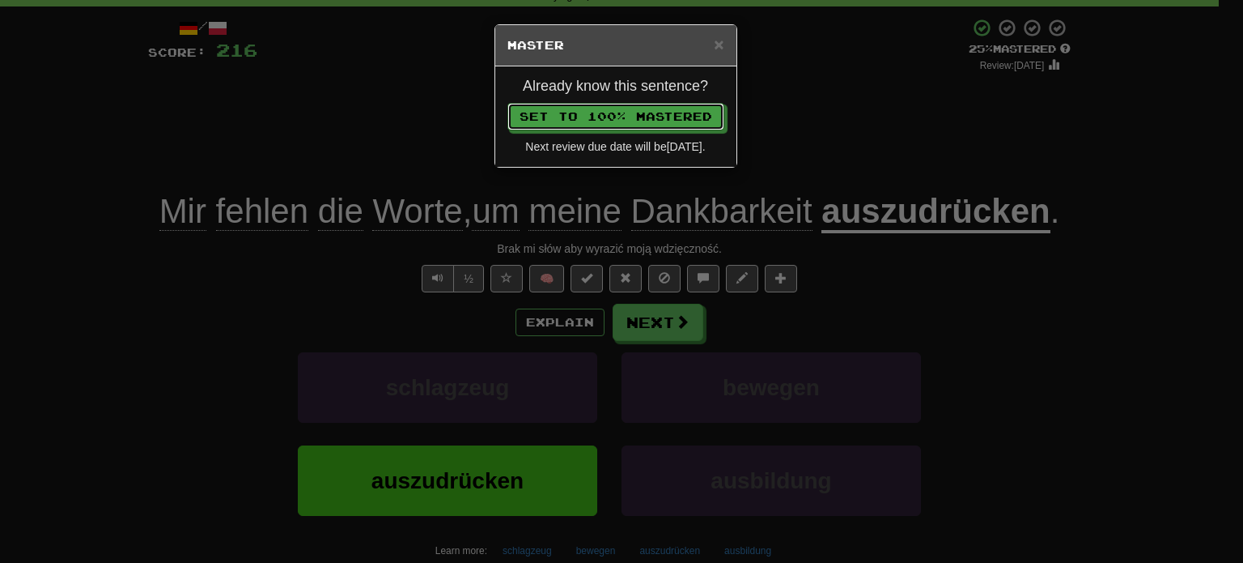
click at [508, 103] on button "Set to 100% Mastered" at bounding box center [616, 117] width 217 height 28
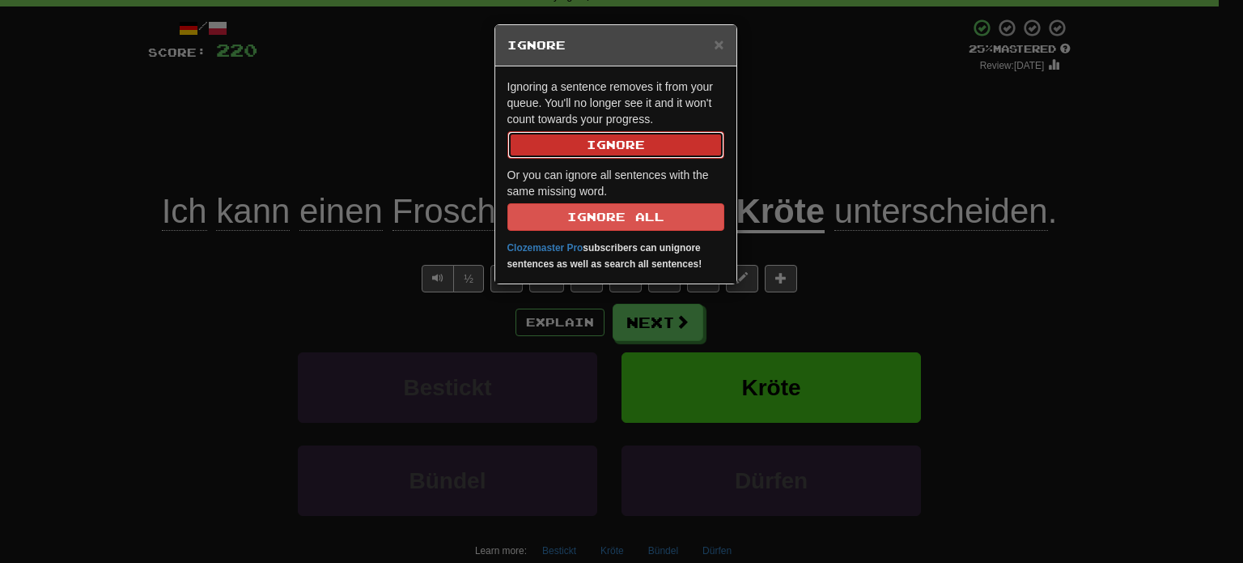
click at [665, 137] on button "Ignore" at bounding box center [616, 145] width 217 height 28
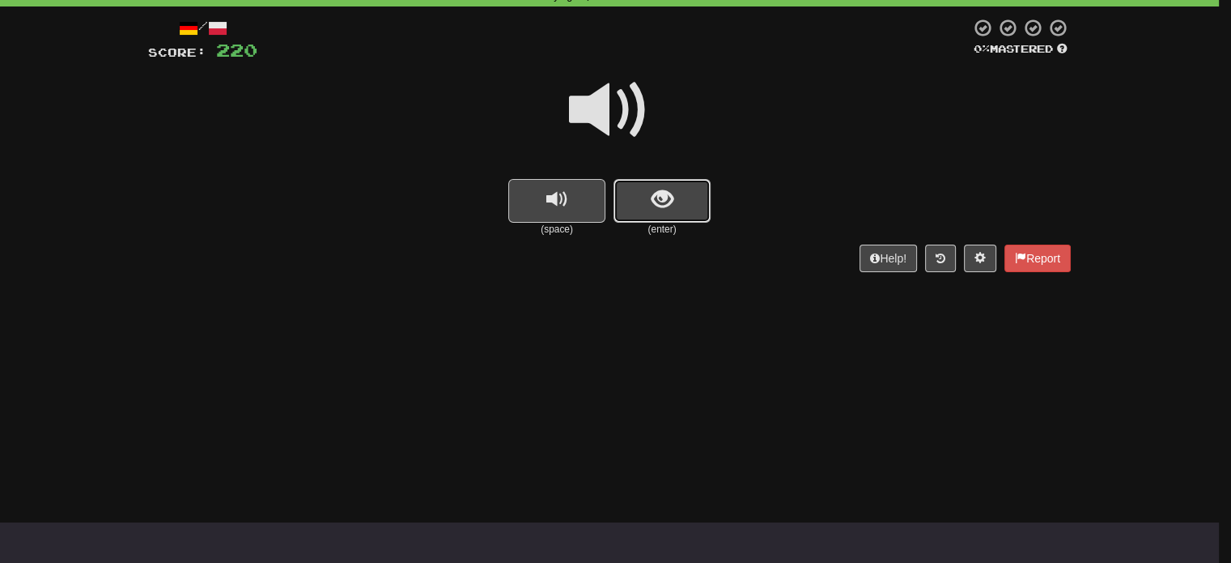
click at [671, 204] on span "show sentence" at bounding box center [663, 200] width 22 height 22
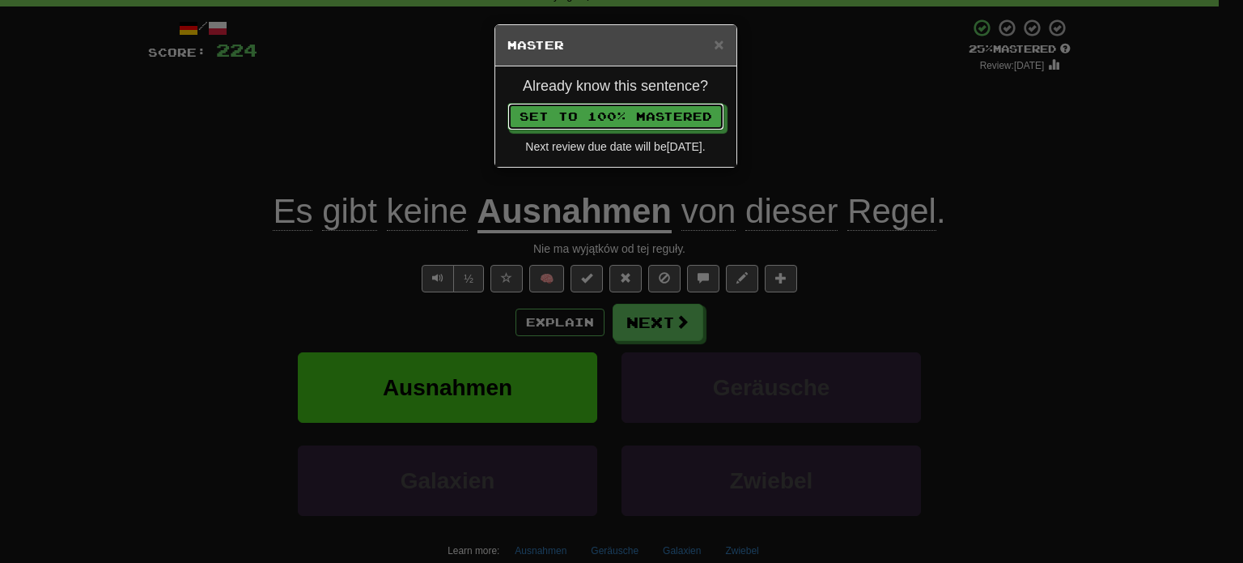
click at [508, 103] on button "Set to 100% Mastered" at bounding box center [616, 117] width 217 height 28
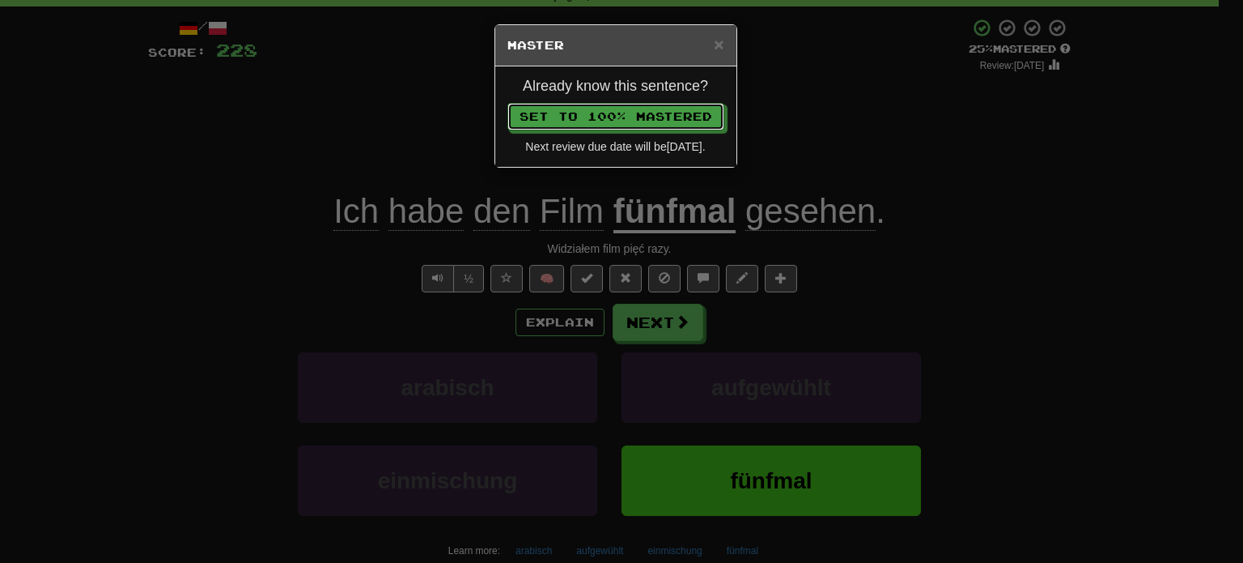
click at [508, 103] on button "Set to 100% Mastered" at bounding box center [616, 117] width 217 height 28
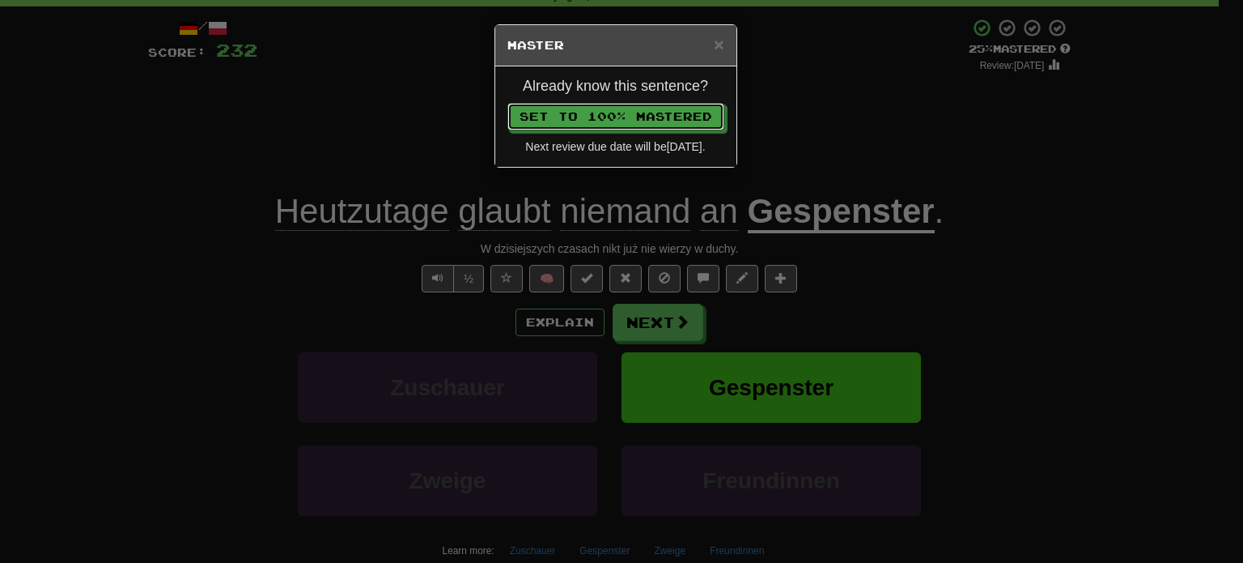
click at [508, 103] on button "Set to 100% Mastered" at bounding box center [616, 117] width 217 height 28
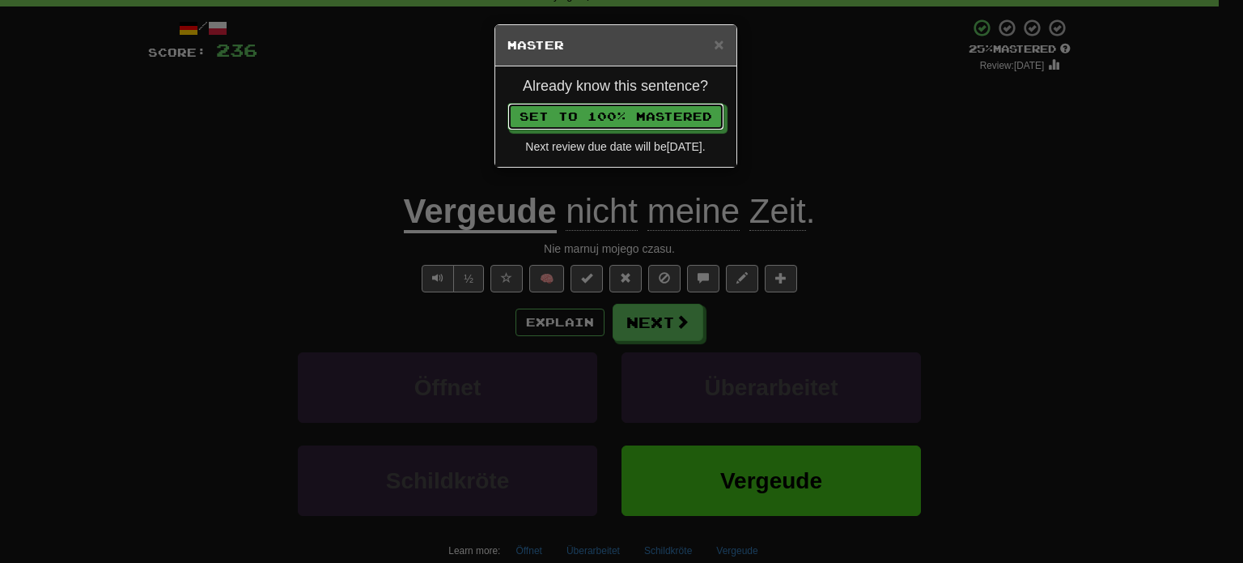
click at [508, 103] on button "Set to 100% Mastered" at bounding box center [616, 117] width 217 height 28
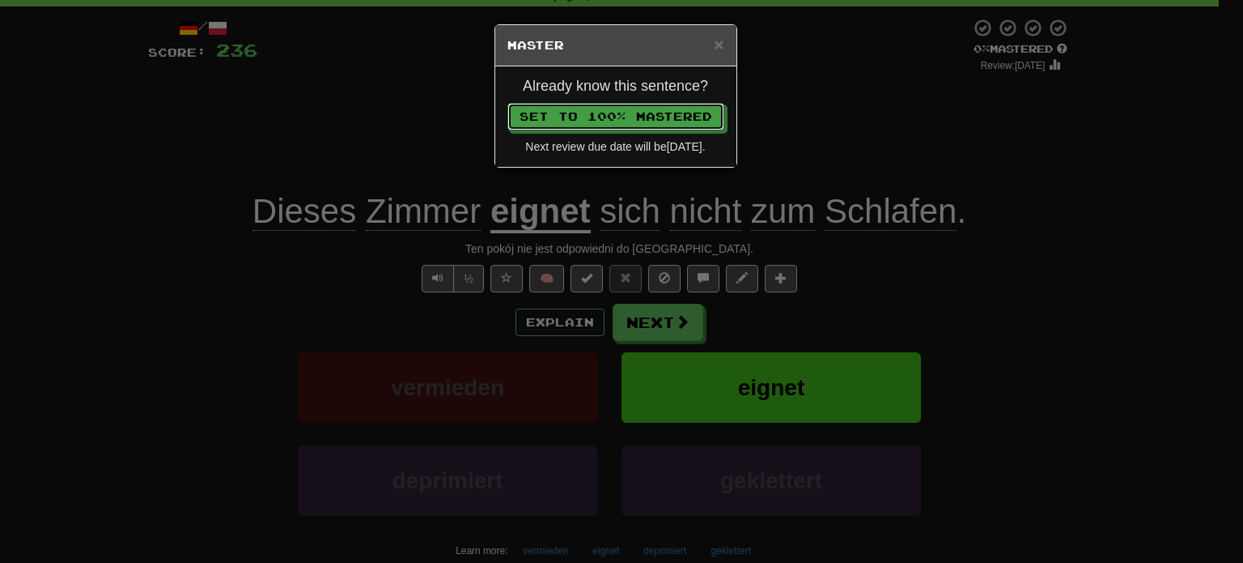
click at [508, 103] on button "Set to 100% Mastered" at bounding box center [616, 117] width 217 height 28
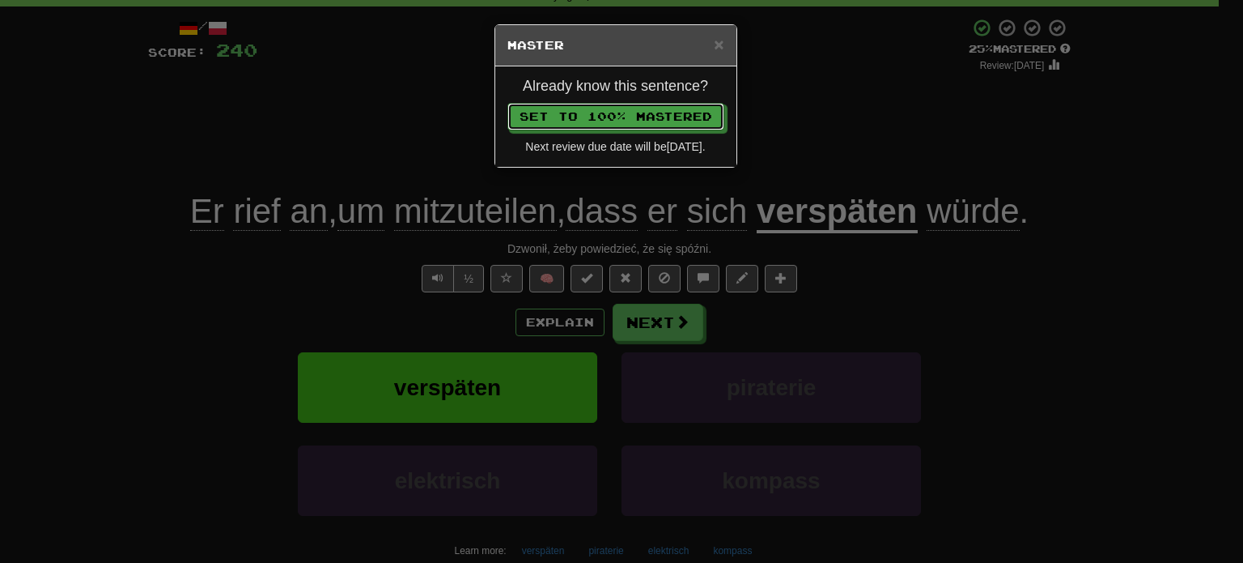
click at [508, 103] on button "Set to 100% Mastered" at bounding box center [616, 117] width 217 height 28
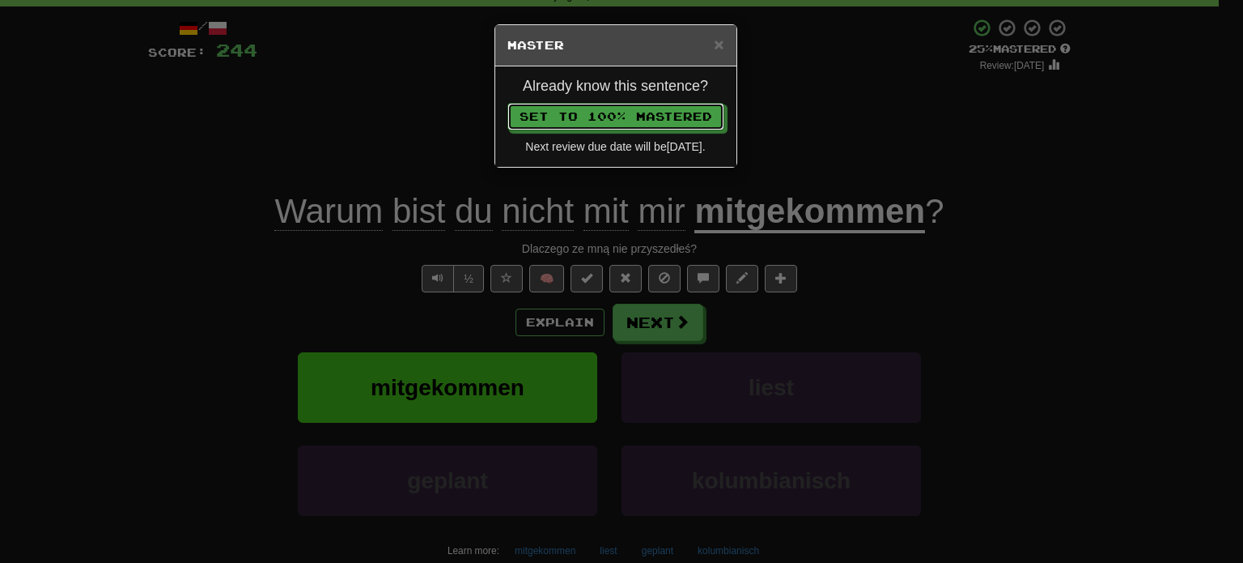
click at [508, 103] on button "Set to 100% Mastered" at bounding box center [616, 117] width 217 height 28
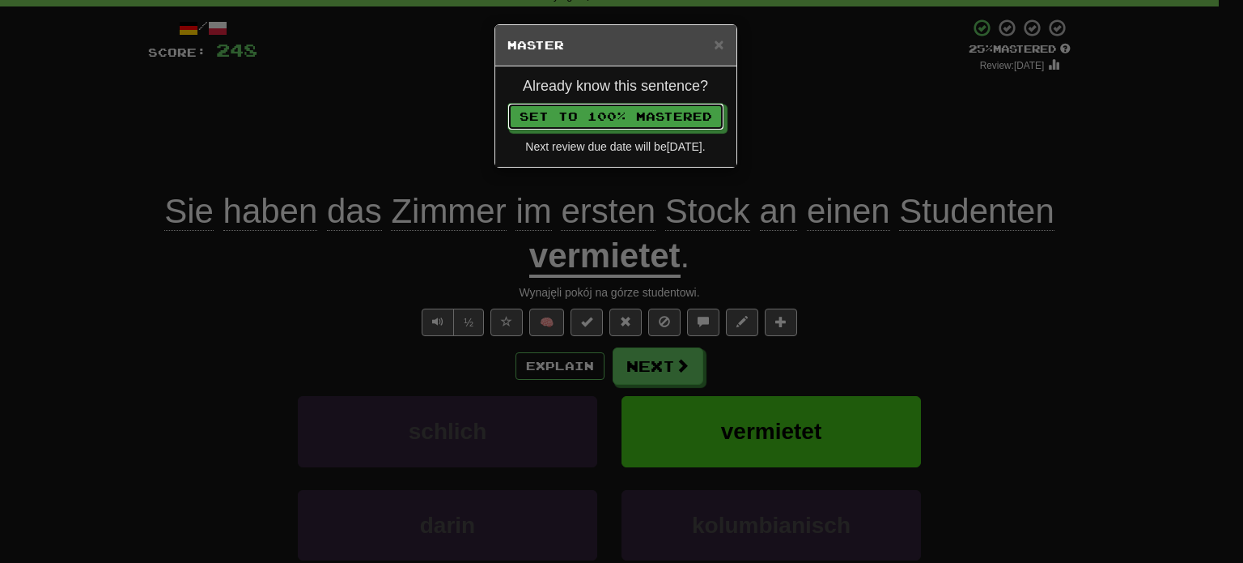
click at [508, 103] on button "Set to 100% Mastered" at bounding box center [616, 117] width 217 height 28
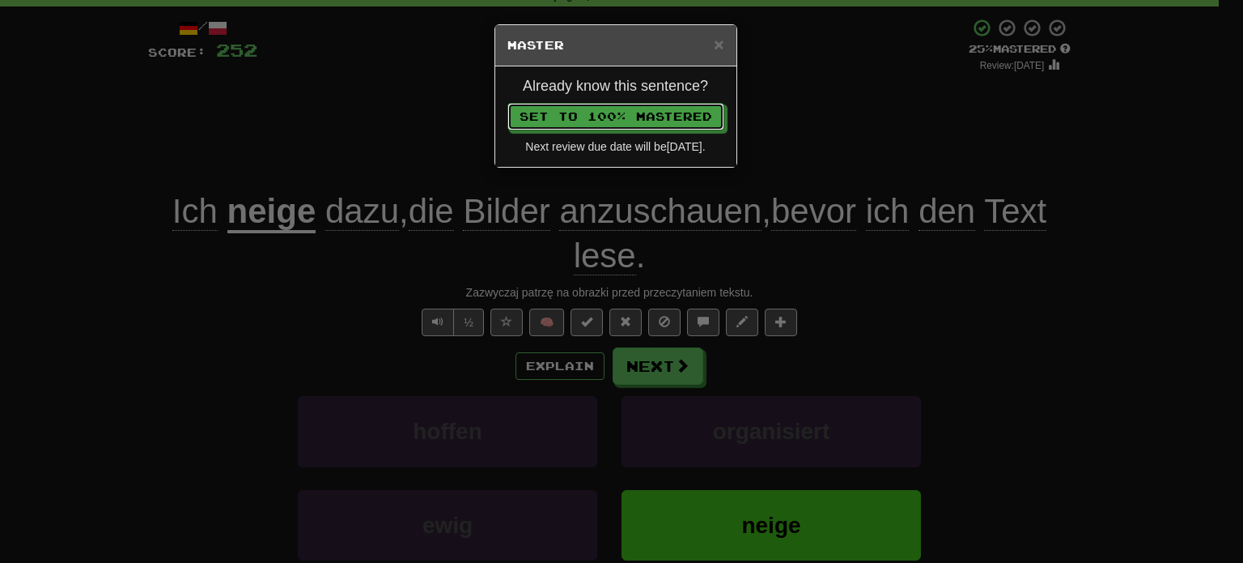
click at [508, 103] on button "Set to 100% Mastered" at bounding box center [616, 117] width 217 height 28
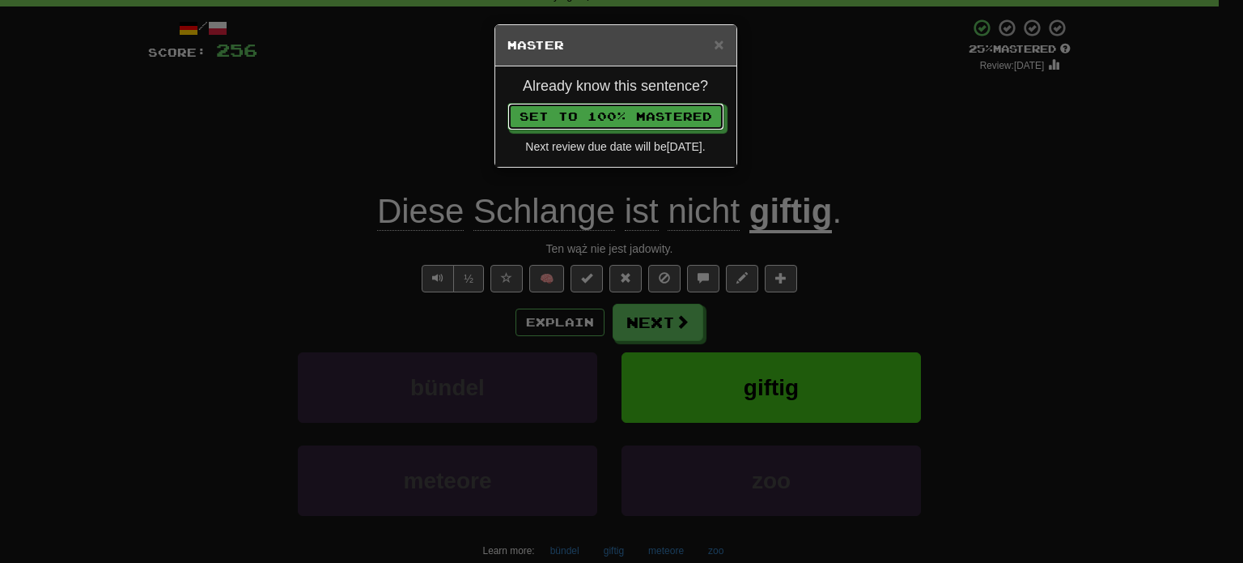
click at [508, 103] on button "Set to 100% Mastered" at bounding box center [616, 117] width 217 height 28
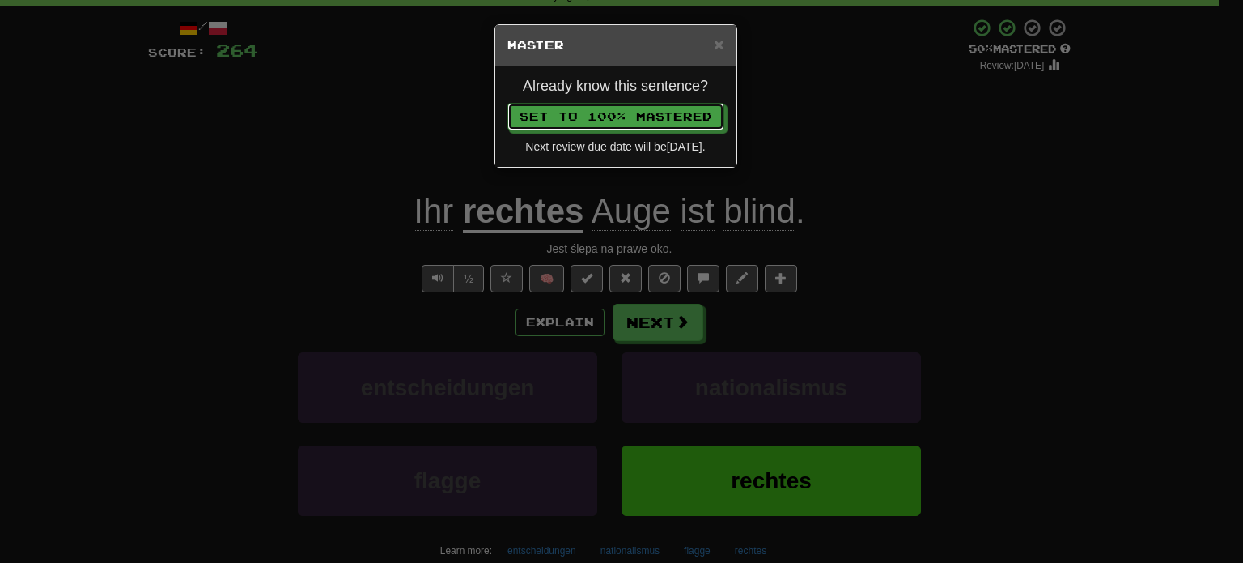
click at [508, 103] on button "Set to 100% Mastered" at bounding box center [616, 117] width 217 height 28
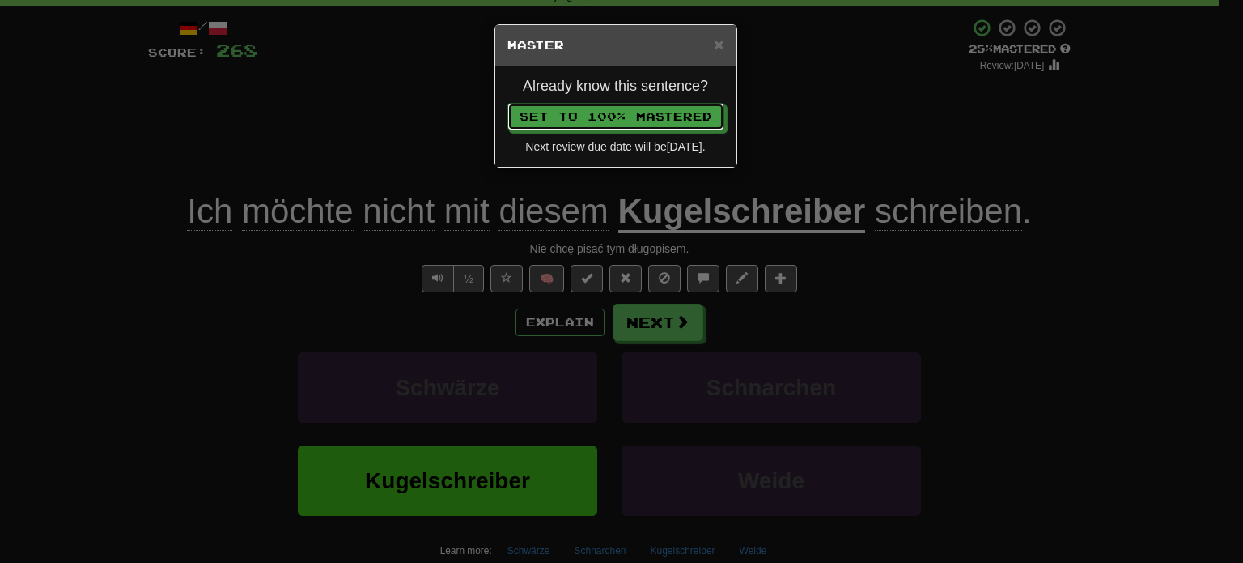
click at [508, 103] on button "Set to 100% Mastered" at bounding box center [616, 117] width 217 height 28
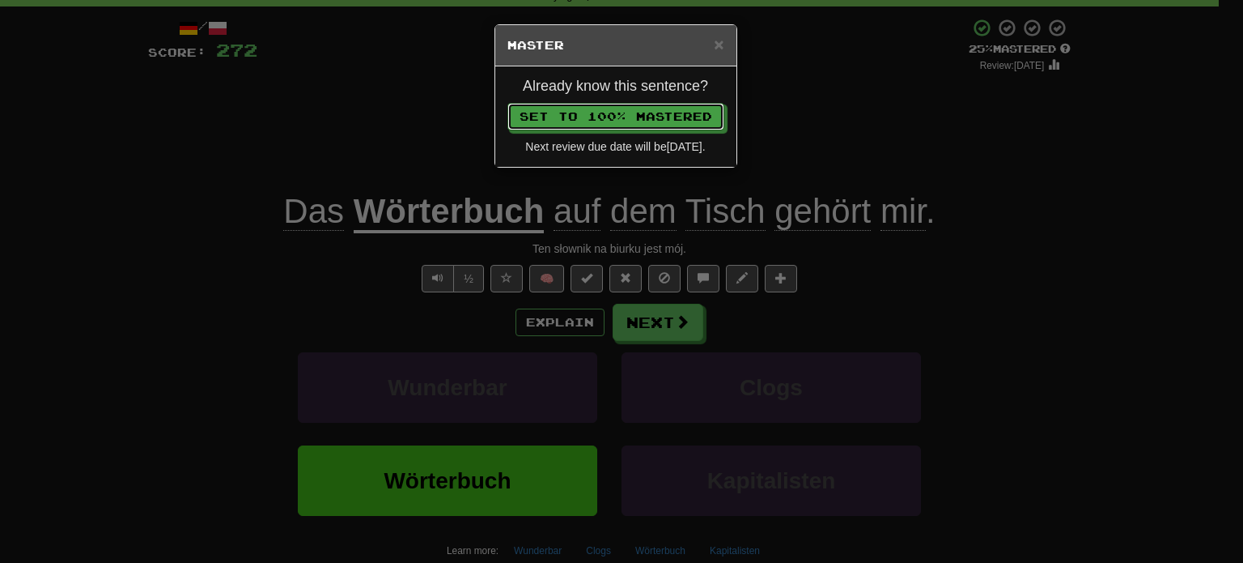
click at [508, 103] on button "Set to 100% Mastered" at bounding box center [616, 117] width 217 height 28
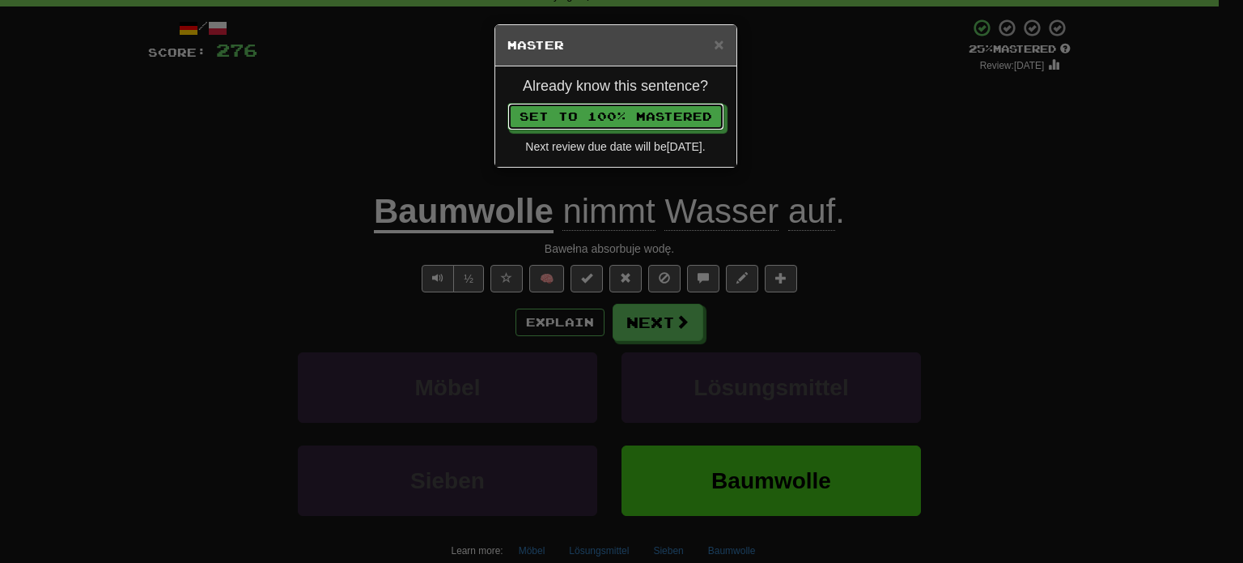
click at [508, 103] on button "Set to 100% Mastered" at bounding box center [616, 117] width 217 height 28
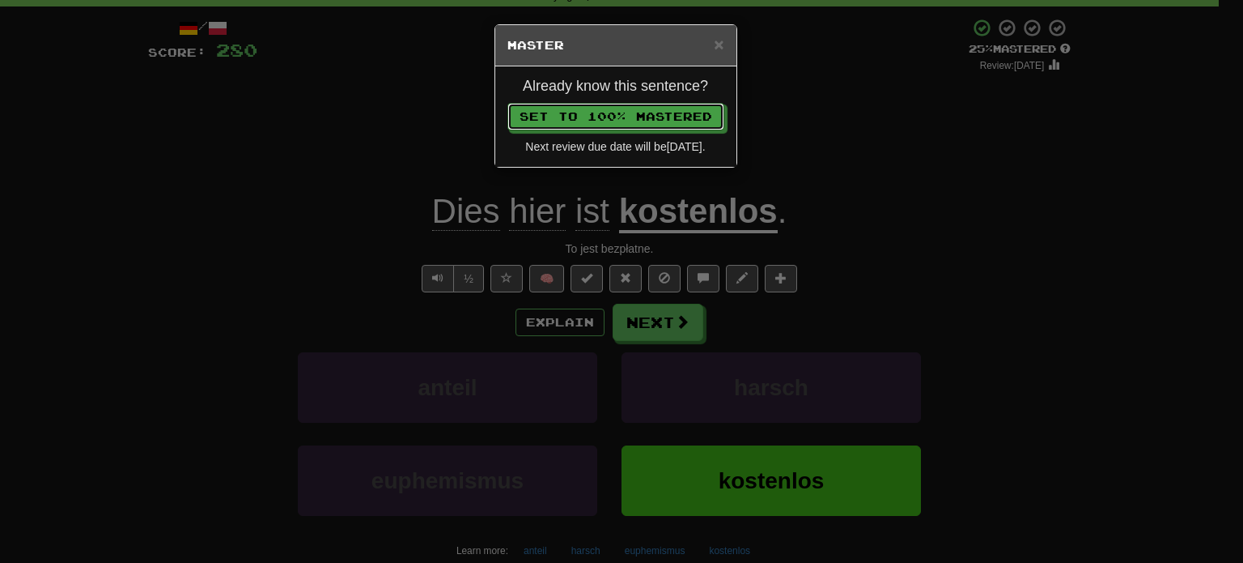
click at [508, 103] on button "Set to 100% Mastered" at bounding box center [616, 117] width 217 height 28
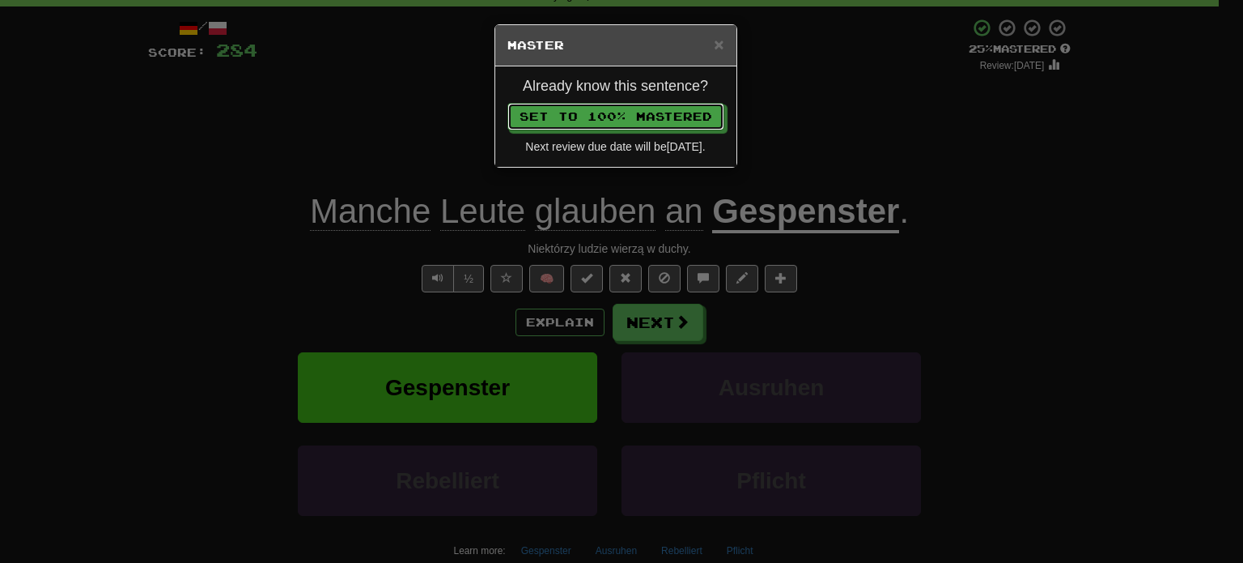
click at [508, 103] on button "Set to 100% Mastered" at bounding box center [616, 117] width 217 height 28
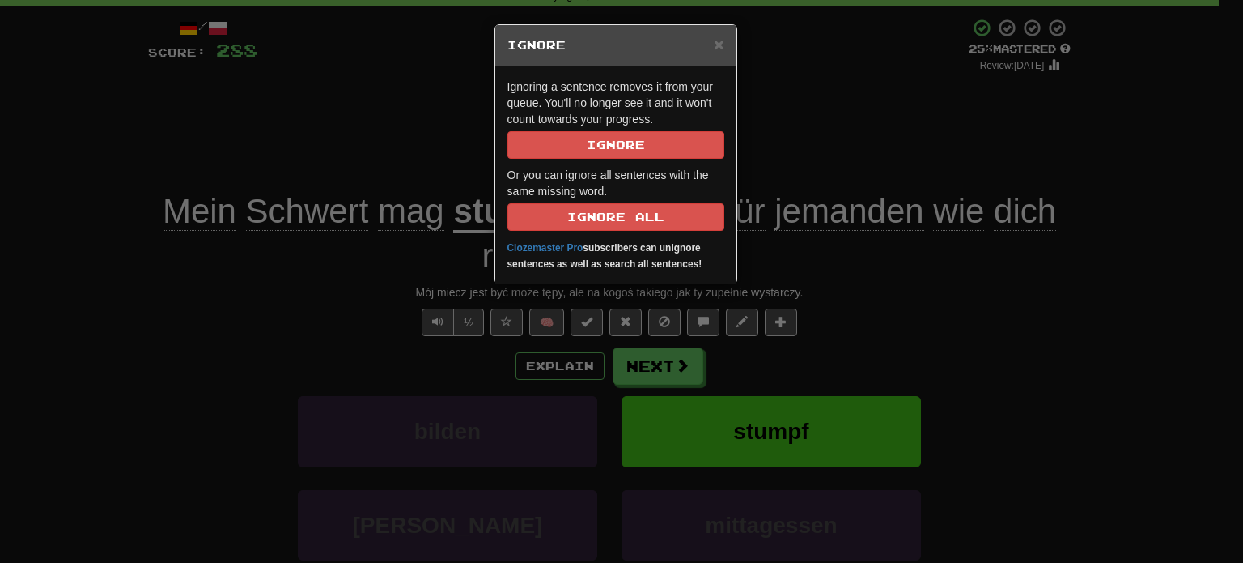
click at [667, 158] on div "Ignoring a sentence removes it from your queue. You'll no longer see it and it …" at bounding box center [615, 174] width 241 height 217
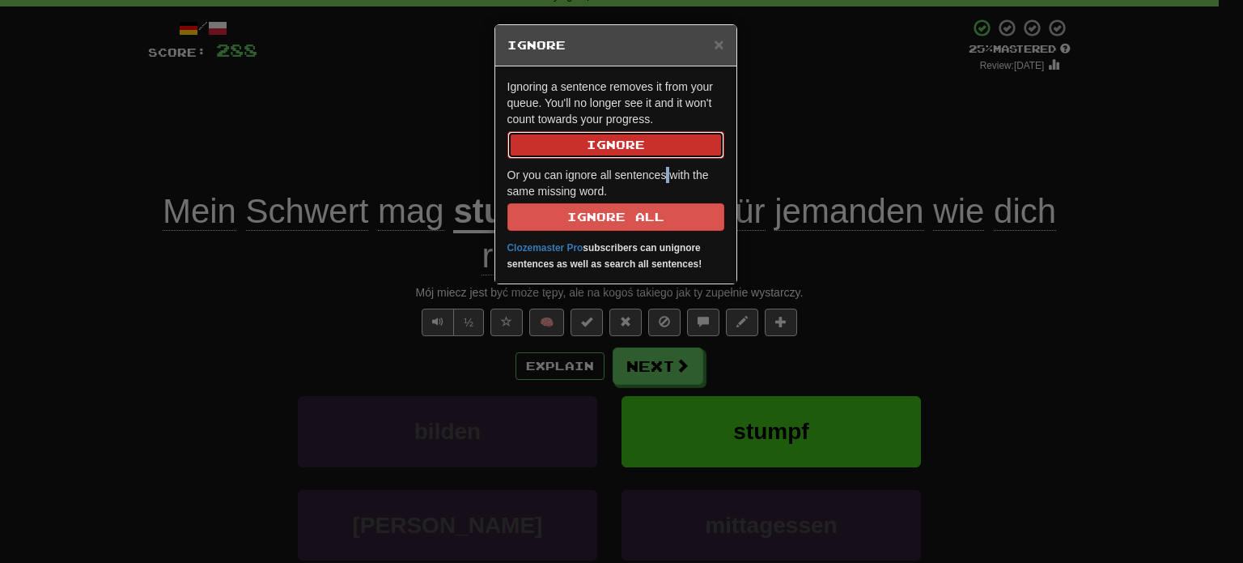
click at [668, 145] on button "Ignore" at bounding box center [616, 145] width 217 height 28
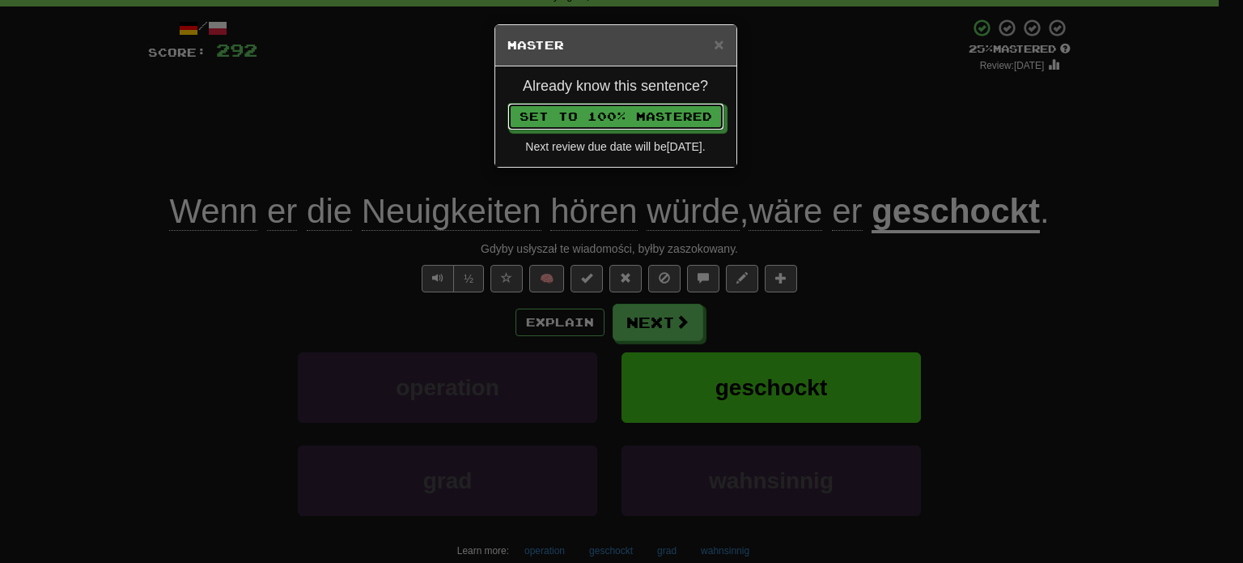
click at [508, 103] on button "Set to 100% Mastered" at bounding box center [616, 117] width 217 height 28
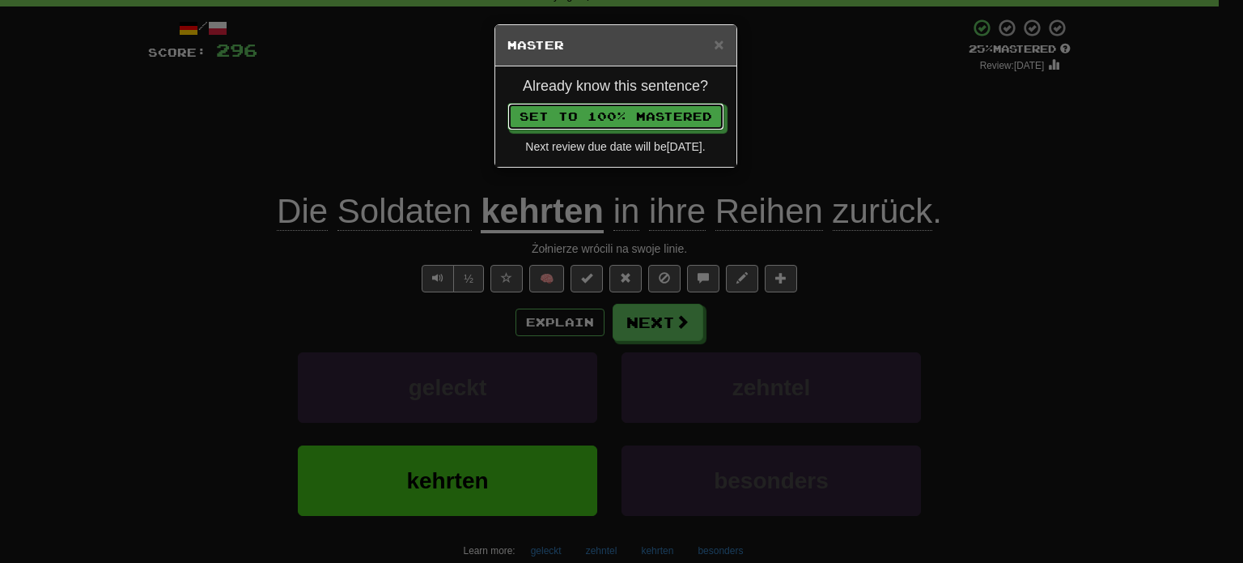
click at [508, 103] on button "Set to 100% Mastered" at bounding box center [616, 117] width 217 height 28
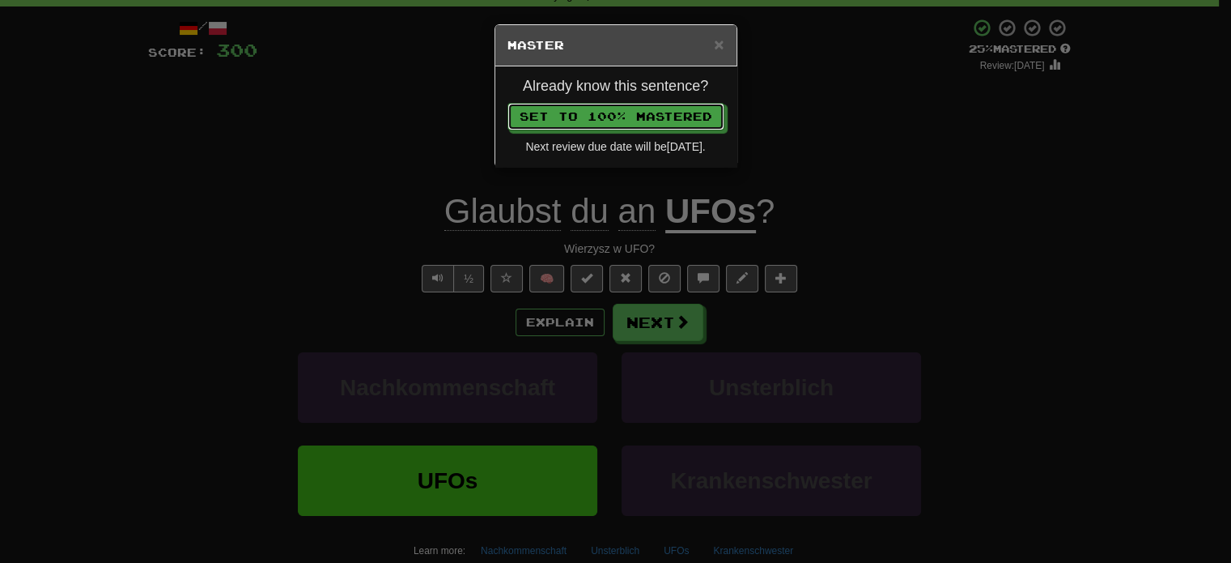
click at [508, 103] on button "Set to 100% Mastered" at bounding box center [616, 117] width 217 height 28
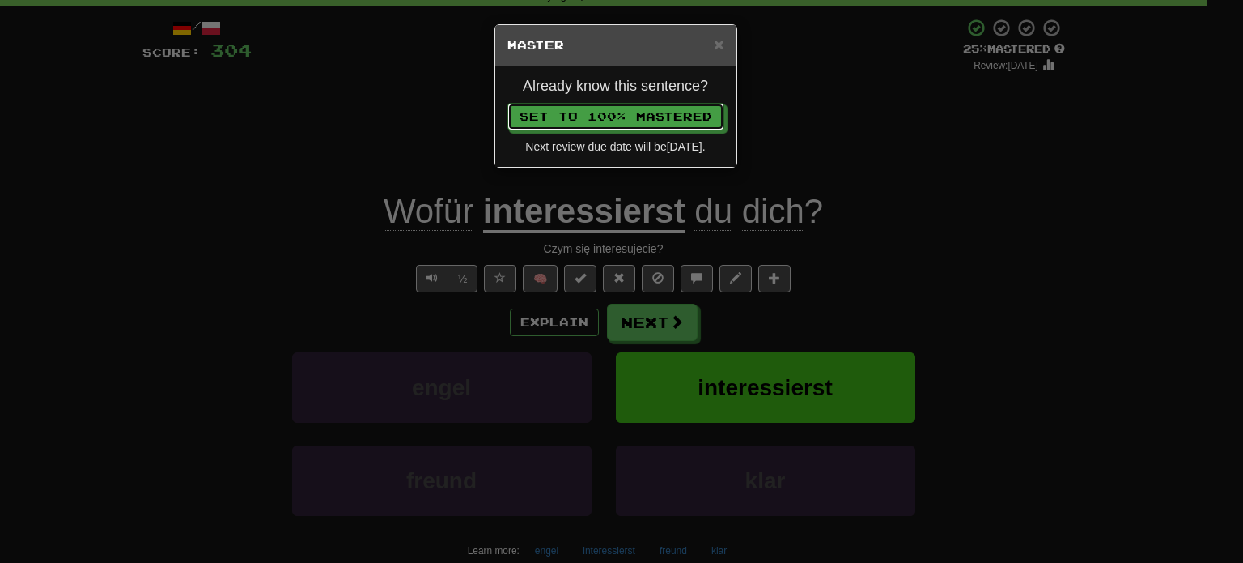
click at [508, 103] on button "Set to 100% Mastered" at bounding box center [616, 117] width 217 height 28
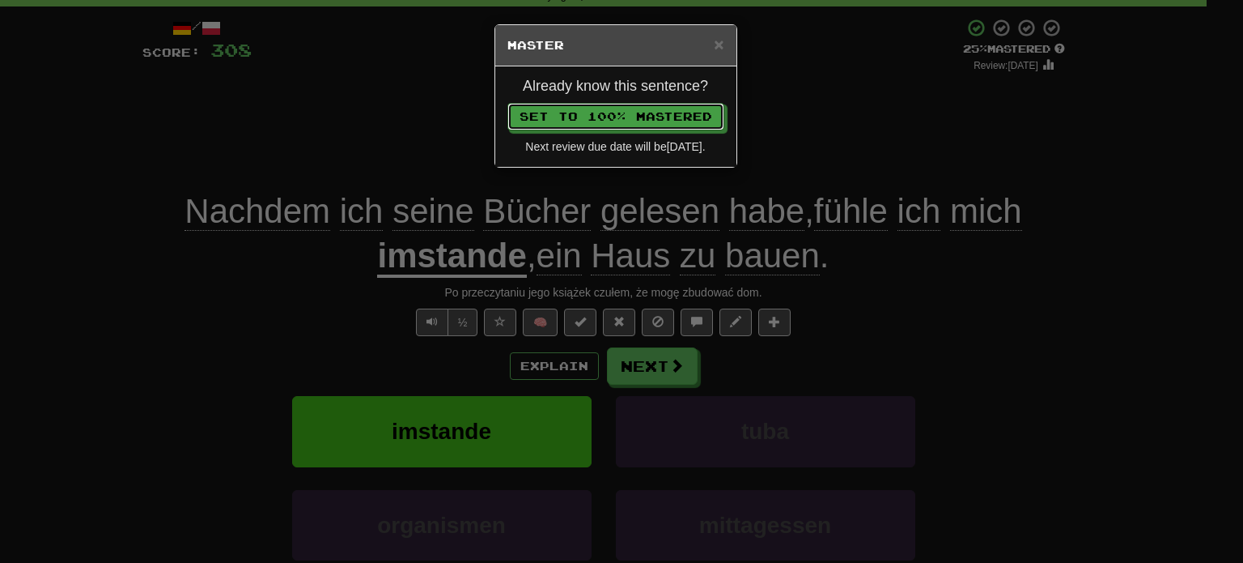
click at [508, 103] on button "Set to 100% Mastered" at bounding box center [616, 117] width 217 height 28
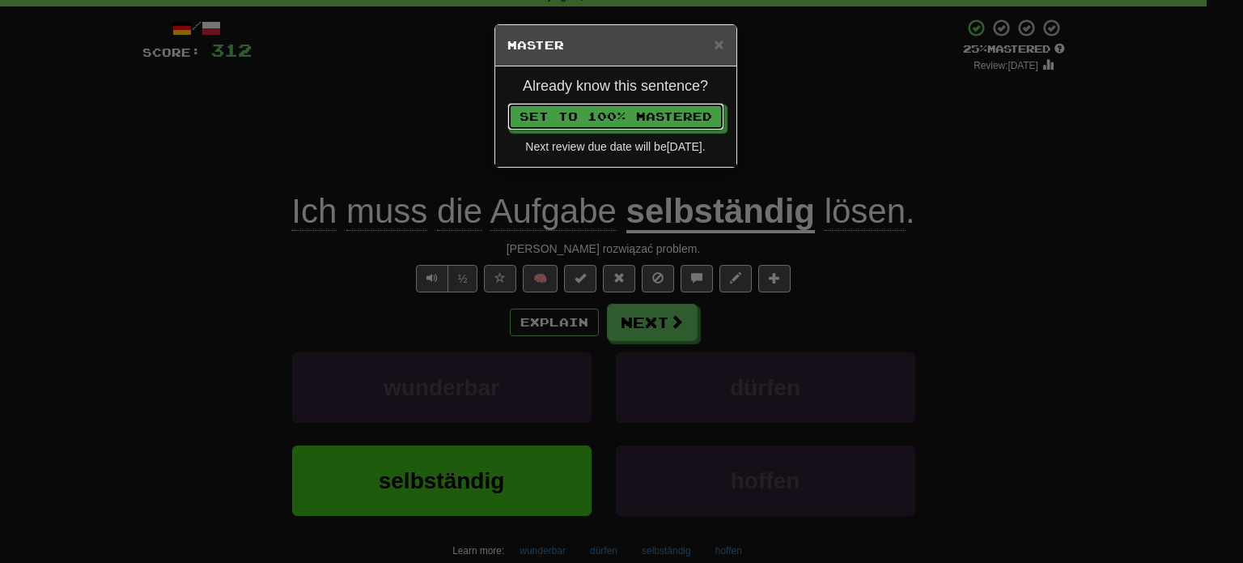
click at [508, 103] on button "Set to 100% Mastered" at bounding box center [616, 117] width 217 height 28
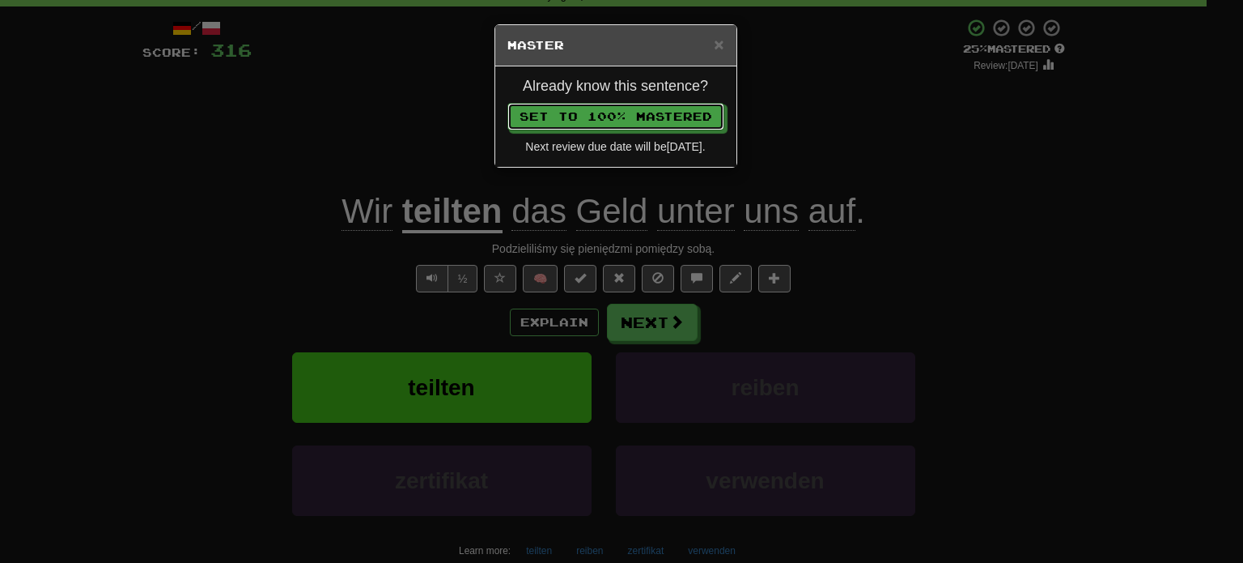
click at [508, 103] on button "Set to 100% Mastered" at bounding box center [616, 117] width 217 height 28
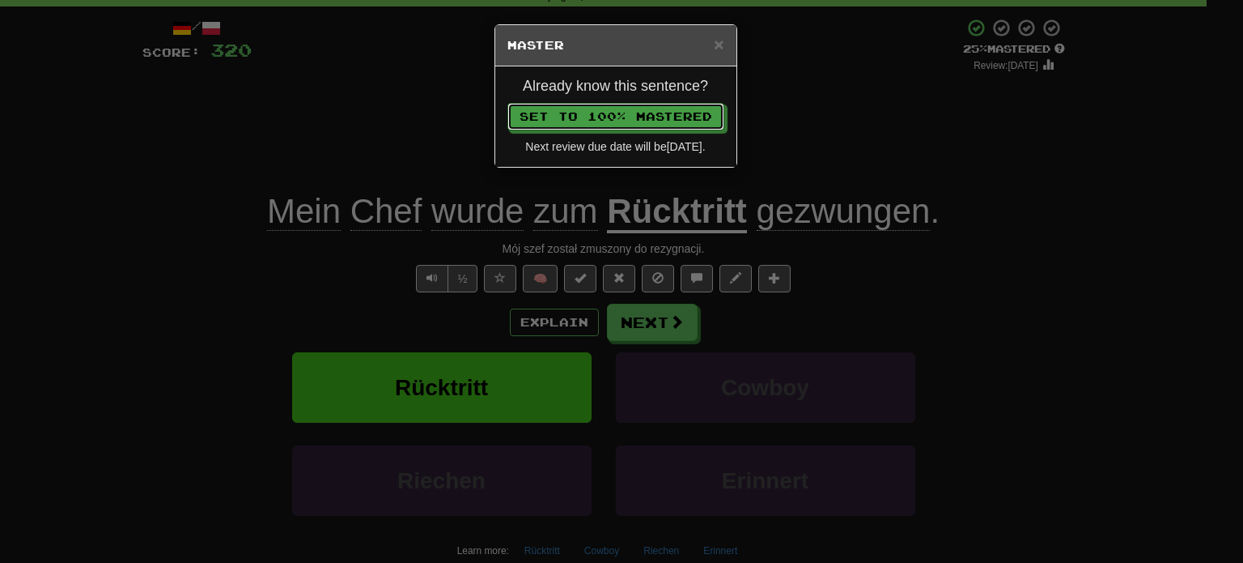
click at [508, 103] on button "Set to 100% Mastered" at bounding box center [616, 117] width 217 height 28
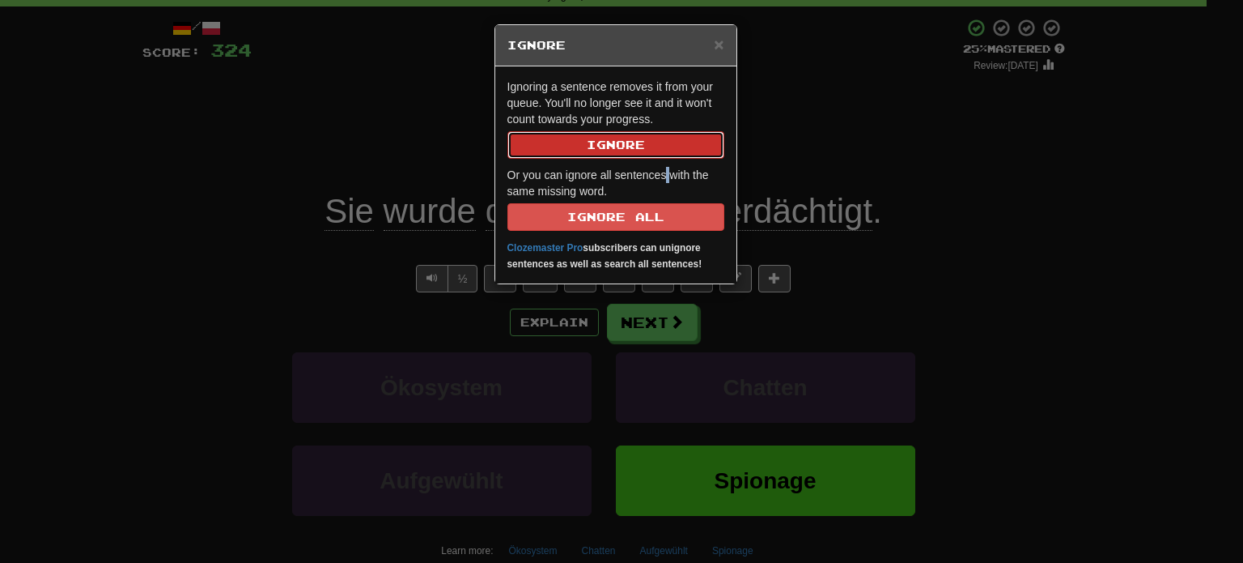
click at [669, 138] on button "Ignore" at bounding box center [616, 145] width 217 height 28
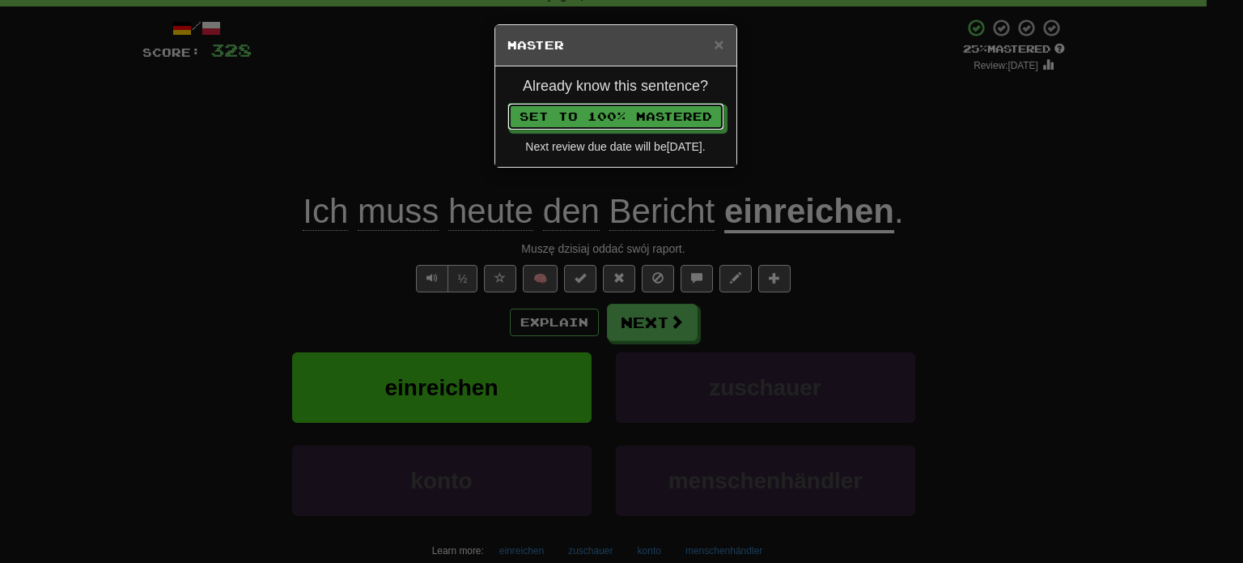
click at [508, 103] on button "Set to 100% Mastered" at bounding box center [616, 117] width 217 height 28
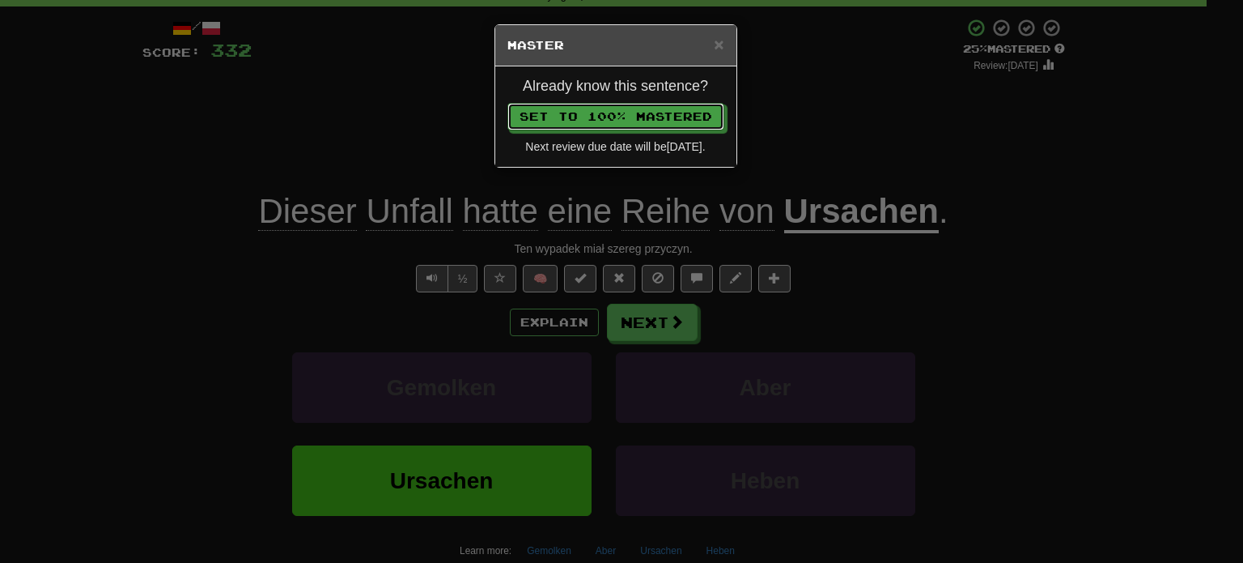
click at [508, 103] on button "Set to 100% Mastered" at bounding box center [616, 117] width 217 height 28
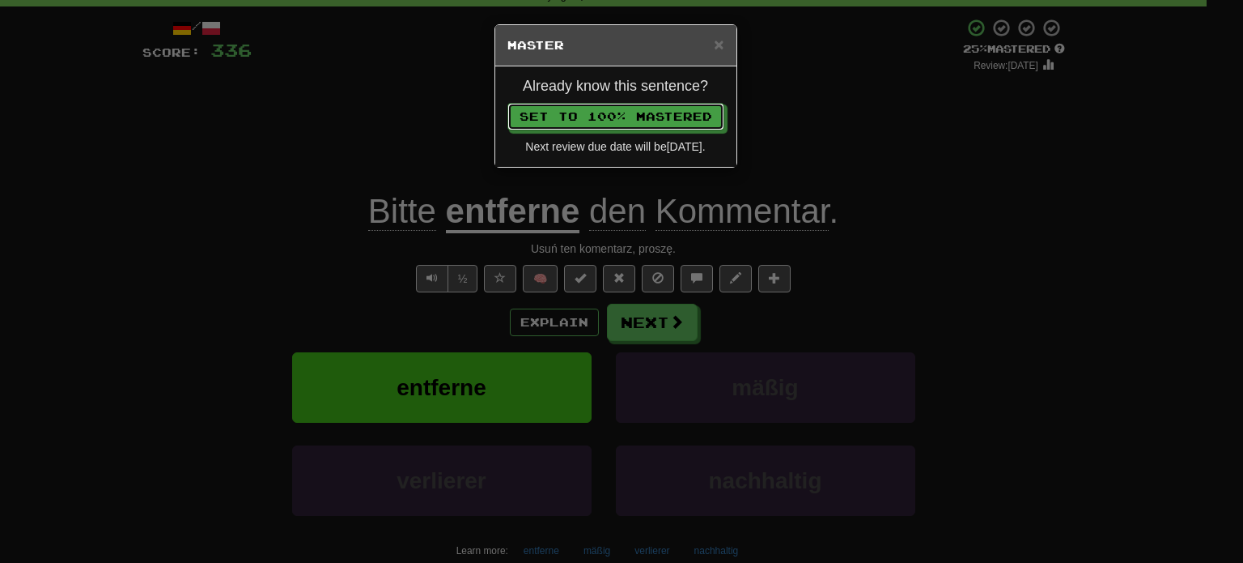
click at [508, 103] on button "Set to 100% Mastered" at bounding box center [616, 117] width 217 height 28
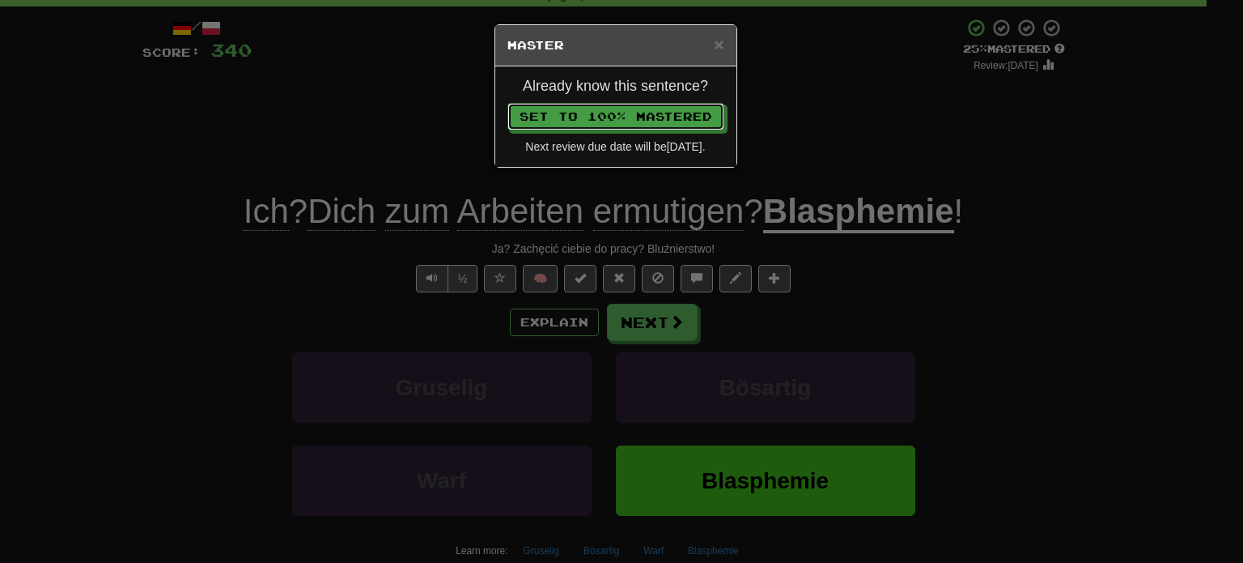
click at [508, 103] on button "Set to 100% Mastered" at bounding box center [616, 117] width 217 height 28
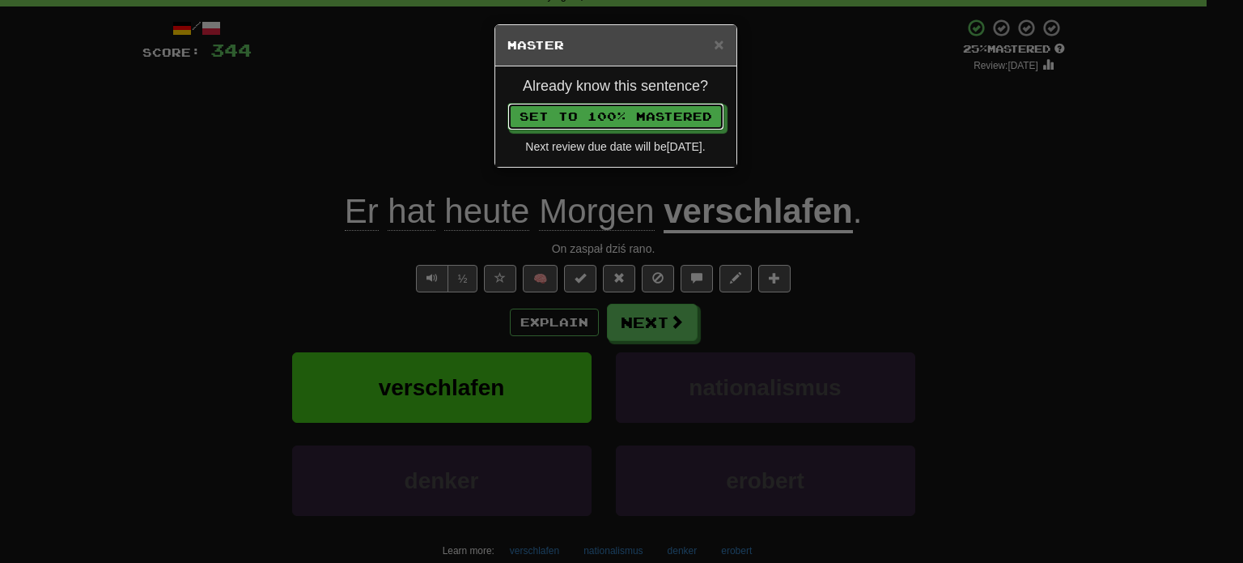
click at [508, 103] on button "Set to 100% Mastered" at bounding box center [616, 117] width 217 height 28
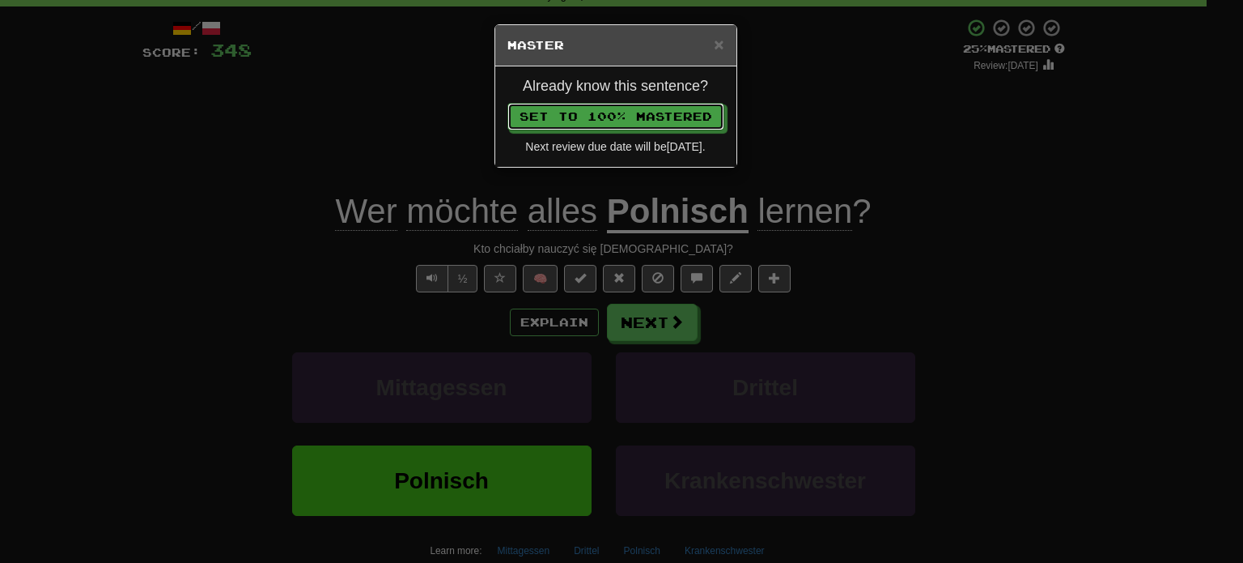
click at [508, 103] on button "Set to 100% Mastered" at bounding box center [616, 117] width 217 height 28
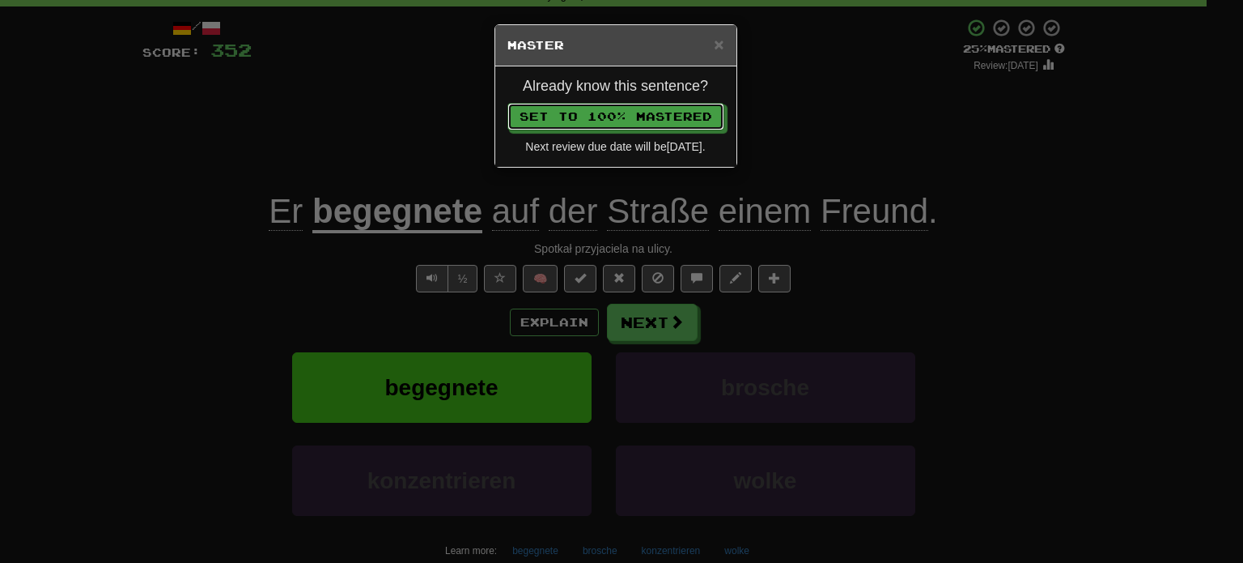
click at [508, 103] on button "Set to 100% Mastered" at bounding box center [616, 117] width 217 height 28
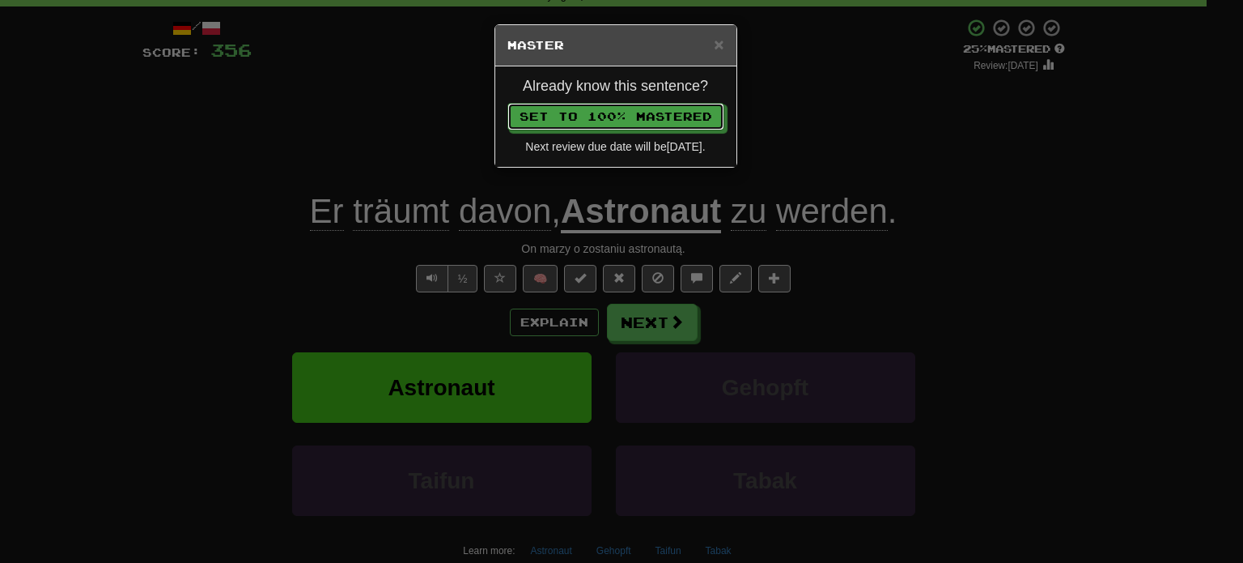
click at [508, 103] on button "Set to 100% Mastered" at bounding box center [616, 117] width 217 height 28
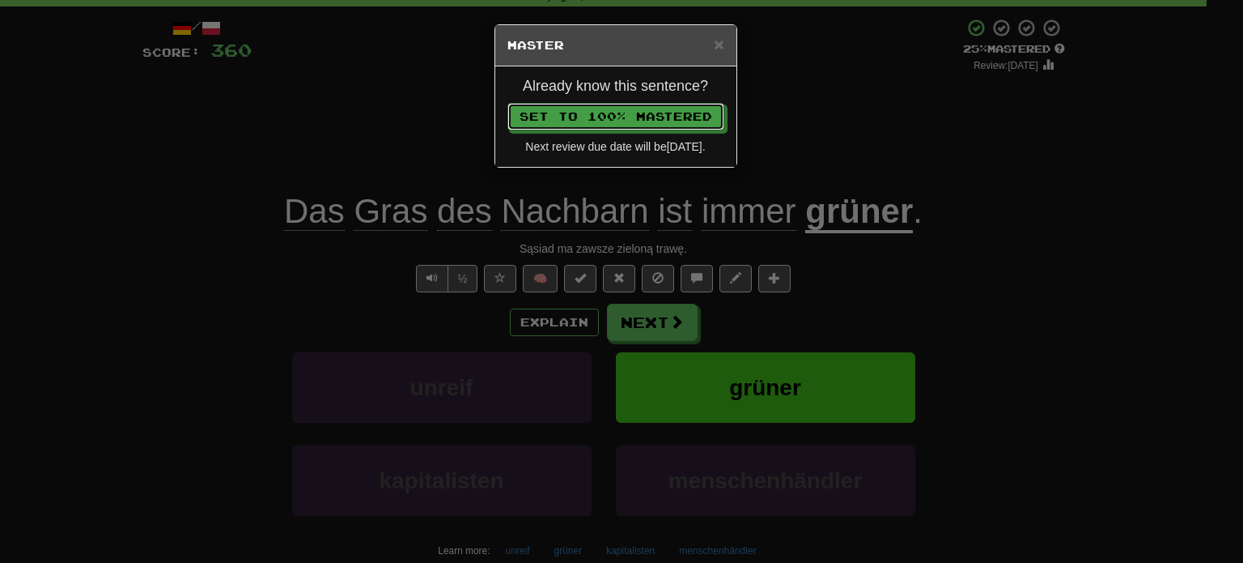
click at [508, 103] on button "Set to 100% Mastered" at bounding box center [616, 117] width 217 height 28
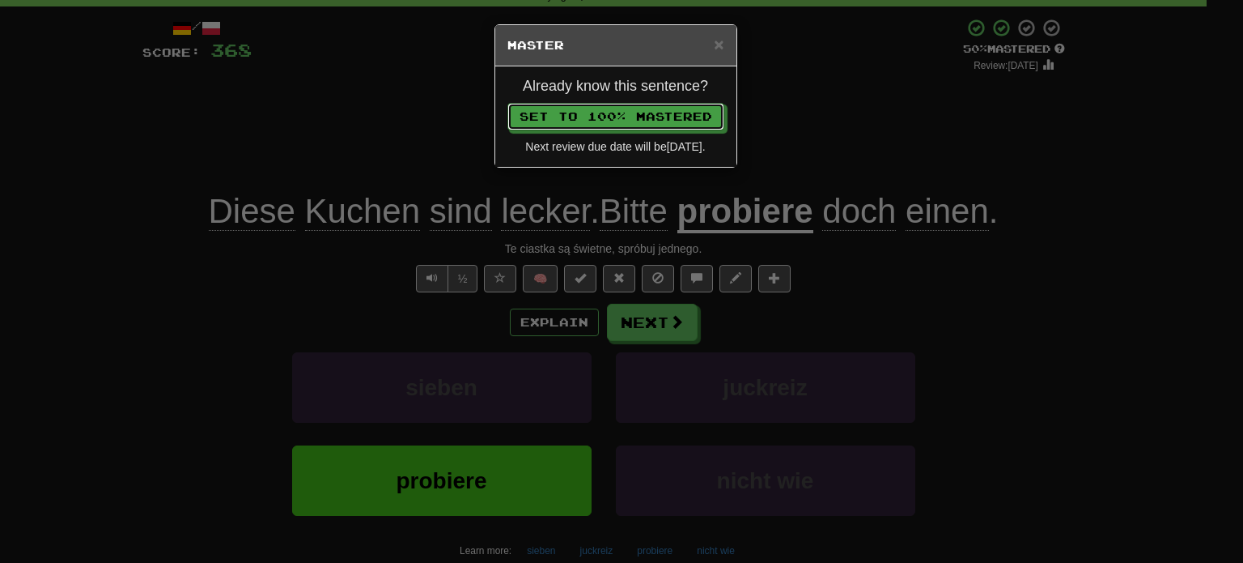
click at [508, 103] on button "Set to 100% Mastered" at bounding box center [616, 117] width 217 height 28
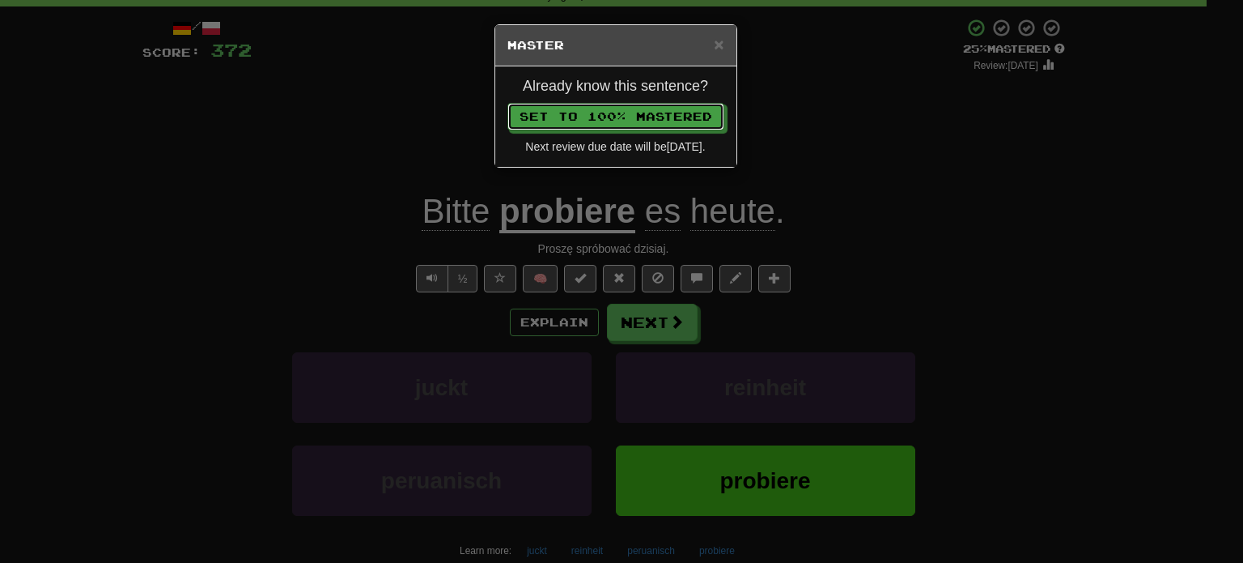
click at [508, 103] on button "Set to 100% Mastered" at bounding box center [616, 117] width 217 height 28
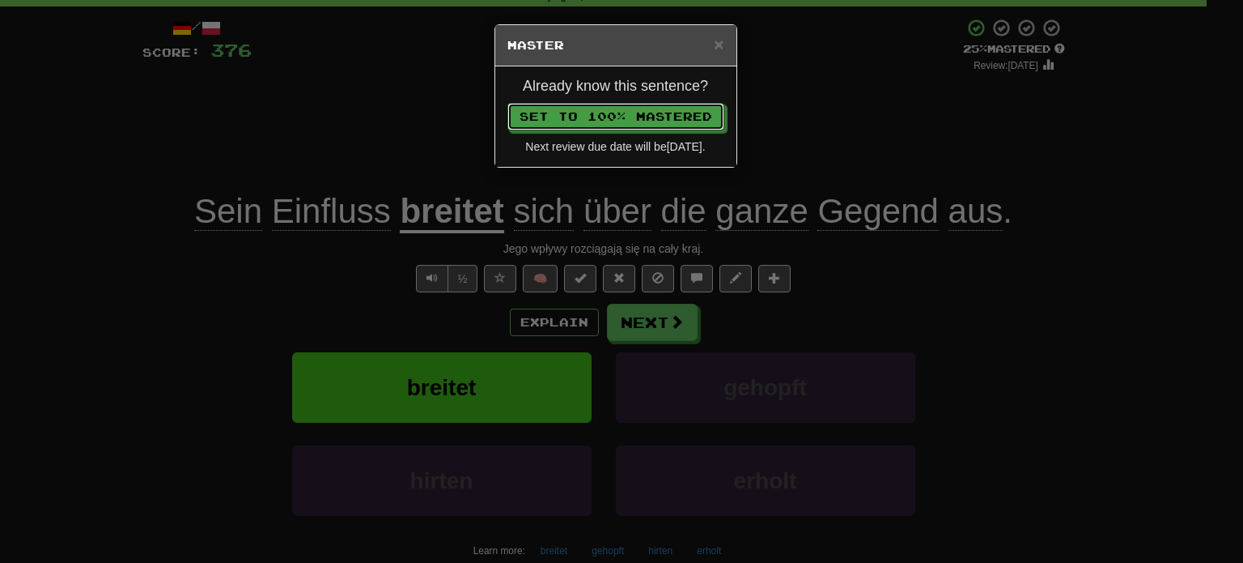
click at [508, 103] on button "Set to 100% Mastered" at bounding box center [616, 117] width 217 height 28
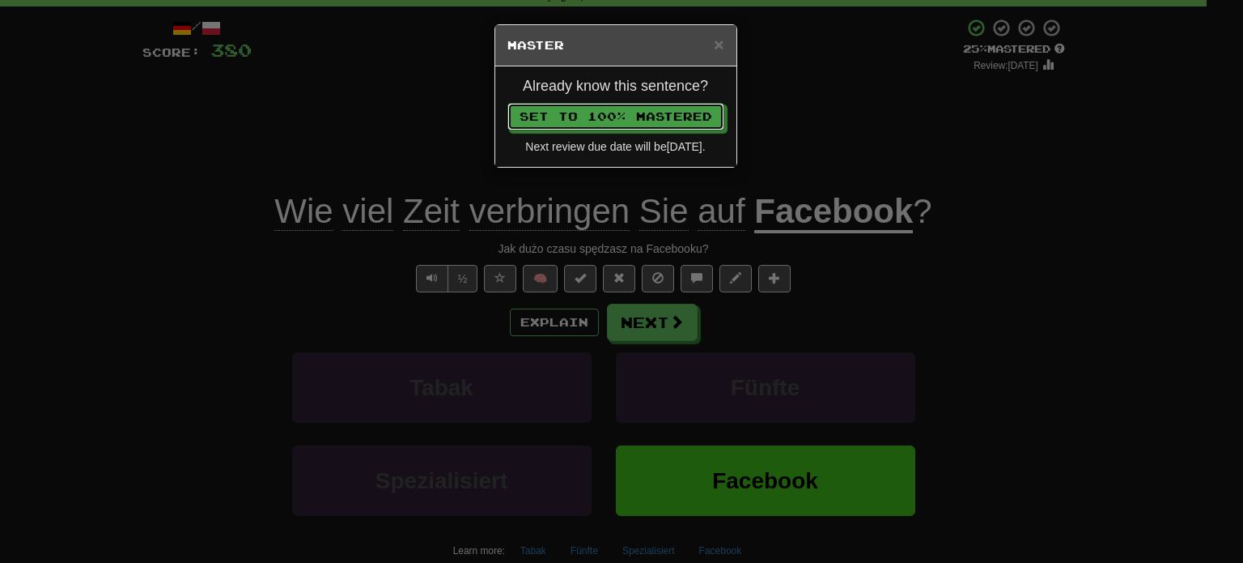
click at [508, 103] on button "Set to 100% Mastered" at bounding box center [616, 117] width 217 height 28
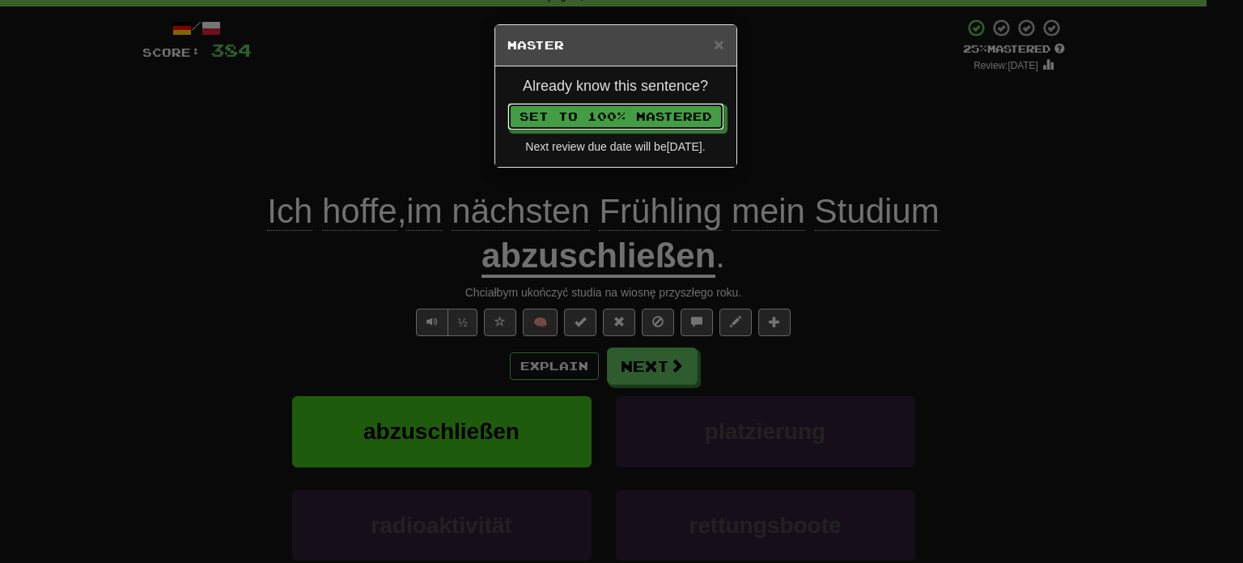
click at [508, 103] on button "Set to 100% Mastered" at bounding box center [616, 117] width 217 height 28
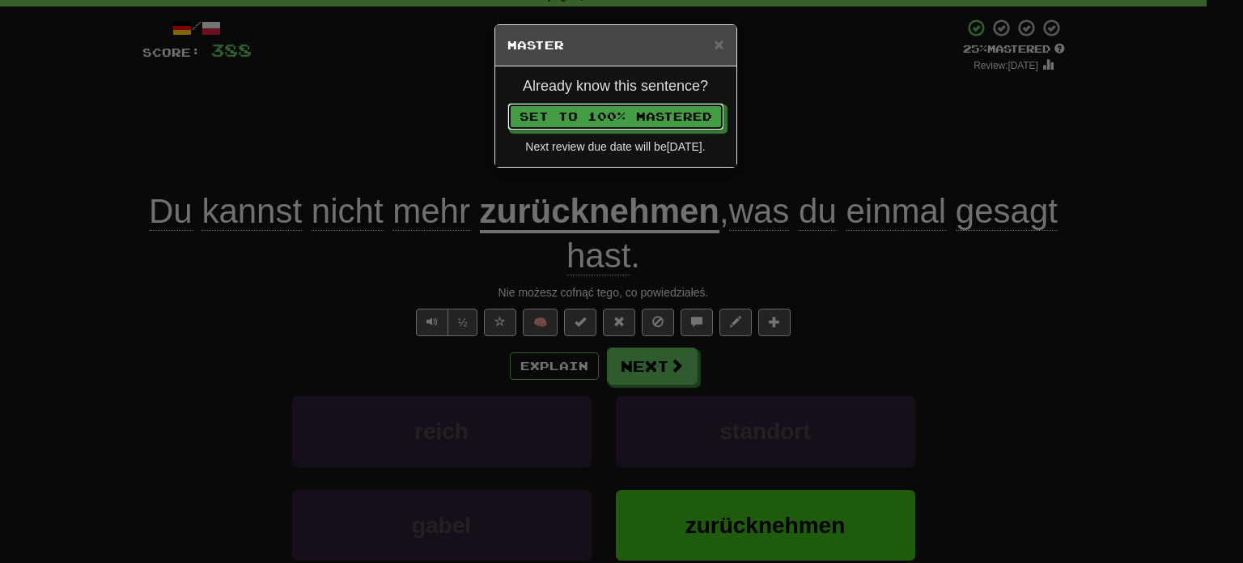
click at [508, 103] on button "Set to 100% Mastered" at bounding box center [616, 117] width 217 height 28
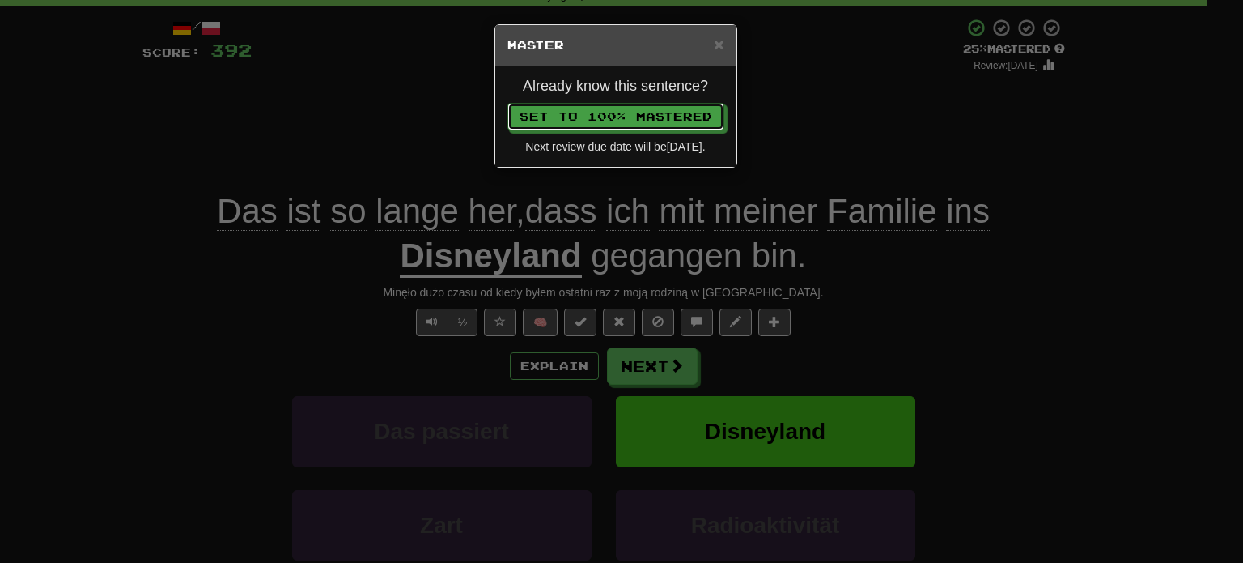
click at [508, 103] on button "Set to 100% Mastered" at bounding box center [616, 117] width 217 height 28
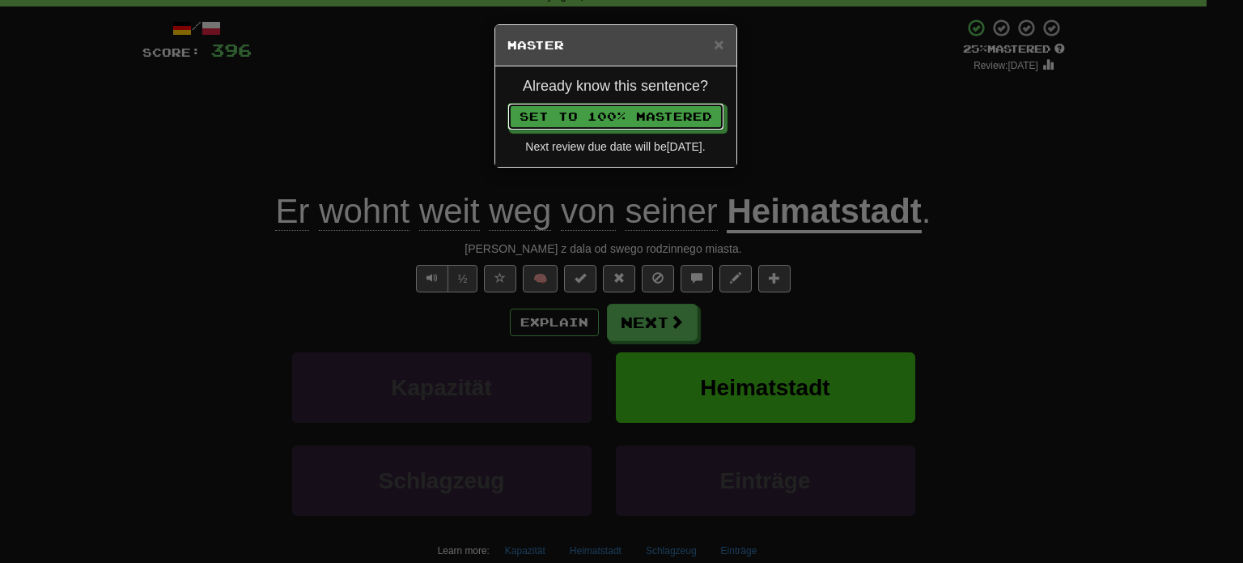
click at [508, 103] on button "Set to 100% Mastered" at bounding box center [616, 117] width 217 height 28
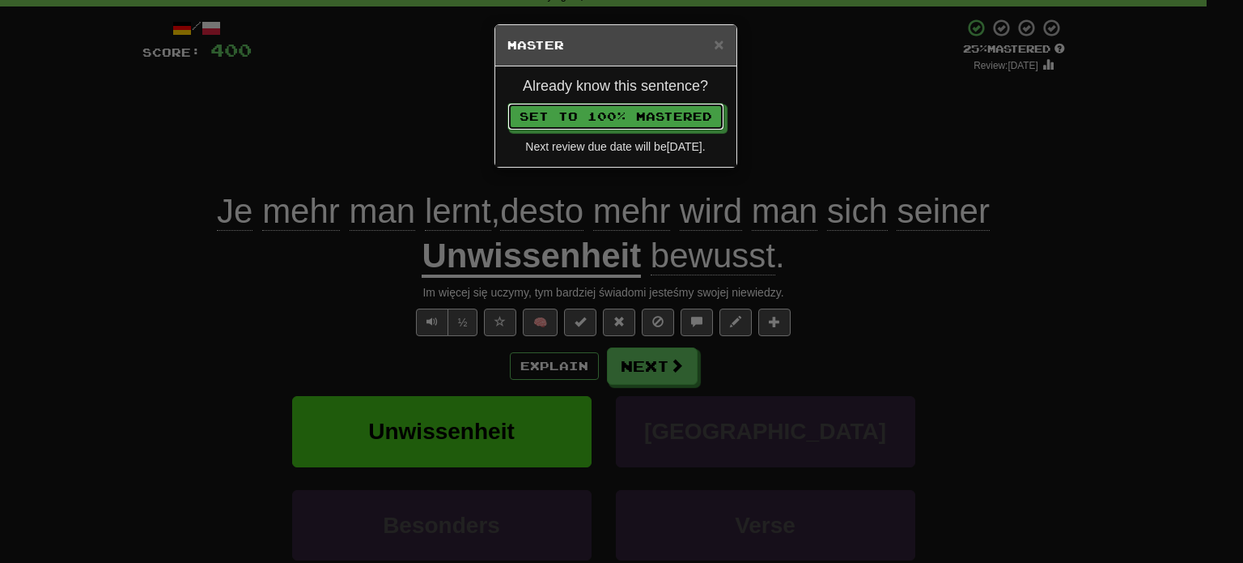
click at [508, 103] on button "Set to 100% Mastered" at bounding box center [616, 117] width 217 height 28
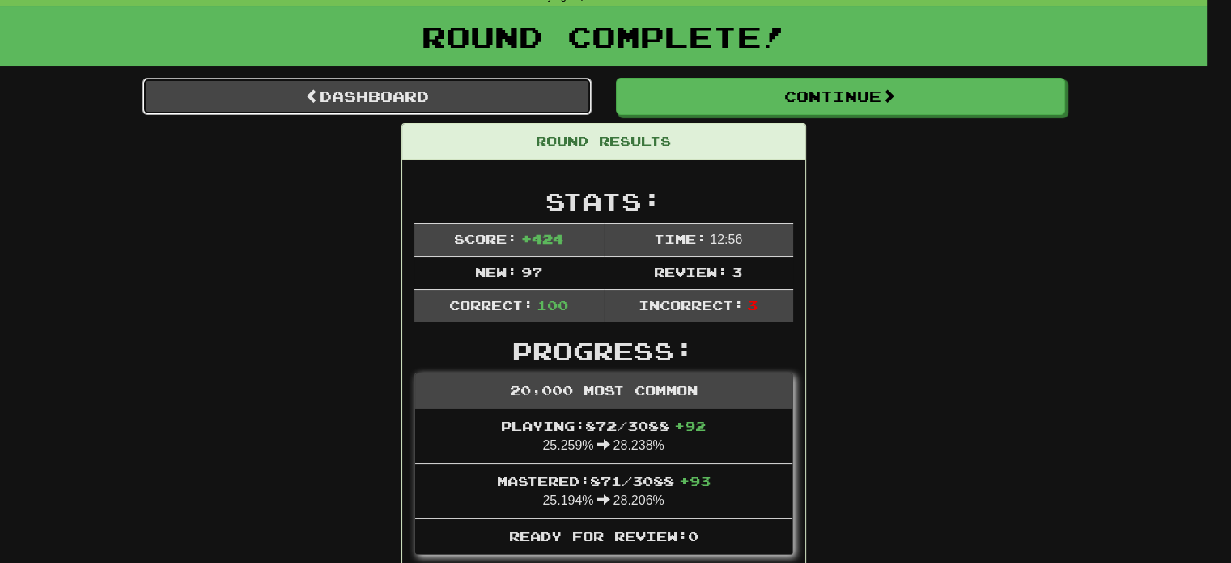
click at [475, 91] on link "Dashboard" at bounding box center [366, 96] width 449 height 37
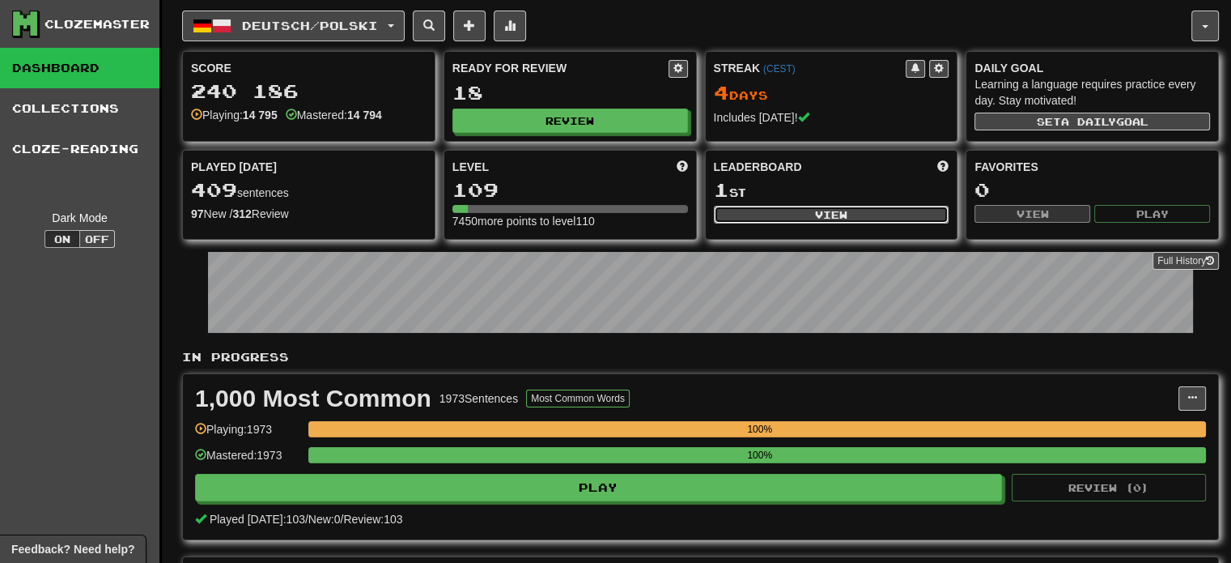
click at [752, 216] on button "View" at bounding box center [832, 215] width 236 height 18
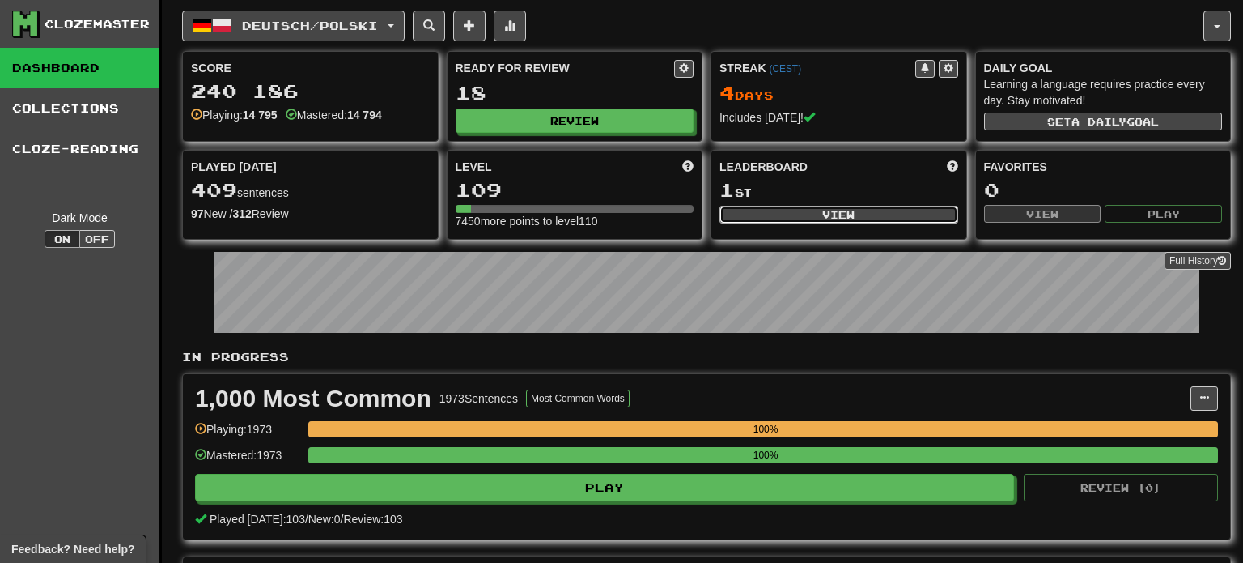
select select "**********"
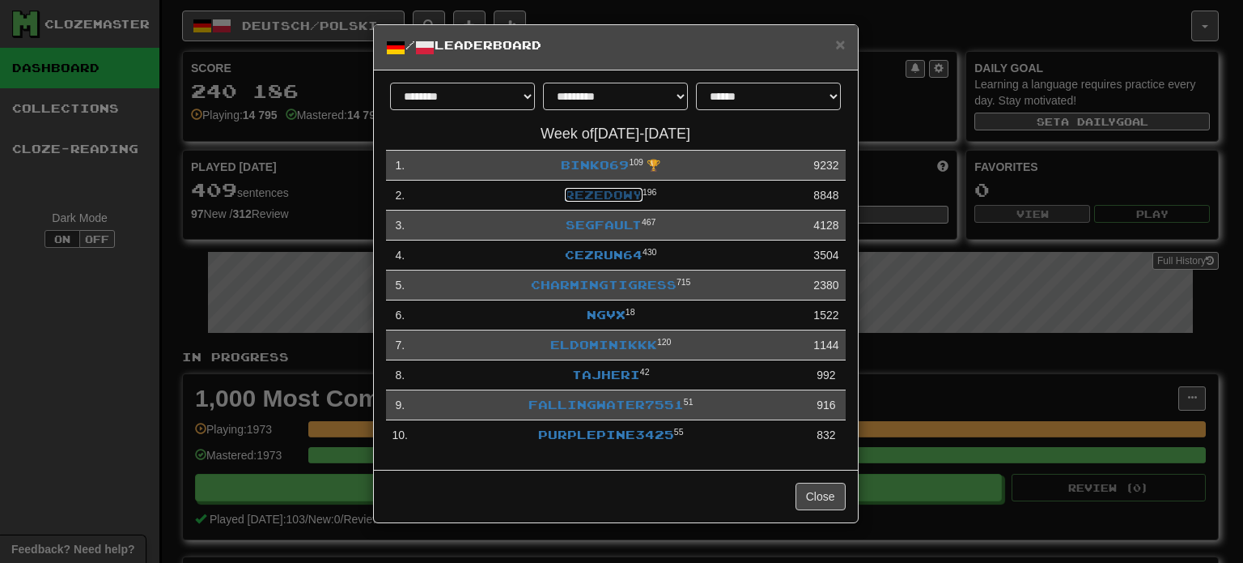
click at [570, 198] on link "Rezedowy" at bounding box center [604, 195] width 78 height 14
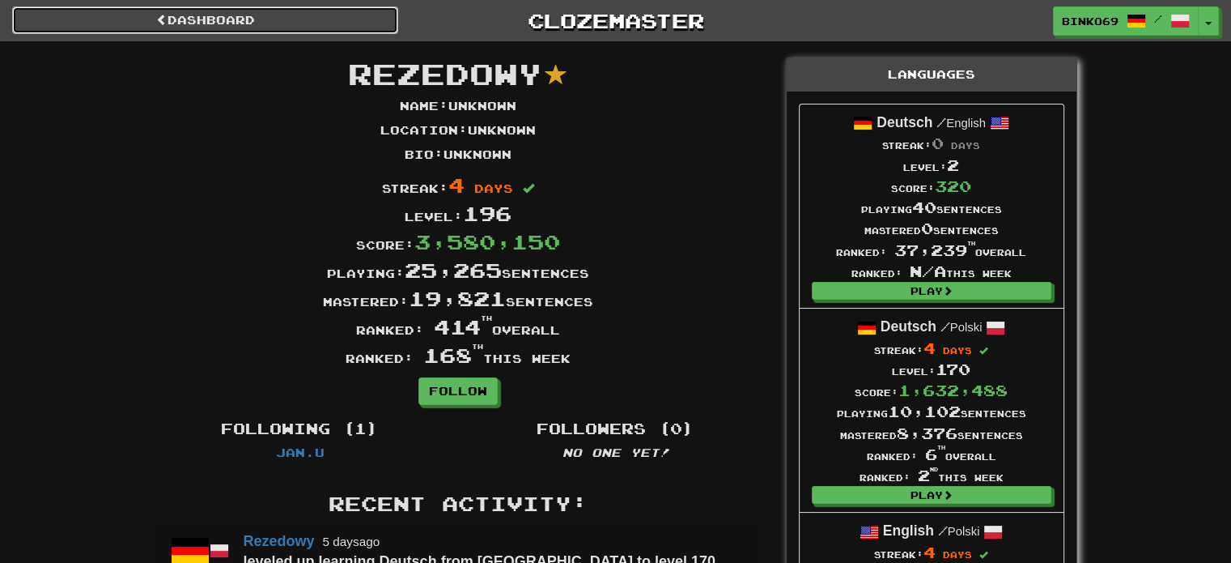
click at [215, 20] on link "Dashboard" at bounding box center [205, 20] width 386 height 28
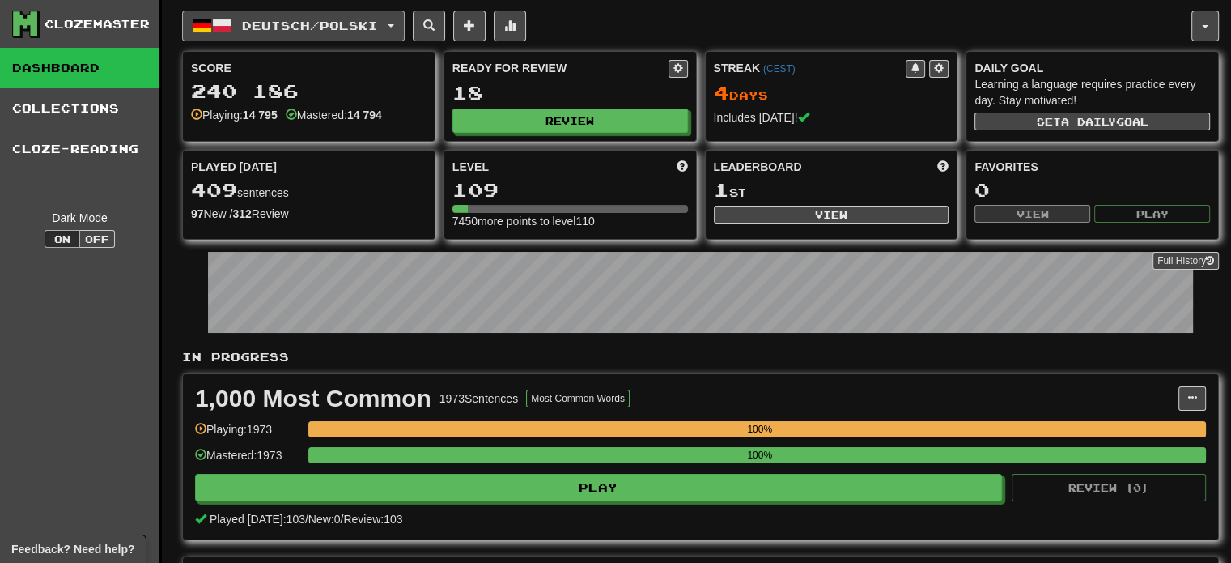
click at [234, 15] on button "Deutsch / Polski" at bounding box center [293, 26] width 223 height 31
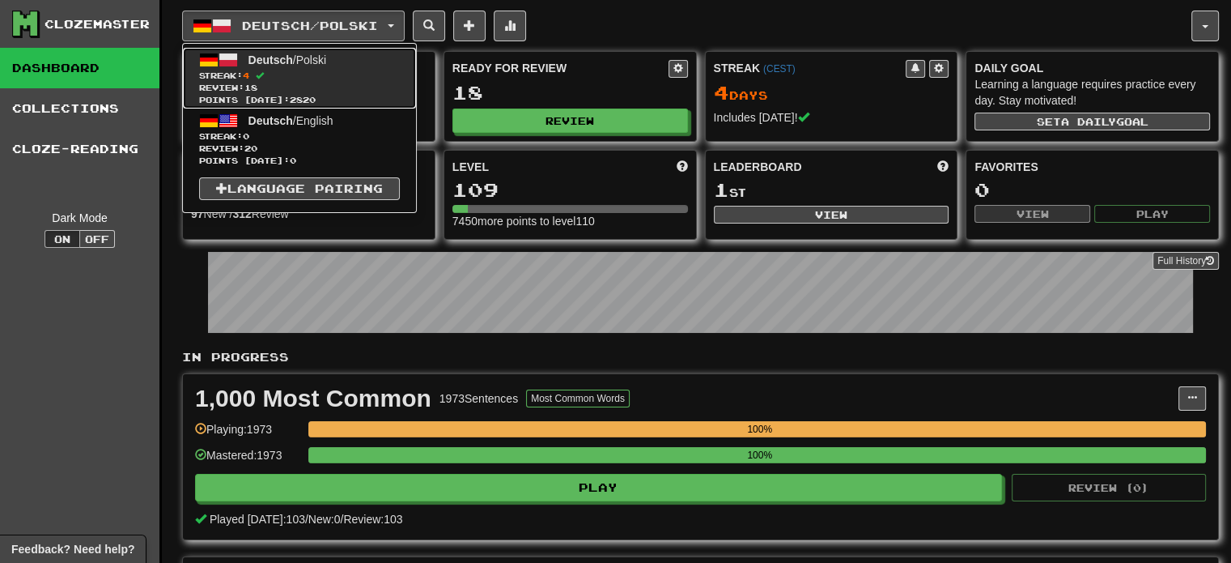
click at [277, 64] on span "Deutsch" at bounding box center [271, 59] width 45 height 13
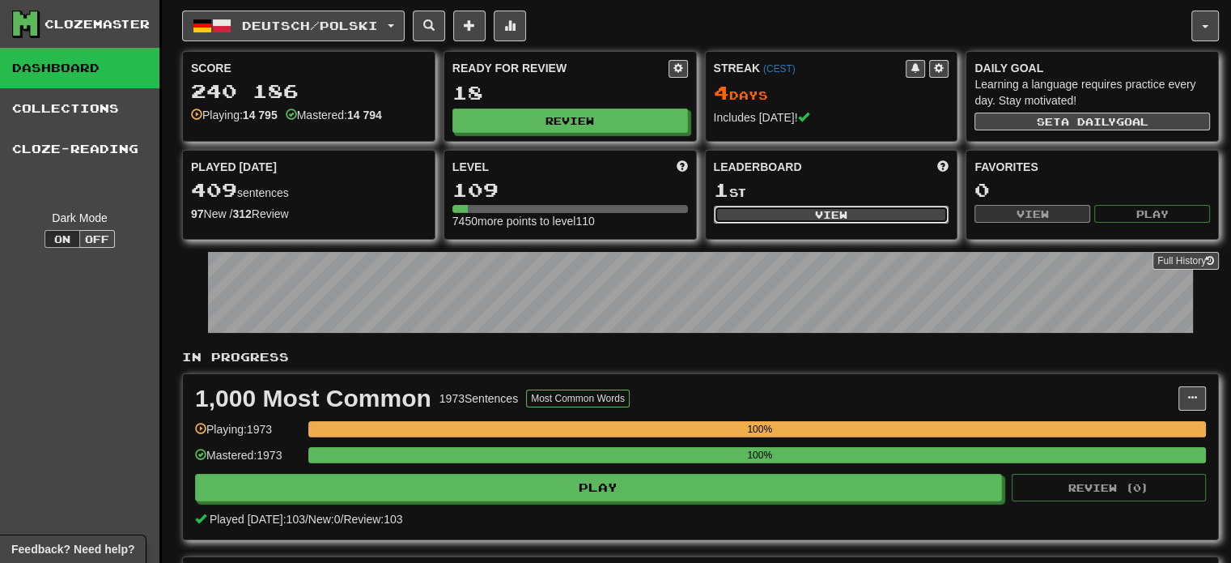
click at [830, 206] on button "View" at bounding box center [832, 215] width 236 height 18
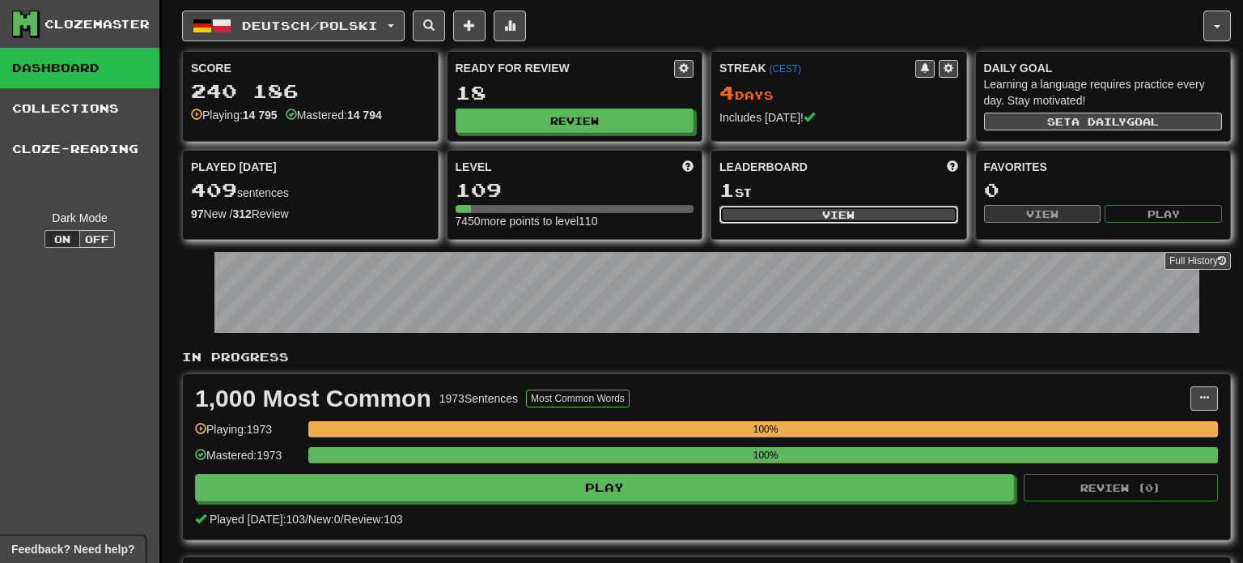
select select "**********"
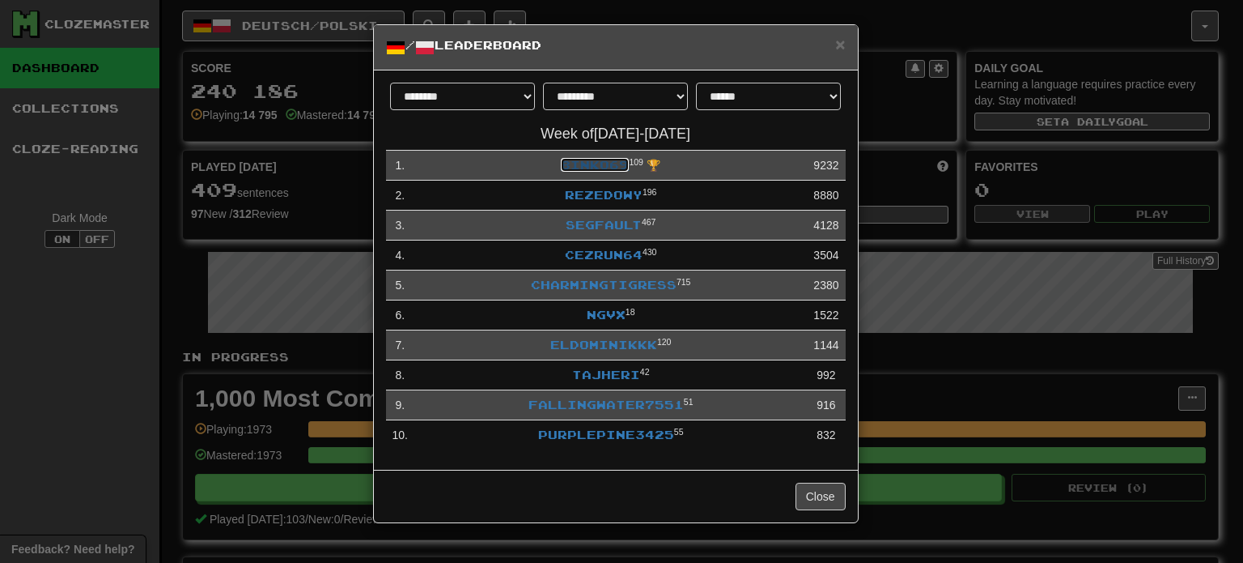
click at [591, 169] on link "binko69" at bounding box center [595, 165] width 68 height 14
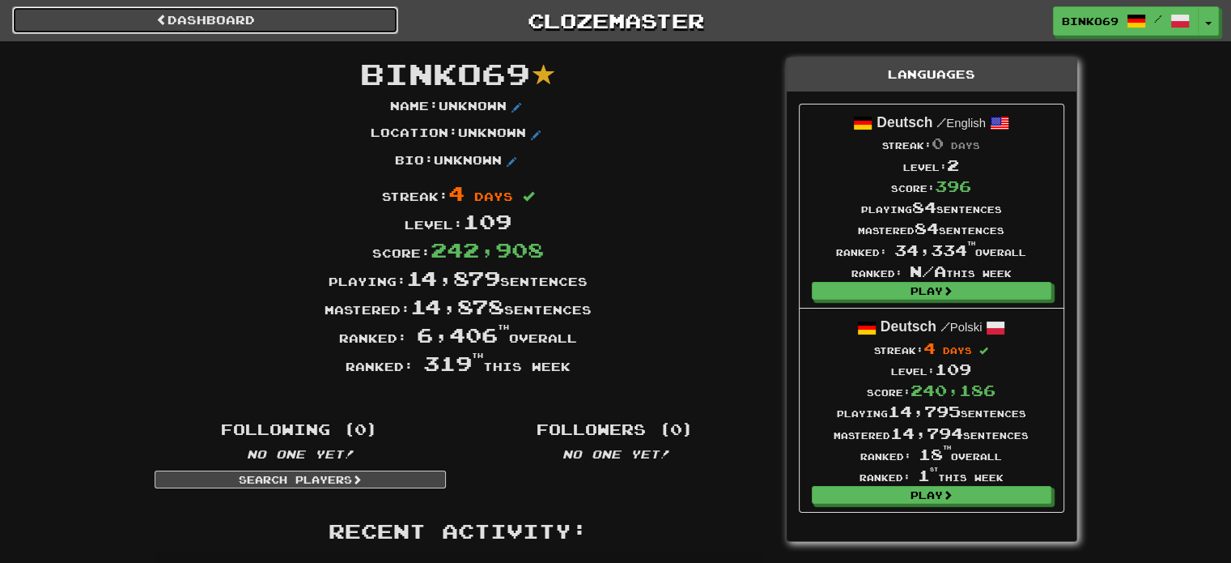
click at [343, 25] on link "Dashboard" at bounding box center [205, 20] width 386 height 28
